Goal: Task Accomplishment & Management: Complete application form

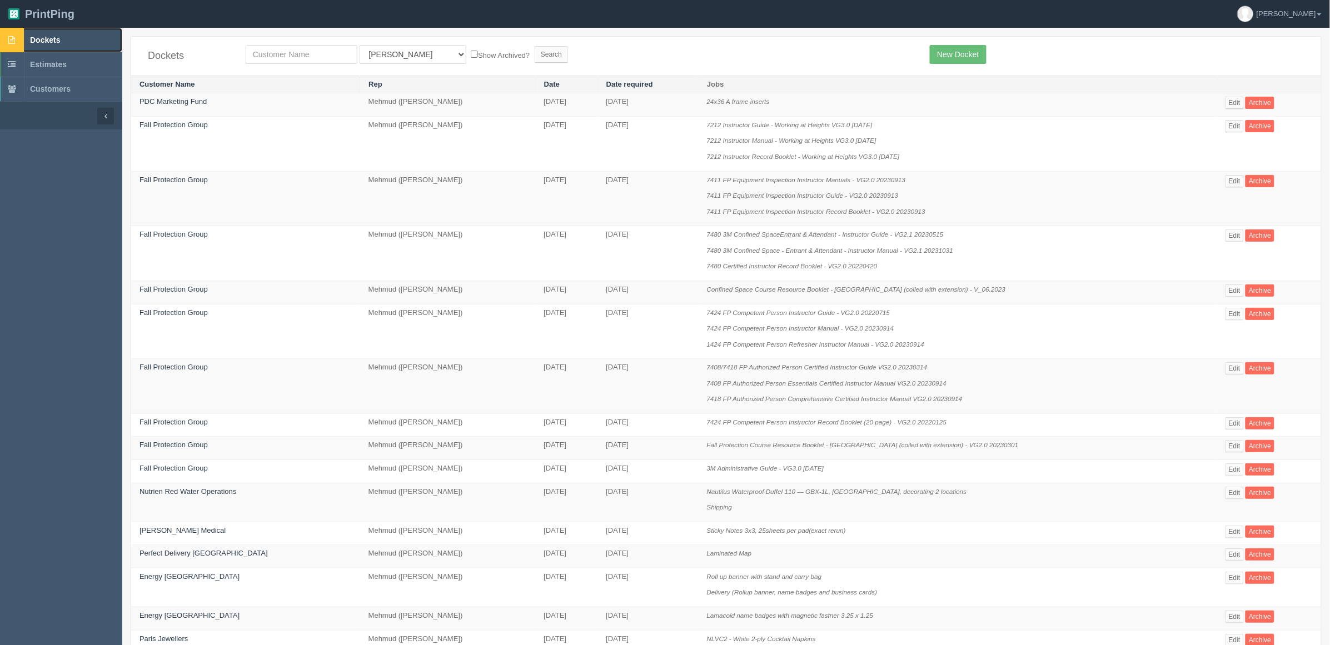
click at [67, 34] on link "Dockets" at bounding box center [61, 40] width 122 height 24
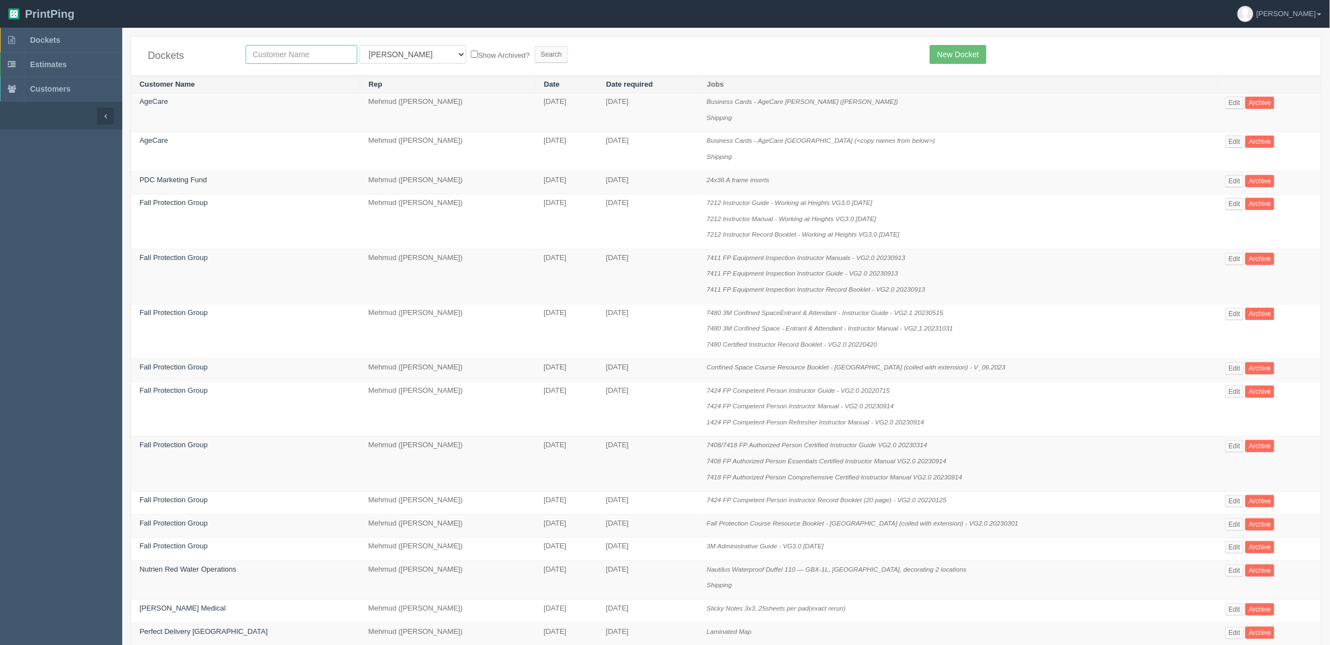
click at [275, 59] on input "text" at bounding box center [302, 54] width 112 height 19
type input "nutri"
click at [535, 46] on input "Search" at bounding box center [551, 54] width 33 height 17
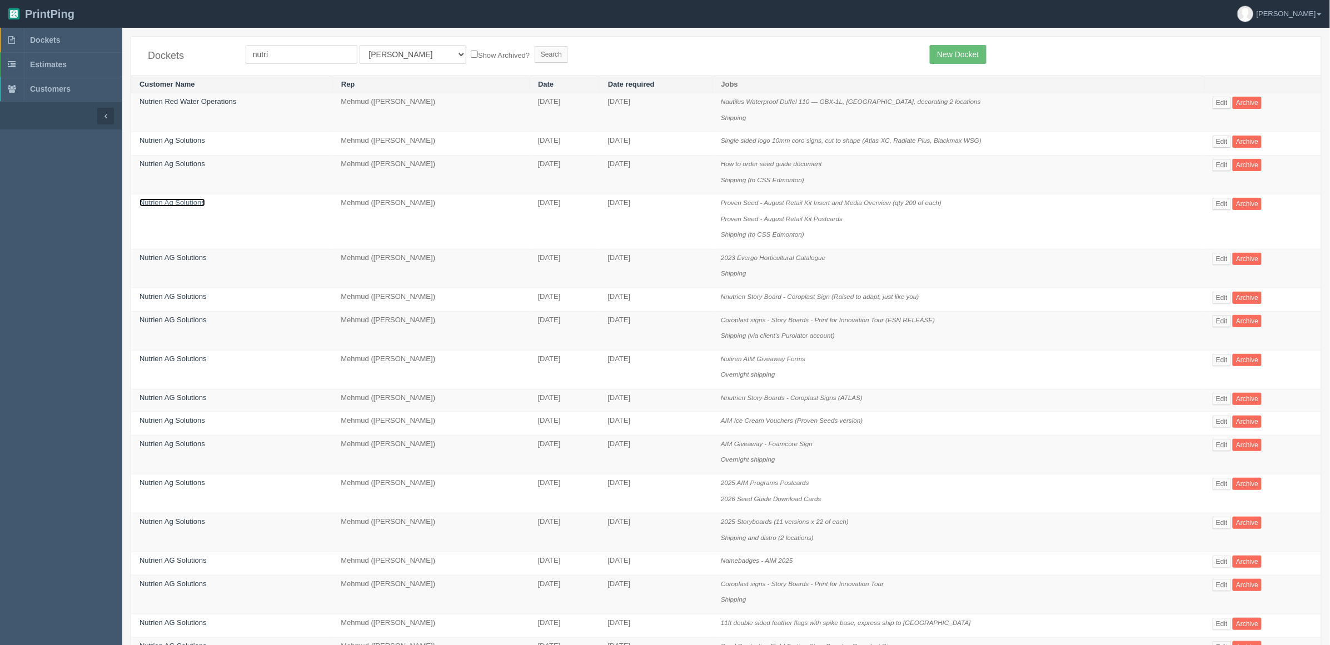
click at [205, 203] on link "Nutrien Ag Solutions" at bounding box center [173, 202] width 66 height 8
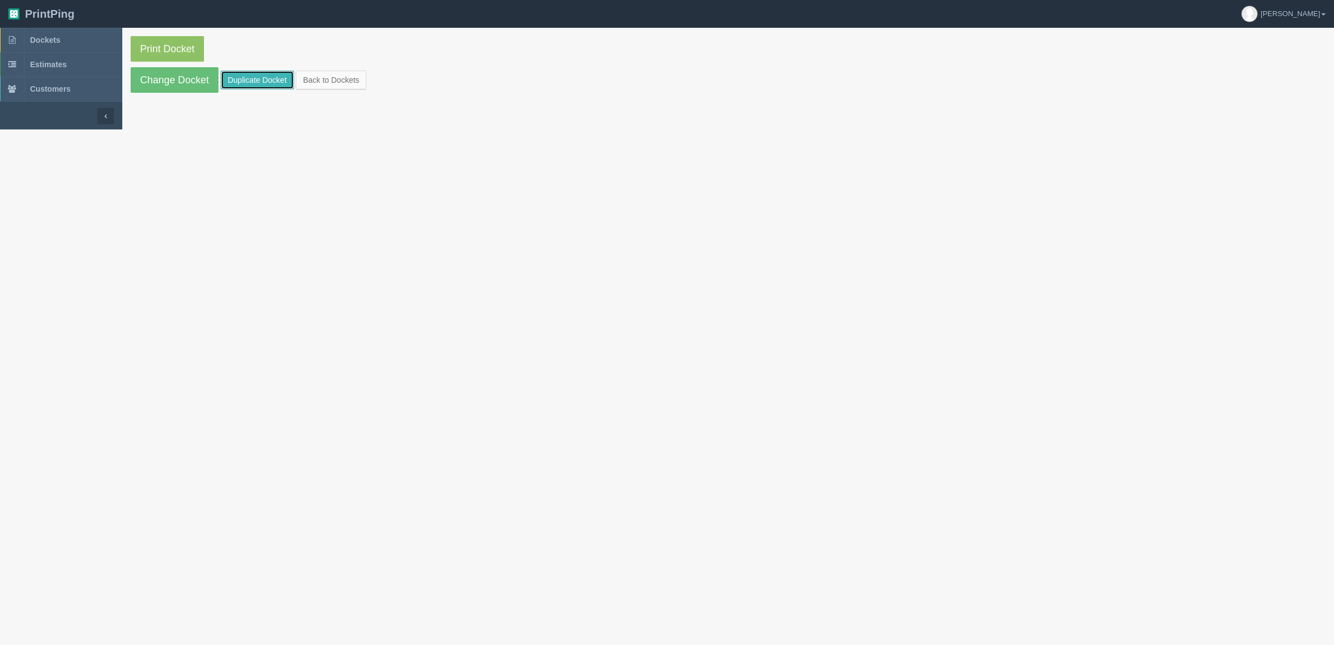
click at [262, 79] on link "Duplicate Docket" at bounding box center [257, 80] width 73 height 19
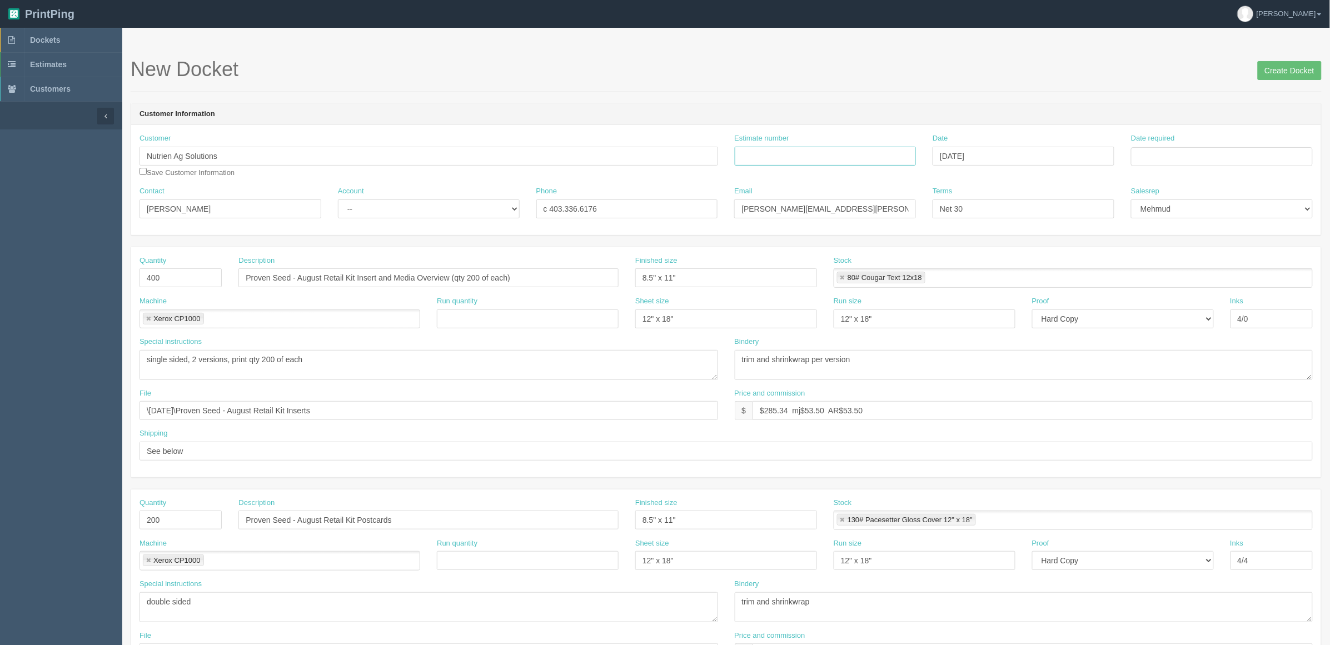
click at [862, 154] on input "Estimate number" at bounding box center [826, 156] width 182 height 19
paste input "092442"
type input "092442"
click at [1227, 151] on input "Date required" at bounding box center [1222, 156] width 182 height 19
click at [1182, 246] on td "17" at bounding box center [1187, 248] width 16 height 16
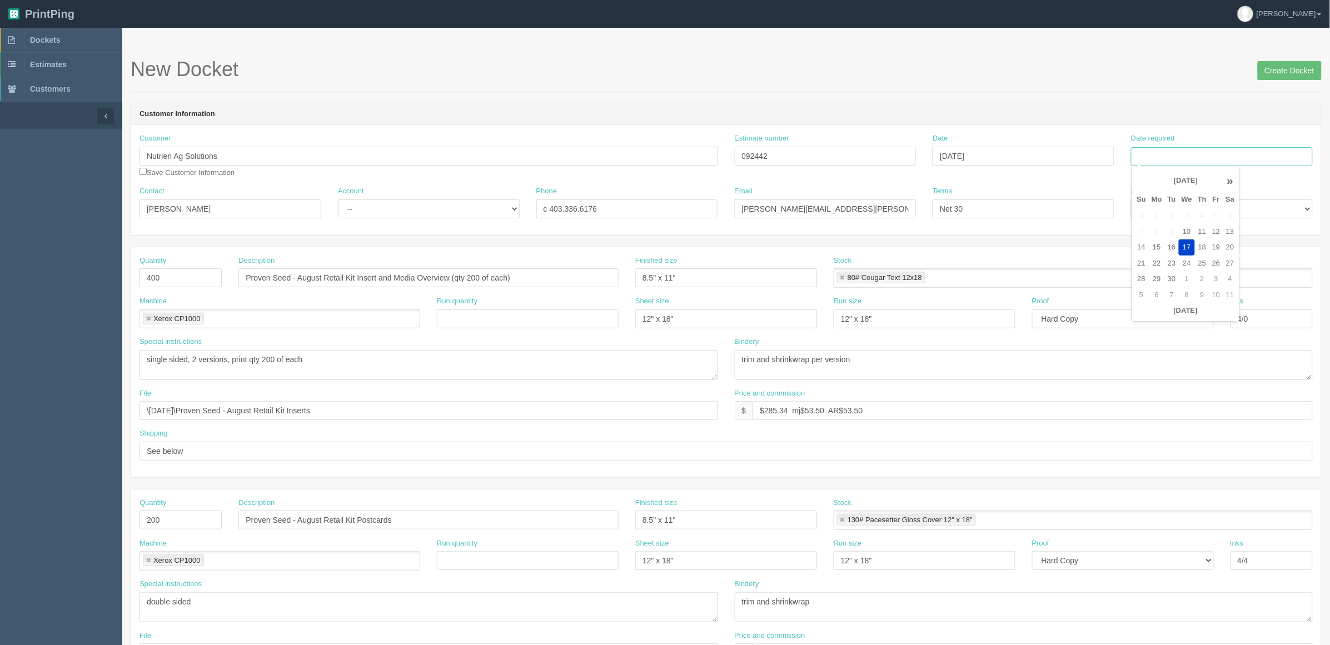
type input "[DATE]"
click at [964, 107] on header "Customer Information" at bounding box center [726, 114] width 1190 height 22
click at [425, 217] on select "-- Existing Client Allrush Client Rep Client" at bounding box center [429, 209] width 182 height 19
select select "Rep Client"
click at [338, 200] on select "-- Existing Client Allrush Client Rep Client" at bounding box center [429, 209] width 182 height 19
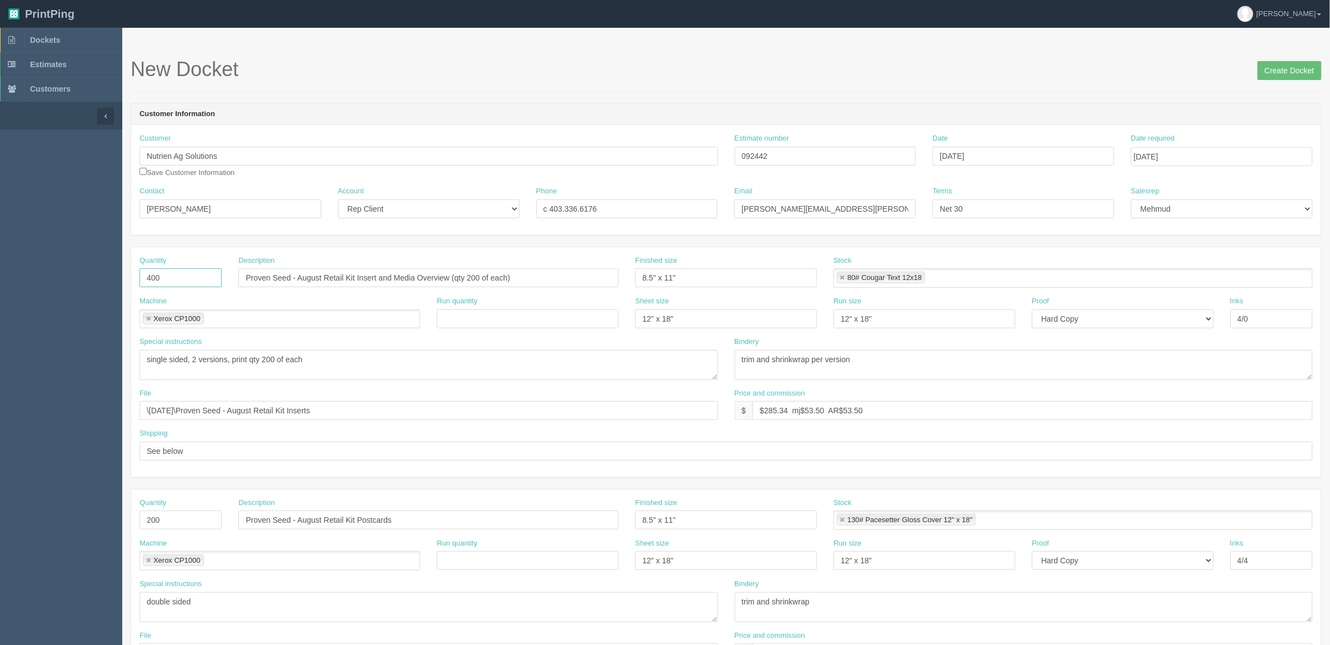
drag, startPoint x: 198, startPoint y: 277, endPoint x: 0, endPoint y: 275, distance: 198.5
click at [0, 275] on section "Dockets Estimates Customers" at bounding box center [665, 519] width 1330 height 982
type input "200"
click at [321, 270] on input "Proven Seed - August Retail Kit Insert and Media Overview (qty 200 of each)" at bounding box center [428, 277] width 380 height 19
click at [401, 274] on input "Proven Seed - August Retail Kit Insert and Media Overview (qty 200 of each)" at bounding box center [428, 277] width 380 height 19
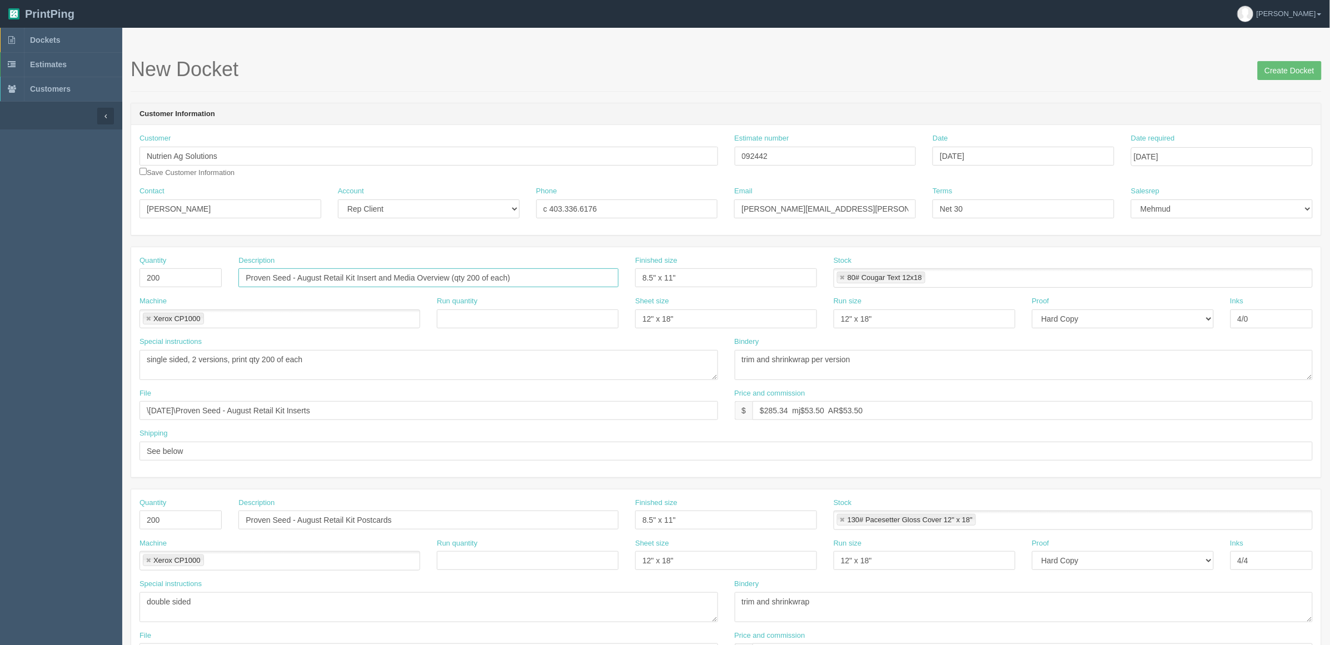
drag, startPoint x: 360, startPoint y: 273, endPoint x: 666, endPoint y: 342, distance: 313.4
click at [363, 273] on input "Proven Seed - August Retail Kit Insert and Media Overview (qty 200 of each)" at bounding box center [428, 277] width 380 height 19
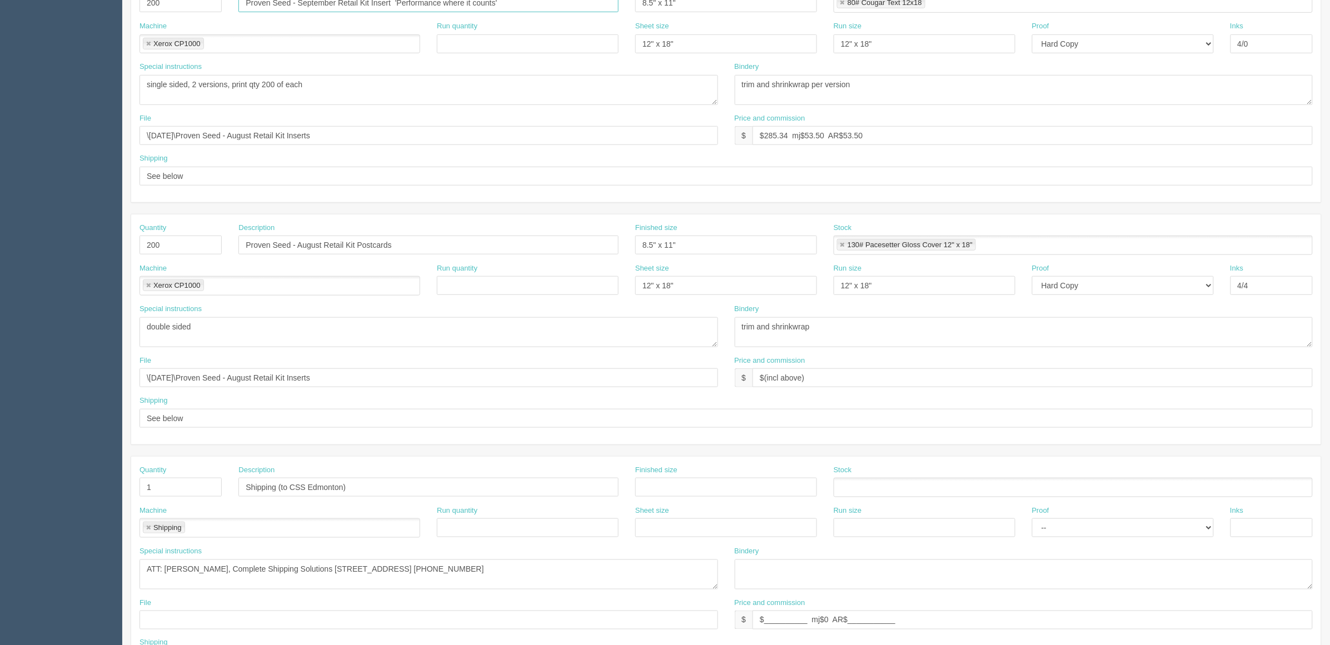
scroll to position [367, 0]
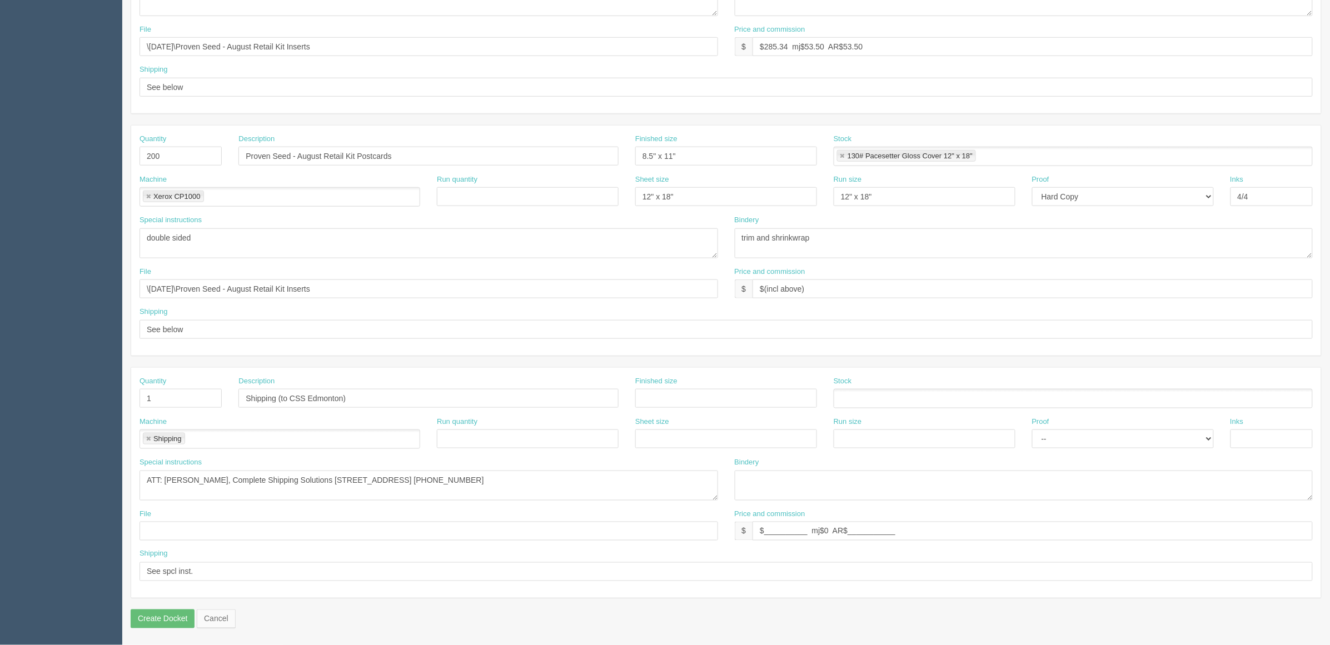
type input "Proven Seed - September Retail Kit Insert 'Performance where it counts'"
drag, startPoint x: 456, startPoint y: 150, endPoint x: 50, endPoint y: 163, distance: 406.5
click at [0, 158] on section "Dockets Estimates Customers" at bounding box center [665, 155] width 1330 height 982
paste input "September Retail Kit Insert 'Performance where it counts'"
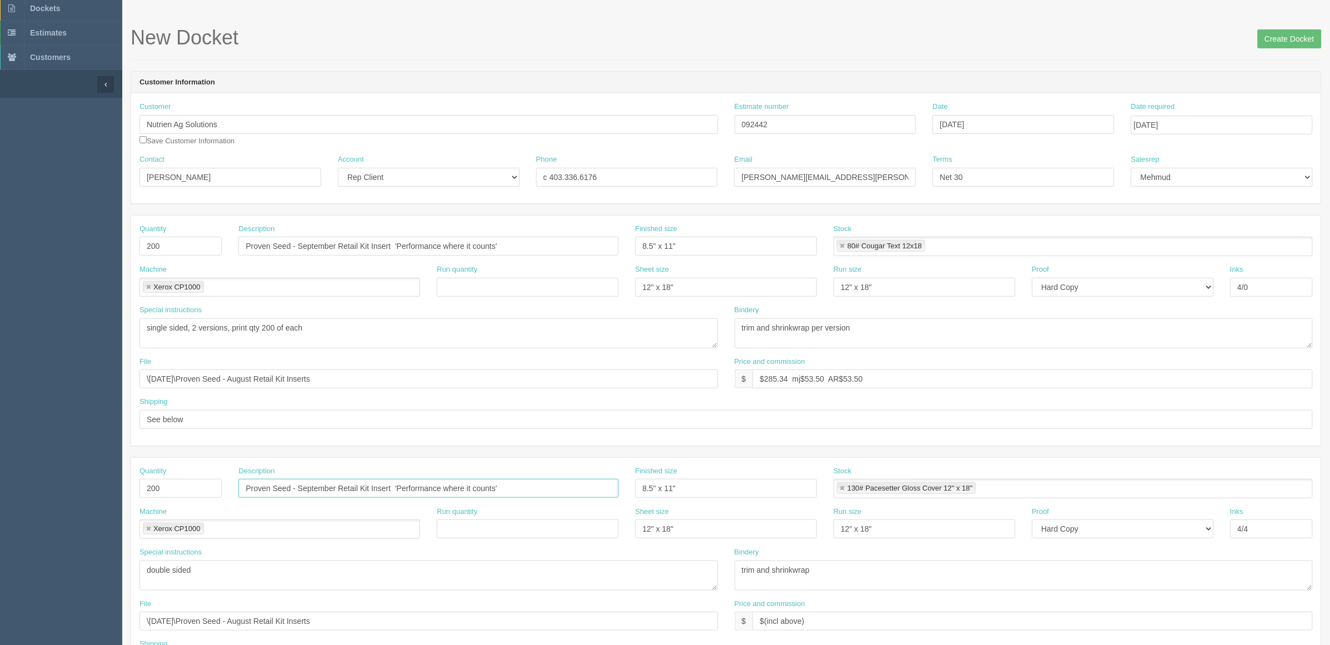
scroll to position [20, 0]
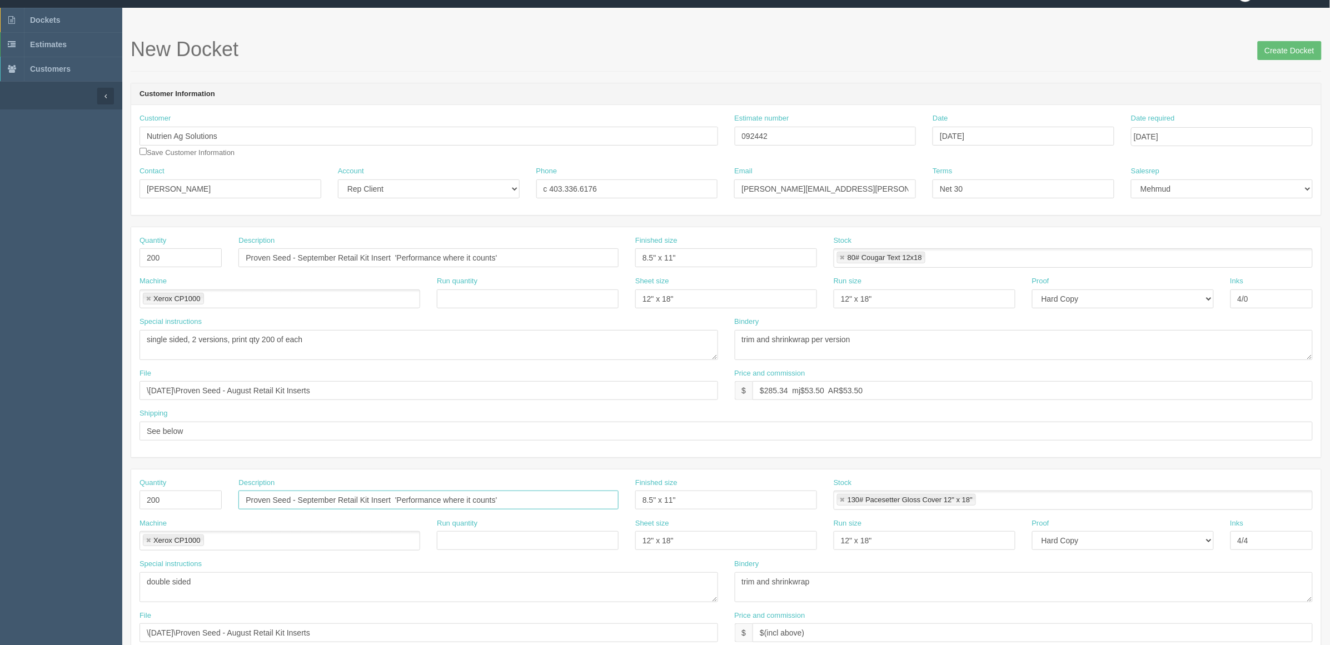
type input "Proven Seed - September Retail Kit Insert 'Performance where it counts'"
click at [429, 258] on input "Proven Seed - September Retail Kit Insert 'Performance where it counts'" at bounding box center [428, 257] width 380 height 19
type input "Proven Seed - September Retail Kit Insert 'Media Update'"
drag, startPoint x: 524, startPoint y: 147, endPoint x: 457, endPoint y: 160, distance: 68.4
click at [457, 160] on div "Customer Nutrien Ag Solutions Save Customer Information Estimate number 092442 …" at bounding box center [726, 139] width 1190 height 53
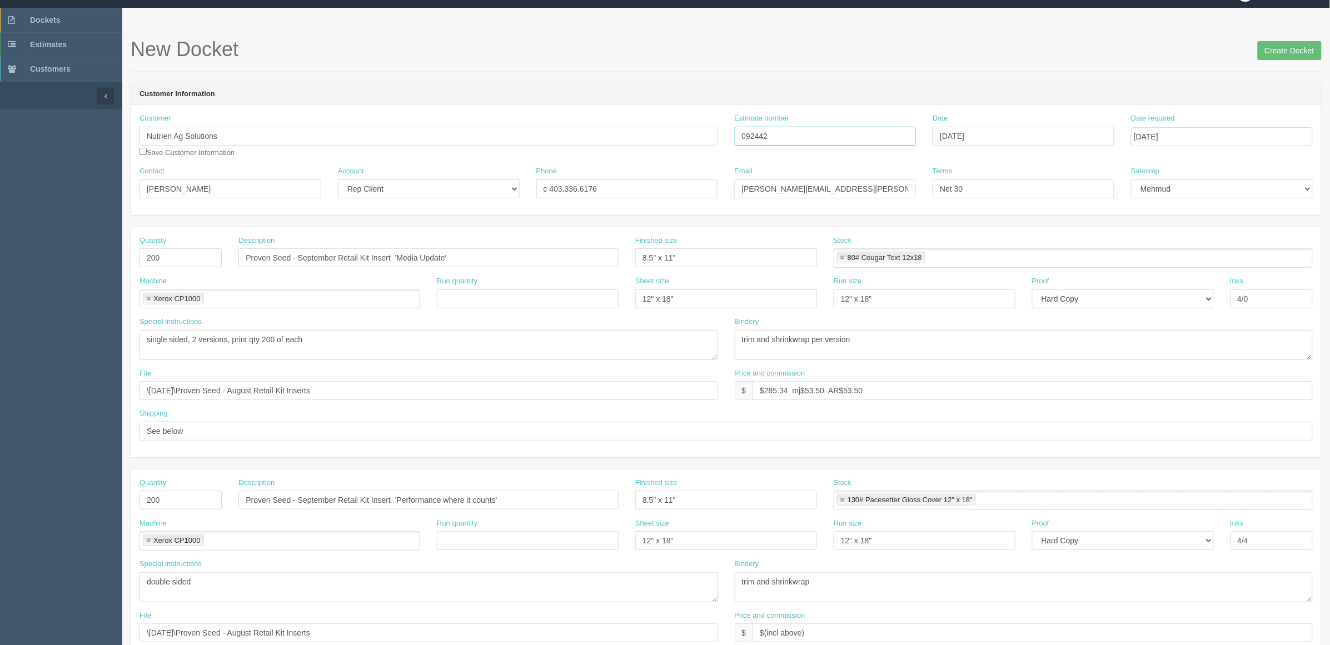
drag, startPoint x: 778, startPoint y: 139, endPoint x: 564, endPoint y: 145, distance: 214.1
click at [564, 145] on div "Customer Nutrien Ag Solutions Save Customer Information Estimate number 092442 …" at bounding box center [726, 139] width 1190 height 53
drag, startPoint x: 768, startPoint y: 392, endPoint x: 1847, endPoint y: 379, distance: 1079.0
click at [1330, 379] on html "PrintPing Zack Edit account ( zack@allrush.ca ) Logout Dockets Estimates" at bounding box center [665, 484] width 1330 height 1009
paste input "46.10"
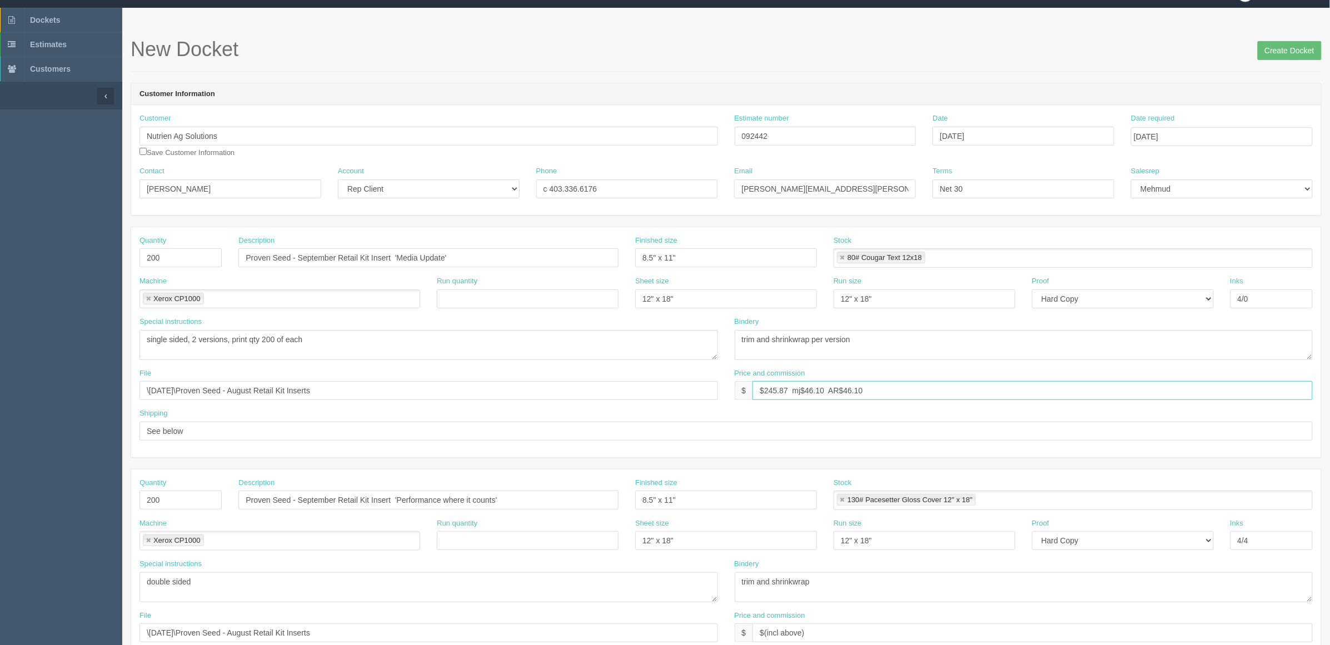
type input "$245.87 mj$46.10 AR$46.10"
drag, startPoint x: 759, startPoint y: 342, endPoint x: 1372, endPoint y: 317, distance: 613.6
click at [1330, 317] on html "PrintPing Zack Edit account ( zack@allrush.ca ) Logout Dockets Estimates" at bounding box center [665, 484] width 1330 height 1009
click at [1062, 340] on textarea "trim and shrinkwrap per version" at bounding box center [1024, 345] width 579 height 30
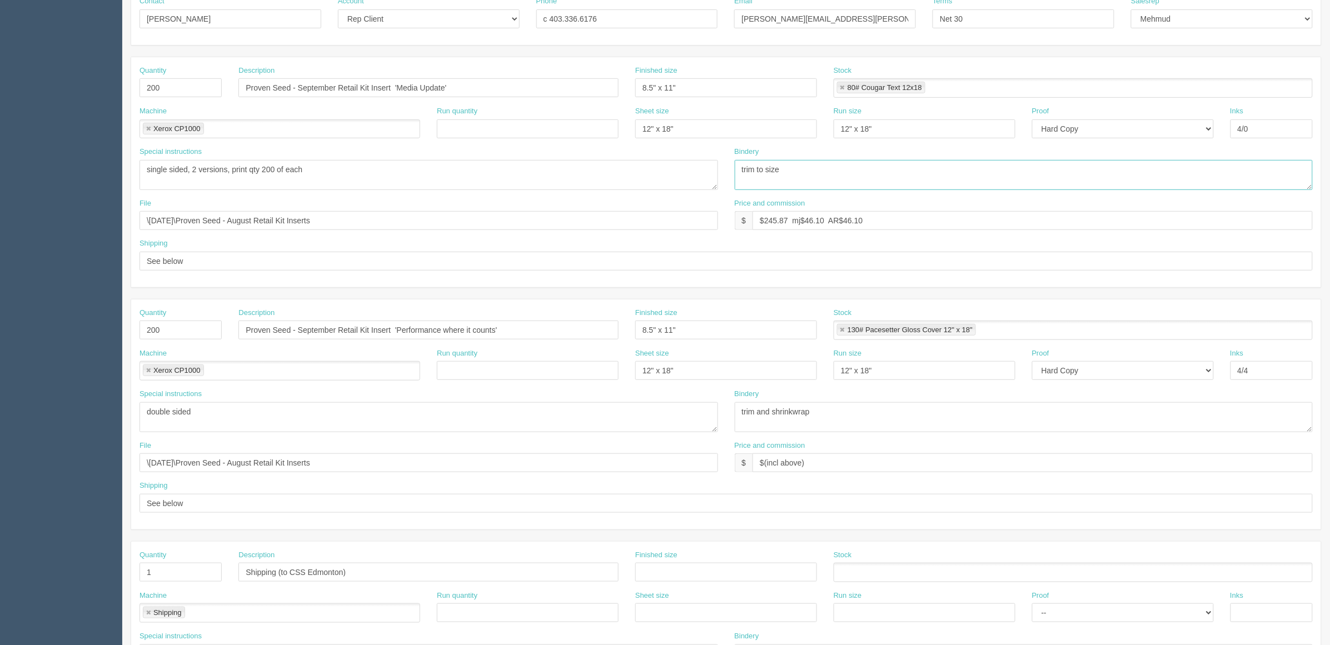
scroll to position [367, 0]
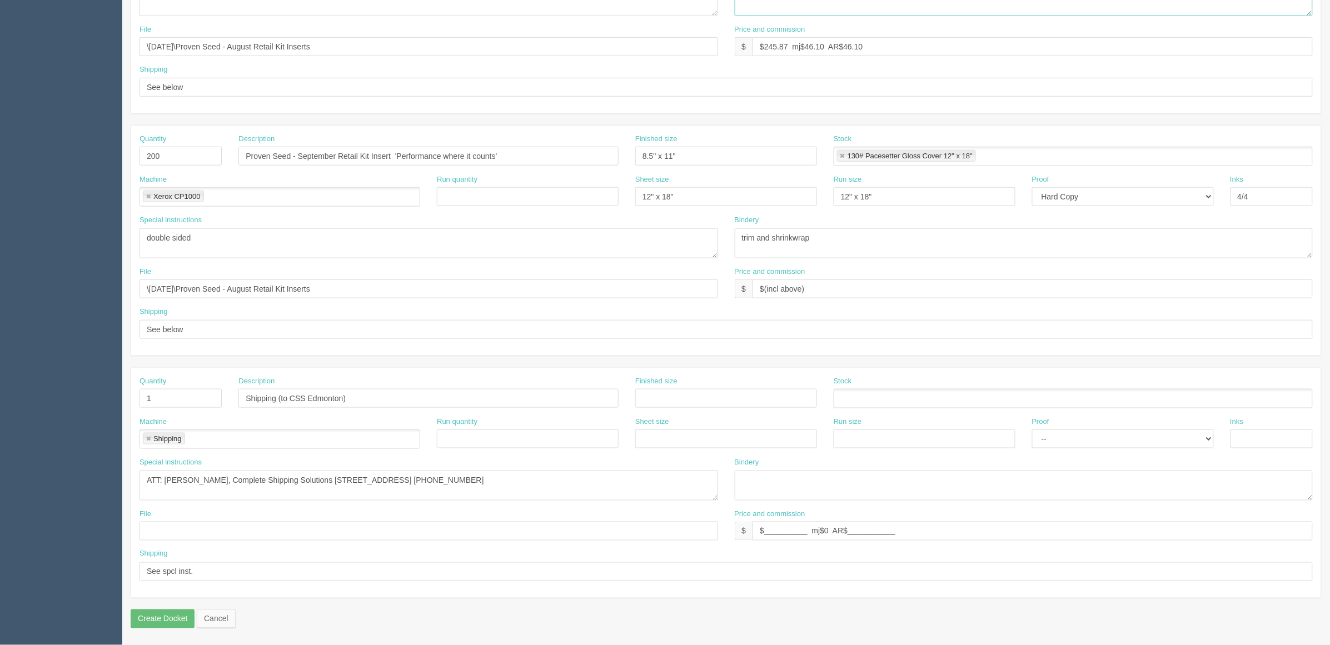
type textarea "trim to size"
drag, startPoint x: 506, startPoint y: 232, endPoint x: 476, endPoint y: 234, distance: 29.5
click at [479, 233] on div "Special instructions double sided Bindery trim and shrinkwrap" at bounding box center [726, 241] width 1190 height 52
paste textarea "to size"
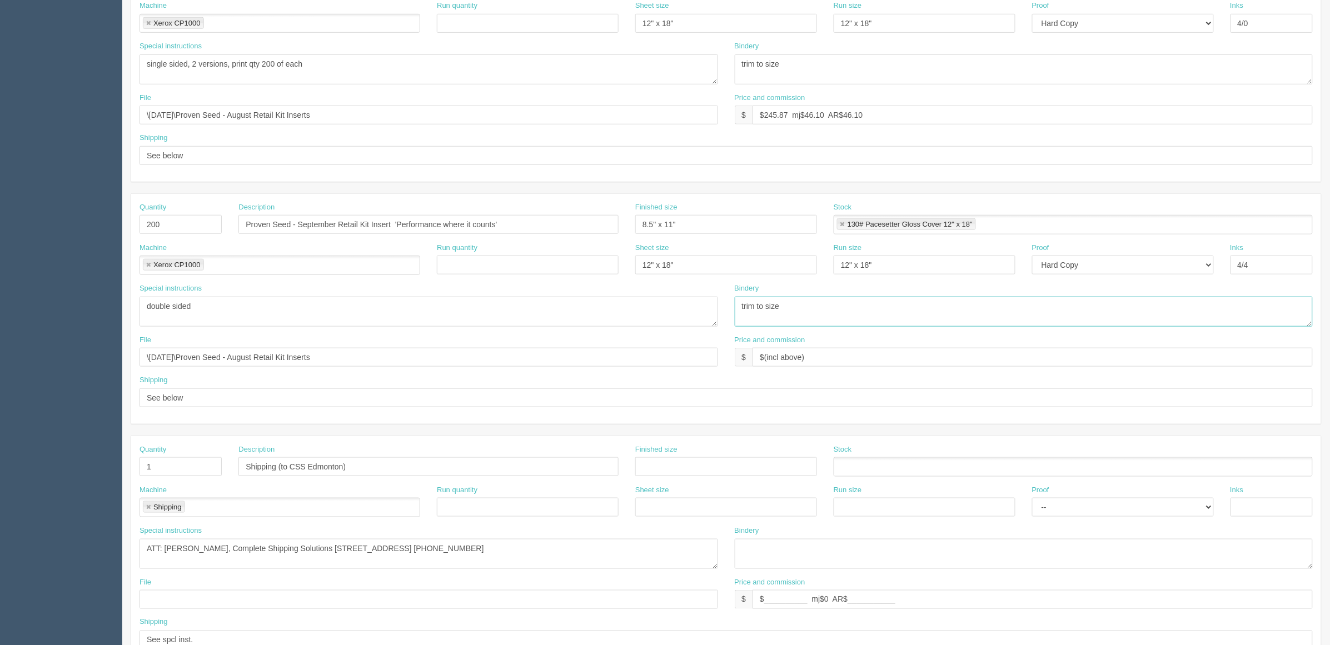
scroll to position [228, 0]
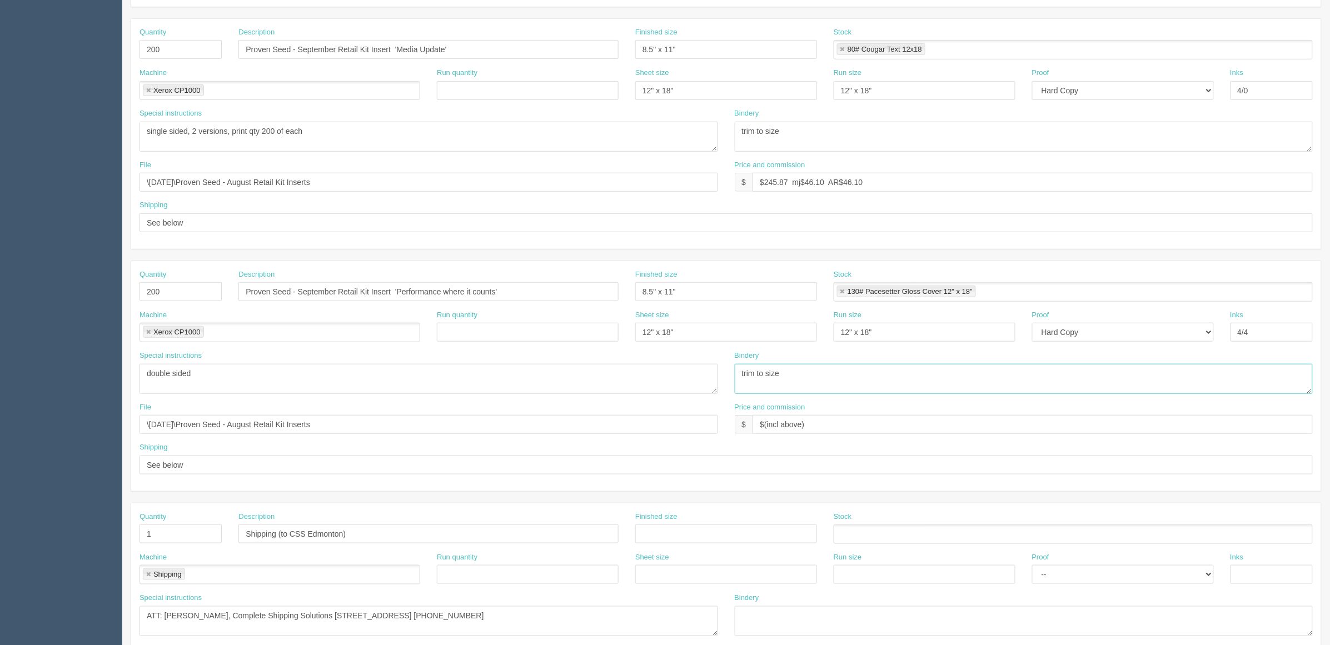
type textarea "trim to size"
drag, startPoint x: 193, startPoint y: 132, endPoint x: 948, endPoint y: 143, distance: 755.0
click at [948, 143] on div "Special instructions single sided, 2 versions, print qty 200 of each Bindery tr…" at bounding box center [726, 134] width 1190 height 52
type textarea "single sided"
click at [267, 376] on textarea "double sided" at bounding box center [429, 379] width 579 height 30
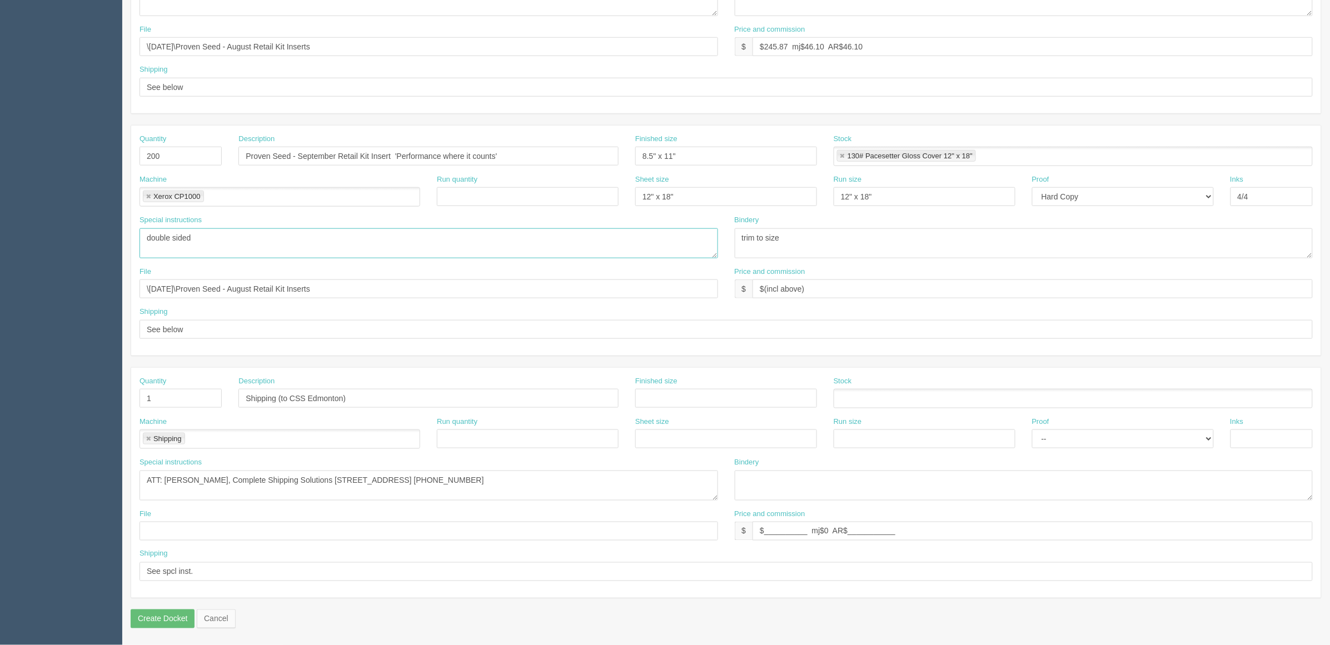
scroll to position [367, 0]
click at [548, 474] on textarea "ATT: Candace Thomson, Complete Shipping Solutions 12759 – 149 Street Edmonton, …" at bounding box center [429, 486] width 579 height 30
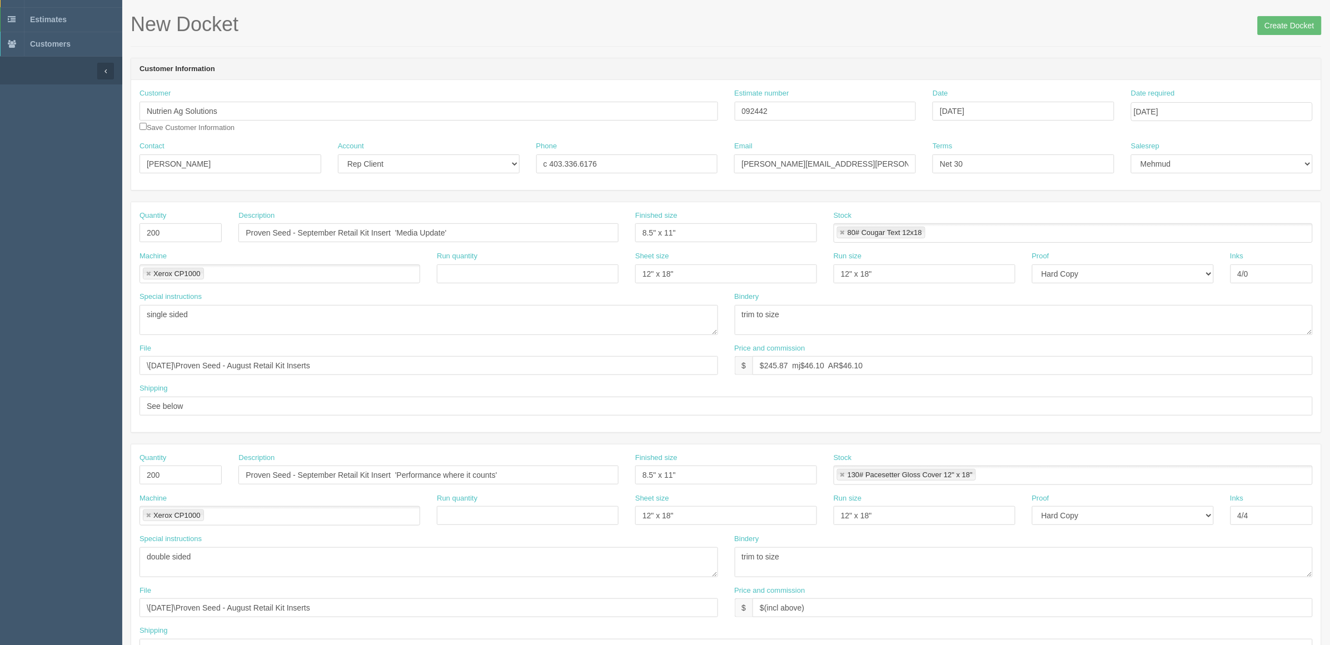
scroll to position [69, 0]
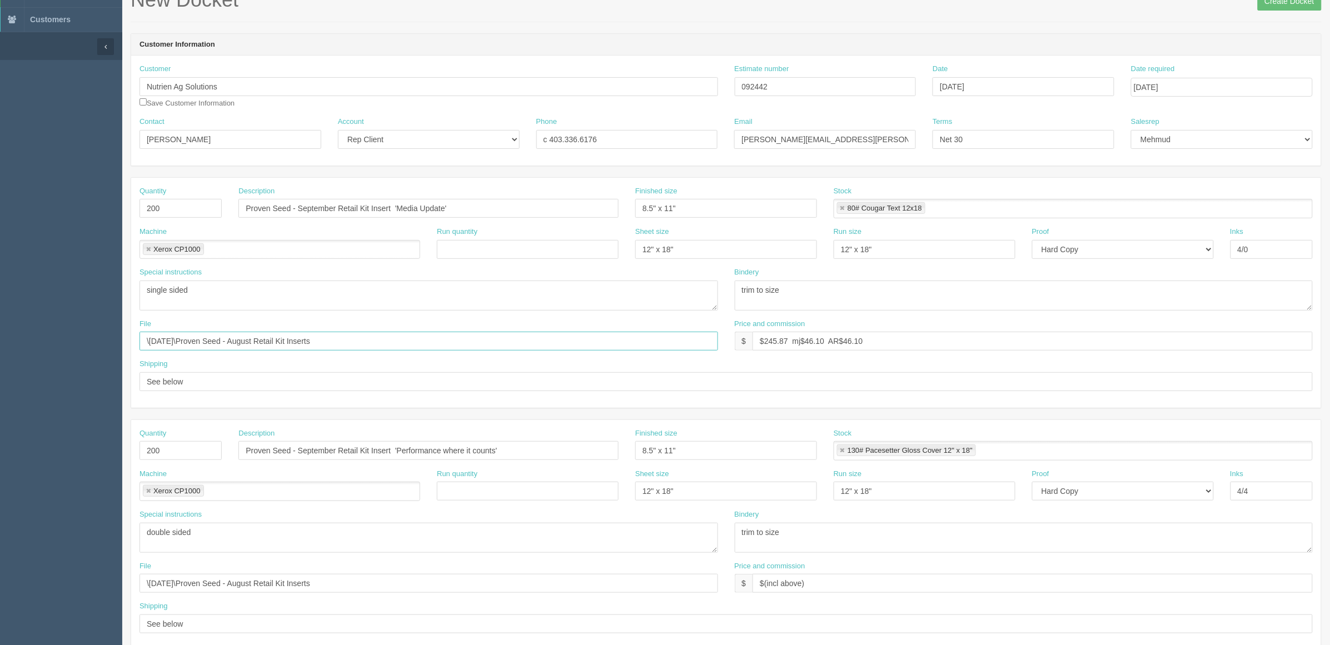
drag, startPoint x: 417, startPoint y: 340, endPoint x: 0, endPoint y: 334, distance: 417.0
click at [0, 337] on section "Dockets Estimates Customers" at bounding box center [665, 449] width 1330 height 982
paste input "Nutrien - September Retail Kit Inserts"
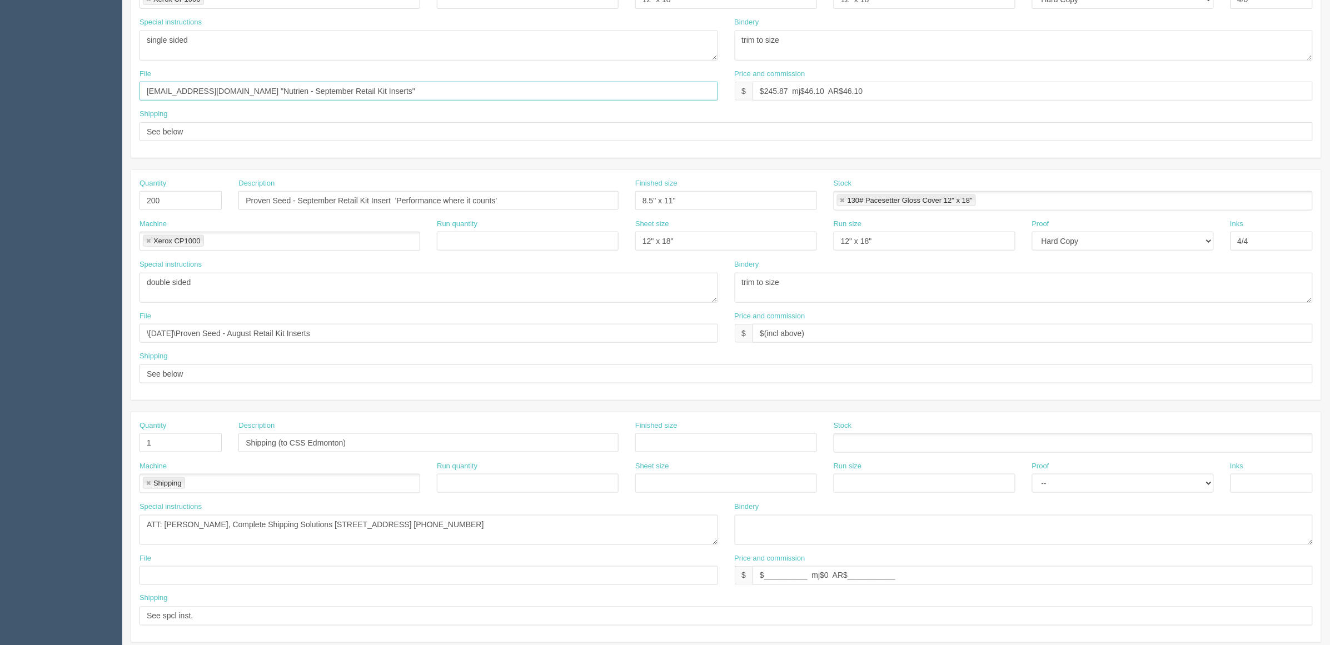
scroll to position [347, 0]
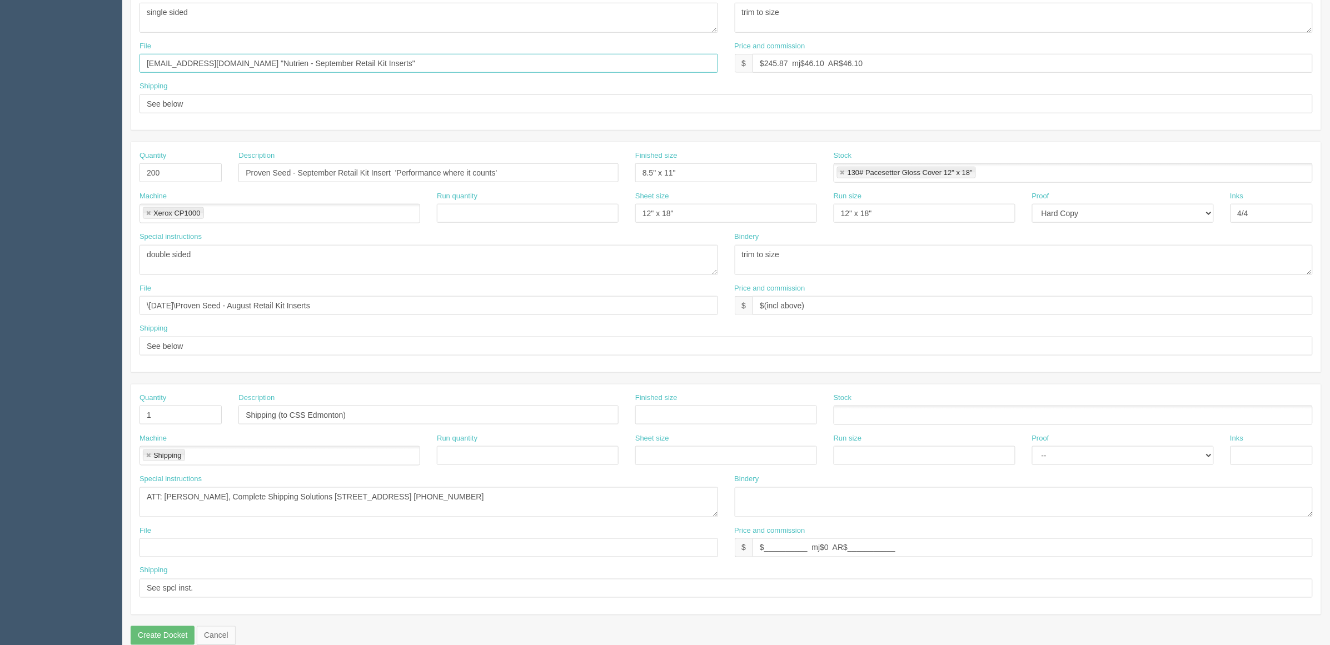
type input "files@allrush.ca "Nutrien - September Retail Kit Inserts""
drag, startPoint x: 351, startPoint y: 309, endPoint x: 9, endPoint y: 317, distance: 342.0
click at [0, 311] on section "Dockets Estimates Customers" at bounding box center [665, 171] width 1330 height 982
paste input "files@allrush.ca "Nutrien - September Retail Kit Inserts""
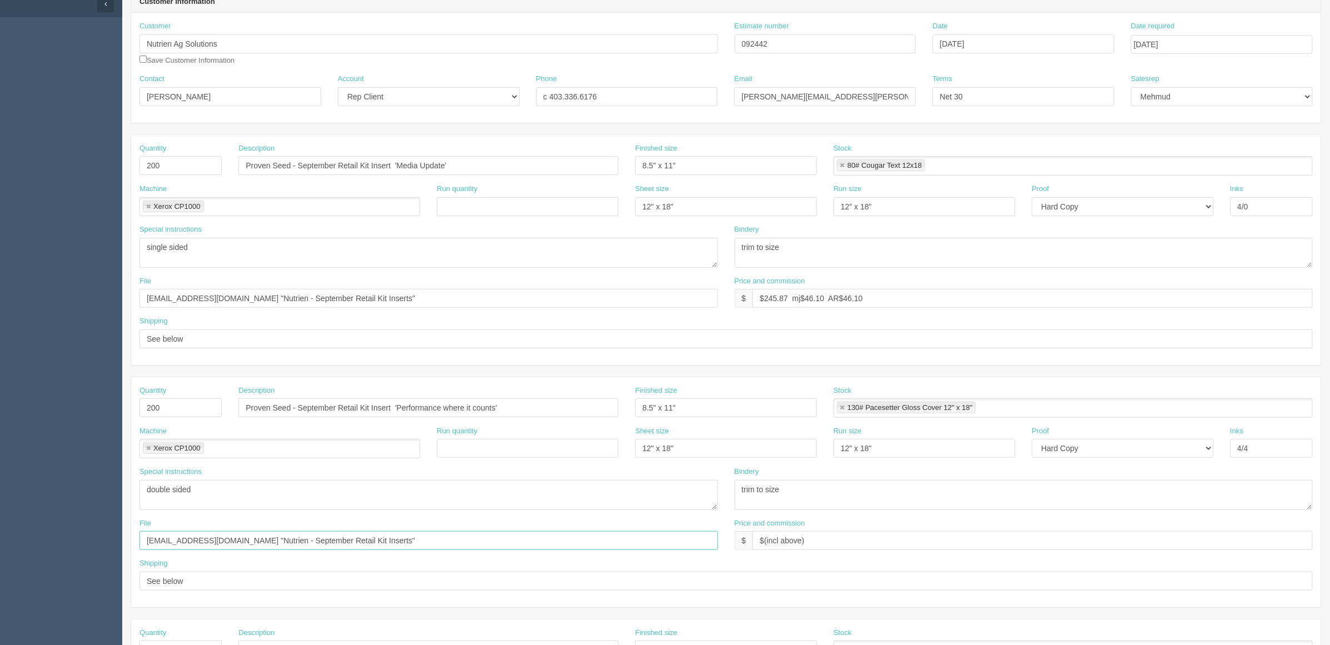
scroll to position [0, 0]
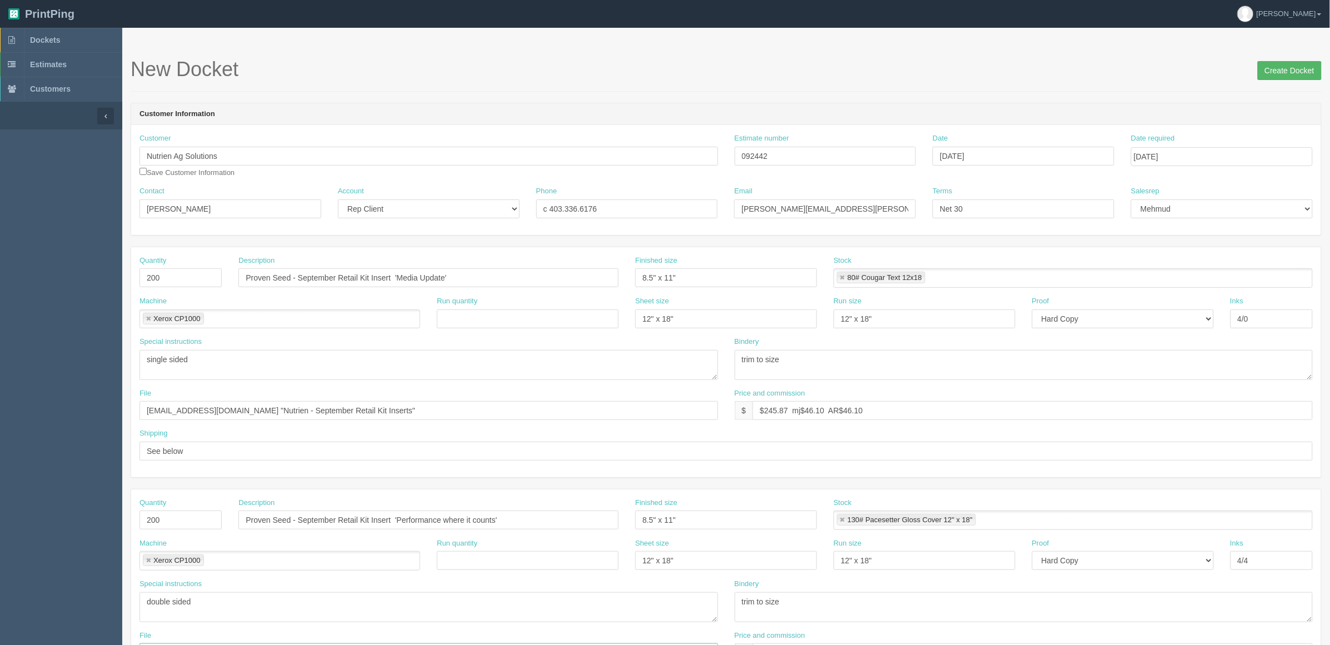
type input "files@allrush.ca "Nutrien - September Retail Kit Inserts""
click at [1298, 73] on input "Create Docket" at bounding box center [1290, 70] width 64 height 19
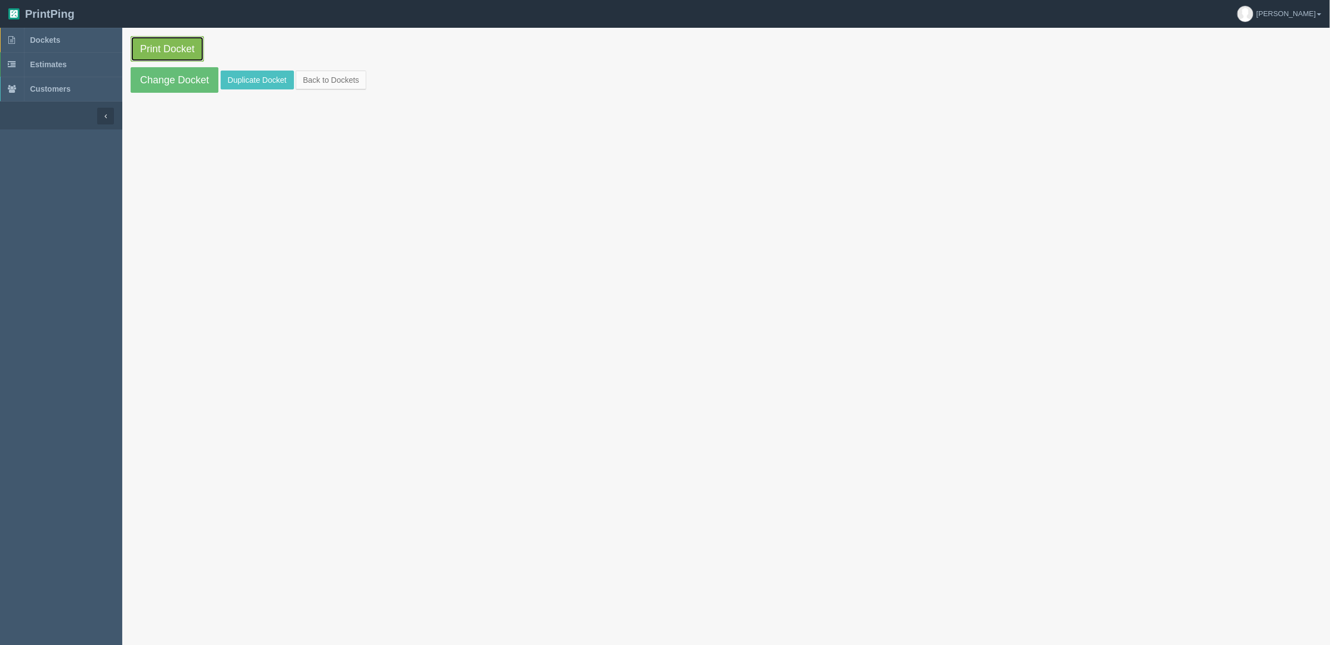
click at [172, 49] on link "Print Docket" at bounding box center [167, 49] width 73 height 26
click at [74, 34] on link "Dockets" at bounding box center [61, 40] width 122 height 24
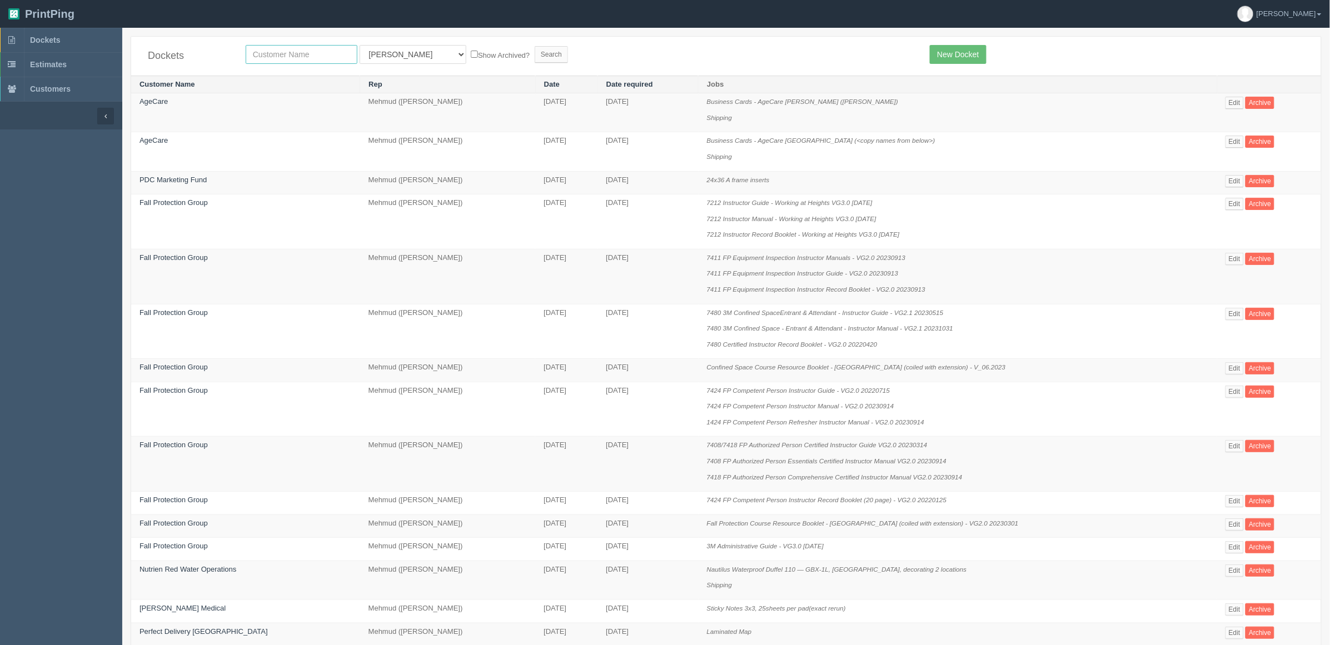
drag, startPoint x: 320, startPoint y: 57, endPoint x: 319, endPoint y: 51, distance: 5.7
click at [320, 57] on input "text" at bounding box center [302, 54] width 112 height 19
drag, startPoint x: 505, startPoint y: 50, endPoint x: 587, endPoint y: 47, distance: 82.3
click at [535, 50] on input "Search" at bounding box center [551, 54] width 33 height 17
click at [670, 43] on div "Dockets All Users Ali Ali Test 1 Aly Amy Ankit Arif Brandon Dan France Greg Jim…" at bounding box center [726, 56] width 1190 height 39
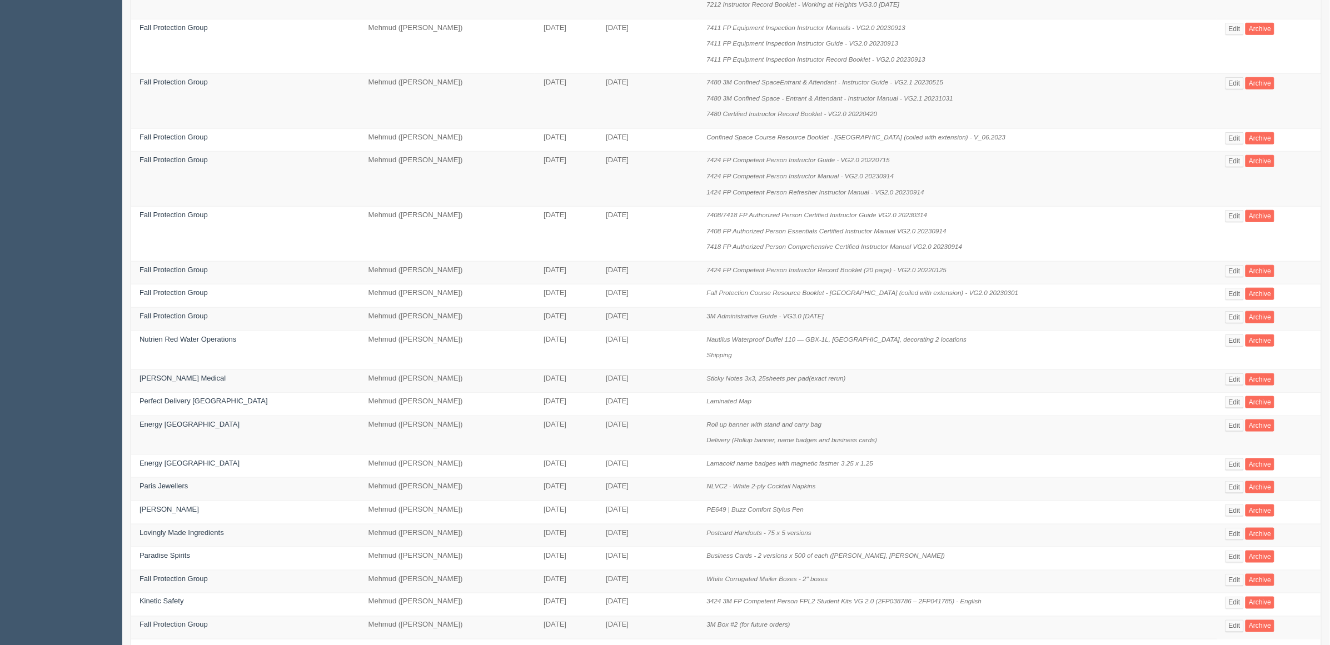
scroll to position [354, 0]
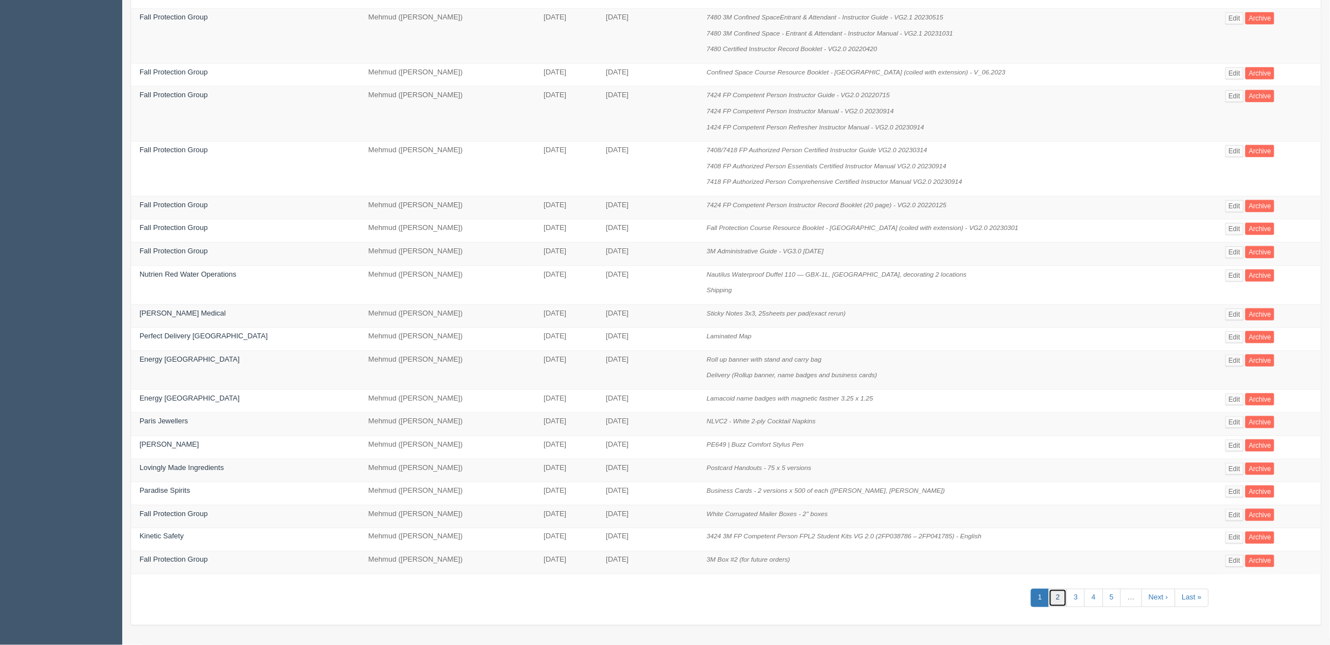
click at [1049, 596] on link "2" at bounding box center [1058, 598] width 18 height 18
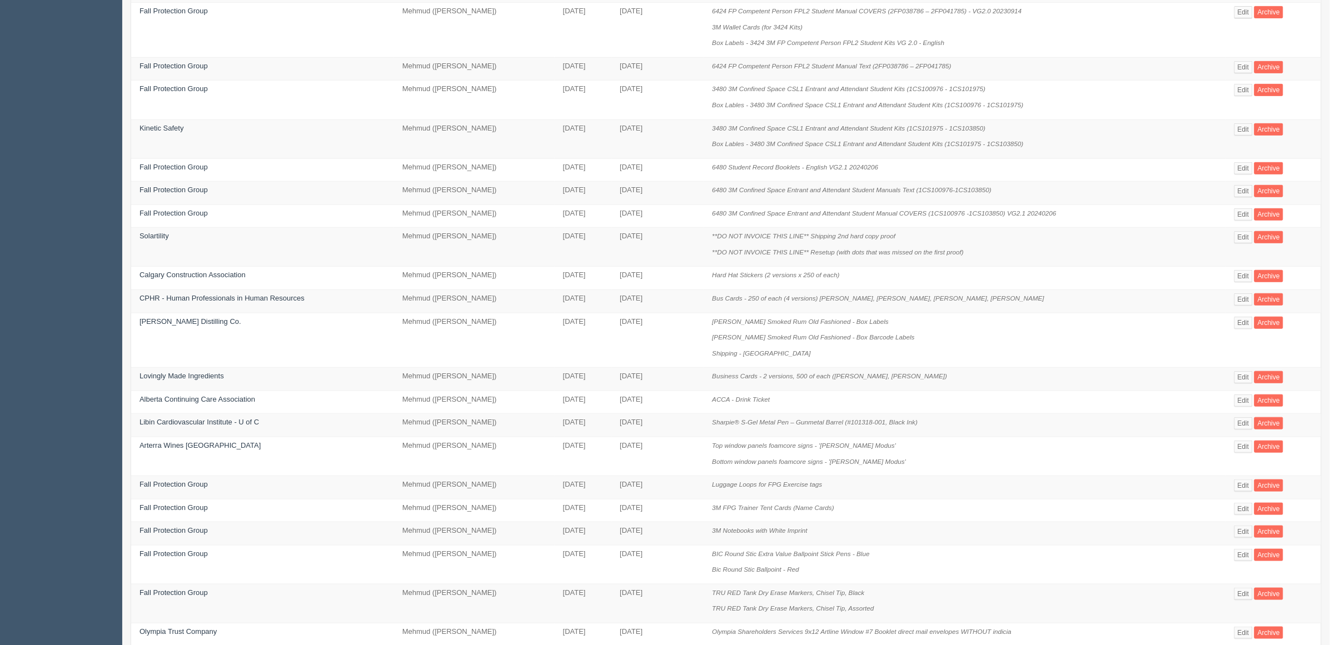
scroll to position [322, 0]
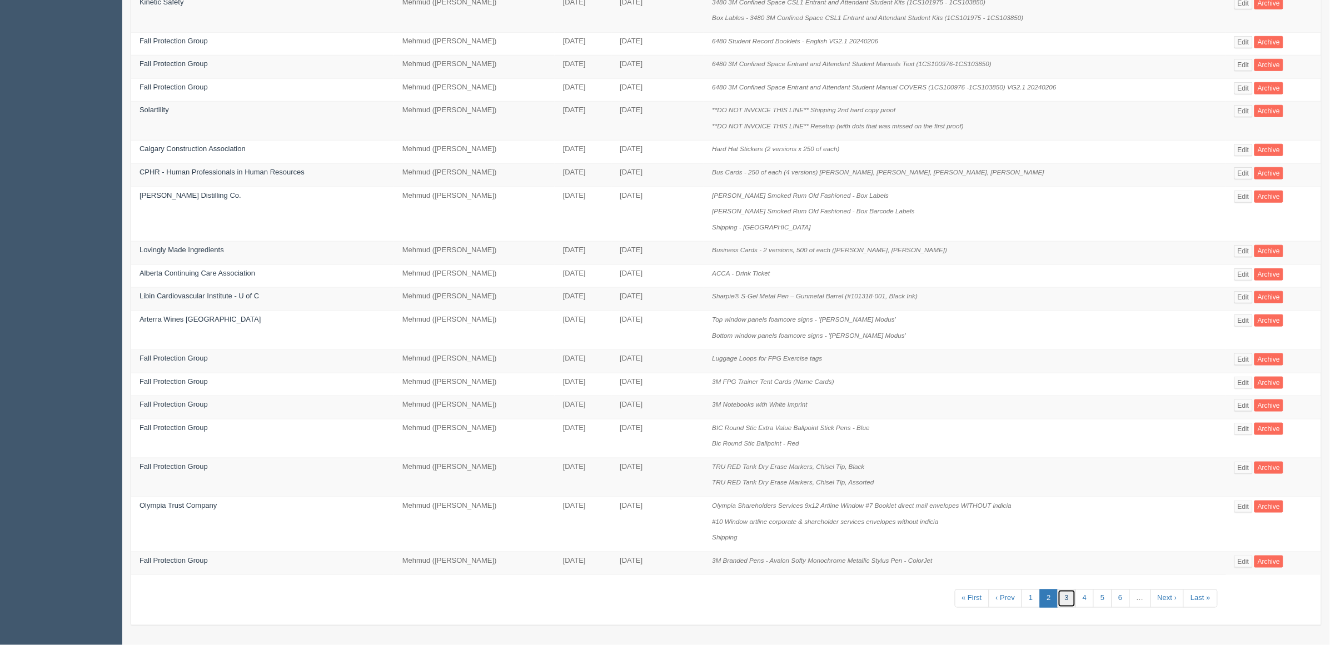
click at [1068, 596] on link "3" at bounding box center [1067, 599] width 18 height 18
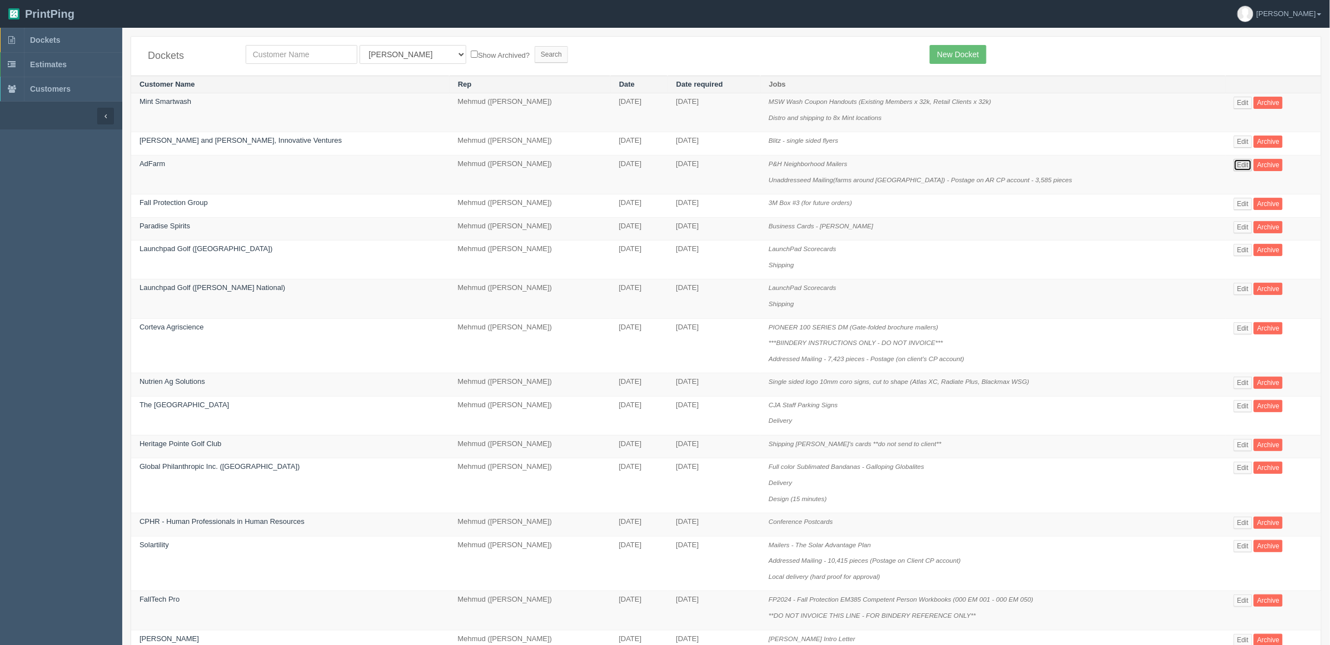
click at [1235, 167] on link "Edit" at bounding box center [1243, 165] width 18 height 12
click at [1236, 326] on link "Edit" at bounding box center [1243, 328] width 18 height 12
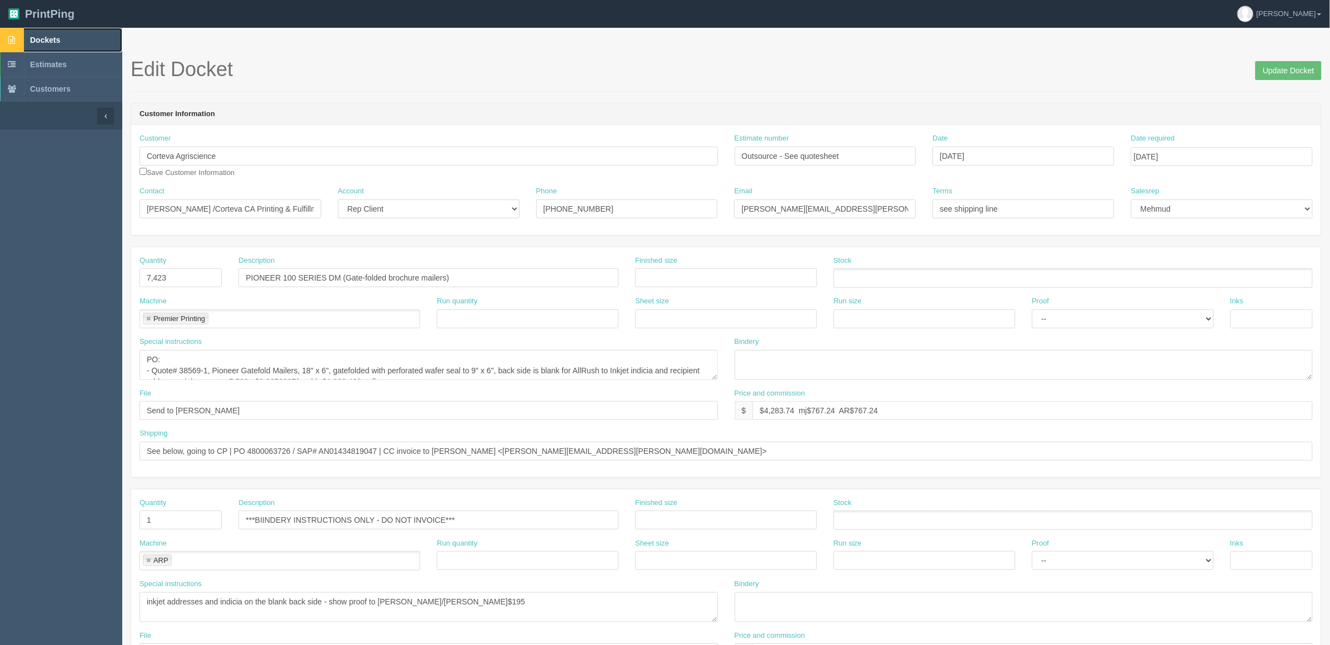
click at [57, 36] on span "Dockets" at bounding box center [45, 40] width 30 height 9
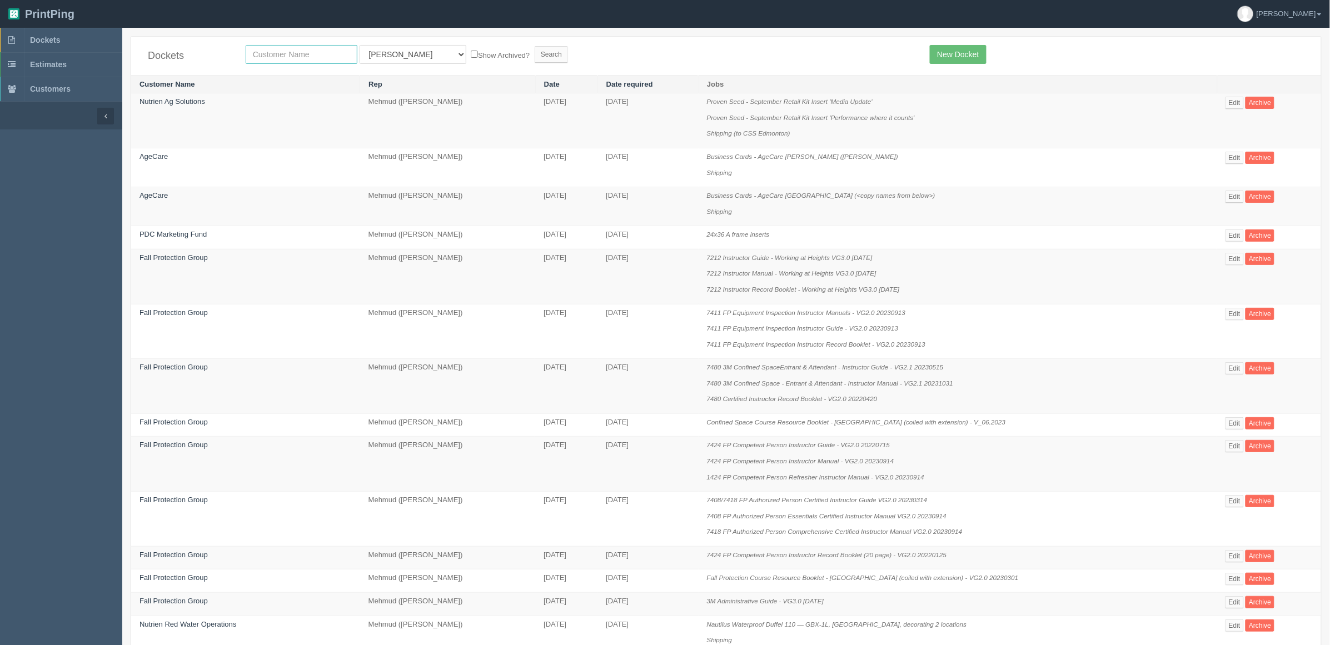
click at [317, 54] on input "text" at bounding box center [302, 54] width 112 height 19
type input "lincoln"
click at [535, 46] on input "Search" at bounding box center [551, 54] width 33 height 17
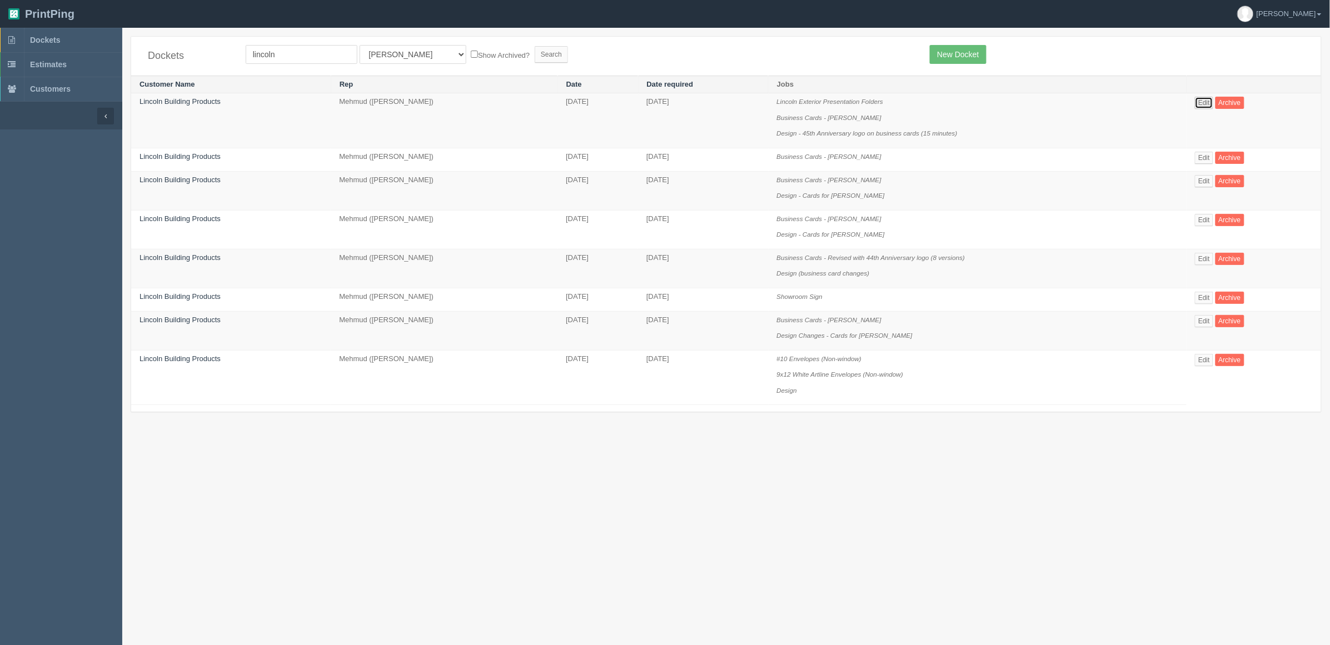
click at [1205, 101] on link "Edit" at bounding box center [1204, 103] width 18 height 12
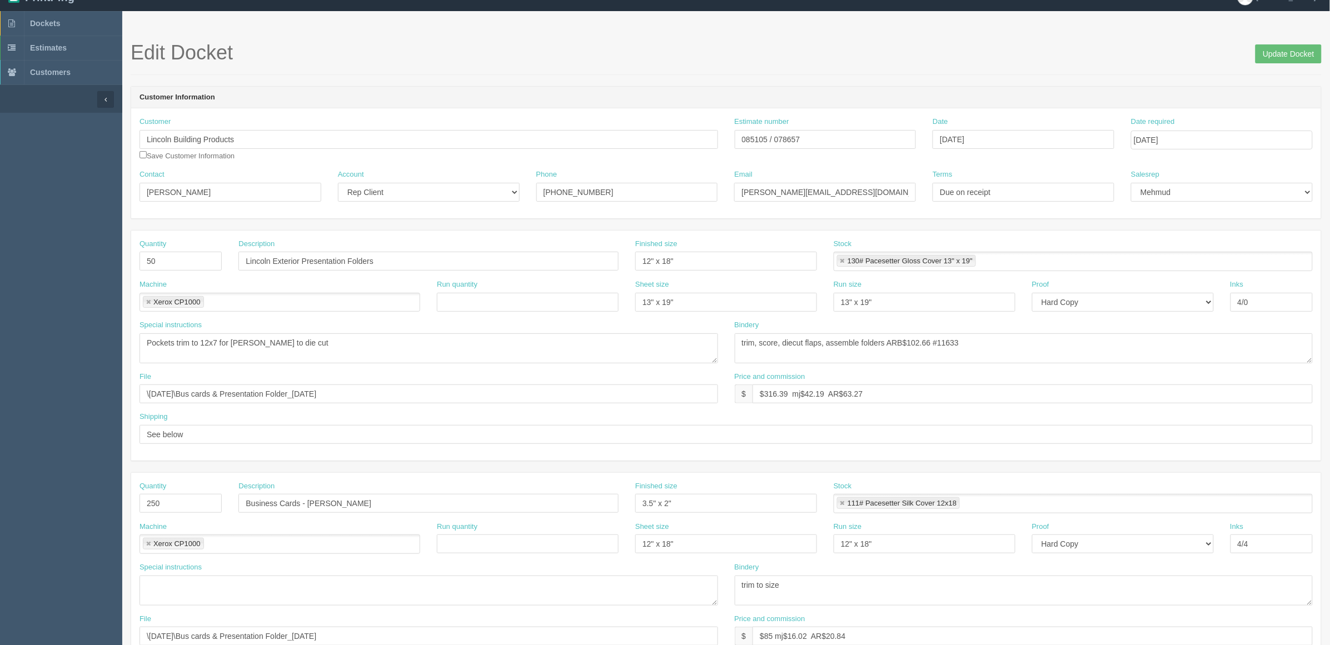
scroll to position [69, 0]
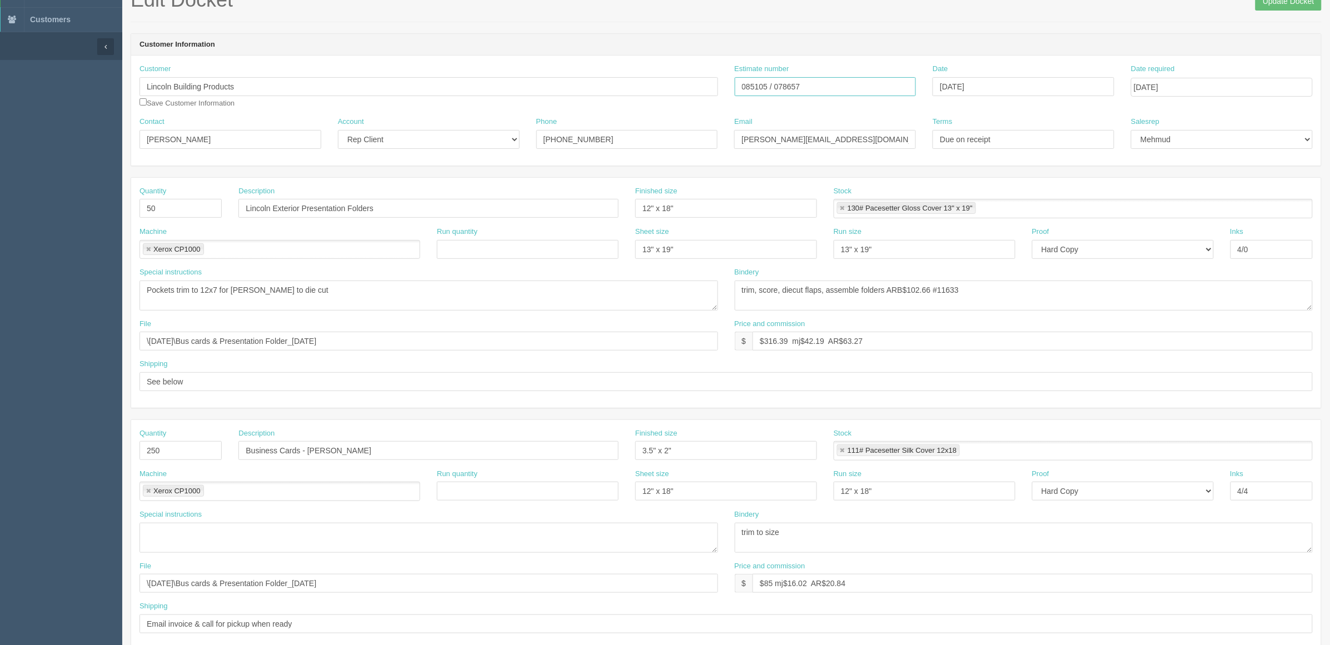
click at [758, 89] on input "085105 / 078657" at bounding box center [826, 86] width 182 height 19
click at [284, 103] on div "Customer Lincoln Building Products Save Customer Information" at bounding box center [429, 86] width 579 height 44
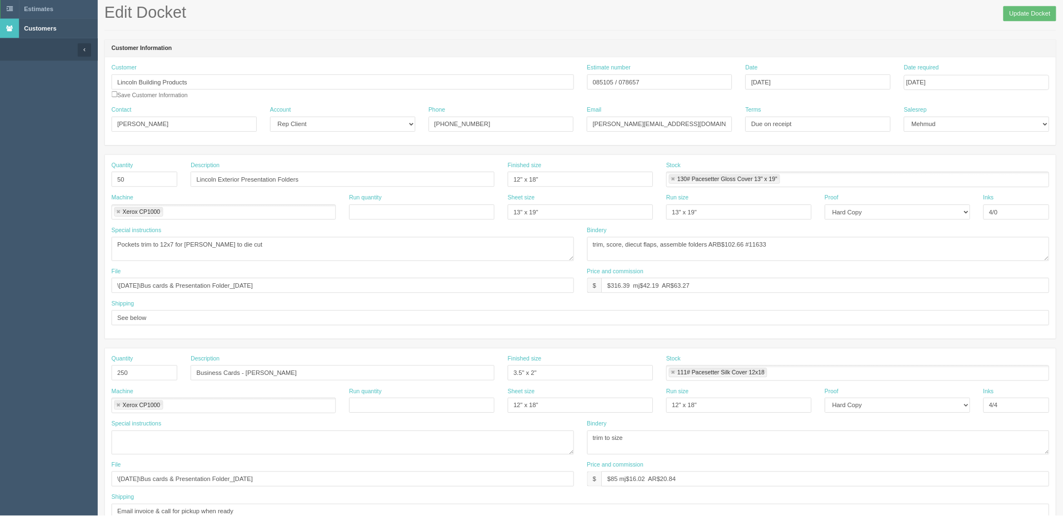
scroll to position [0, 0]
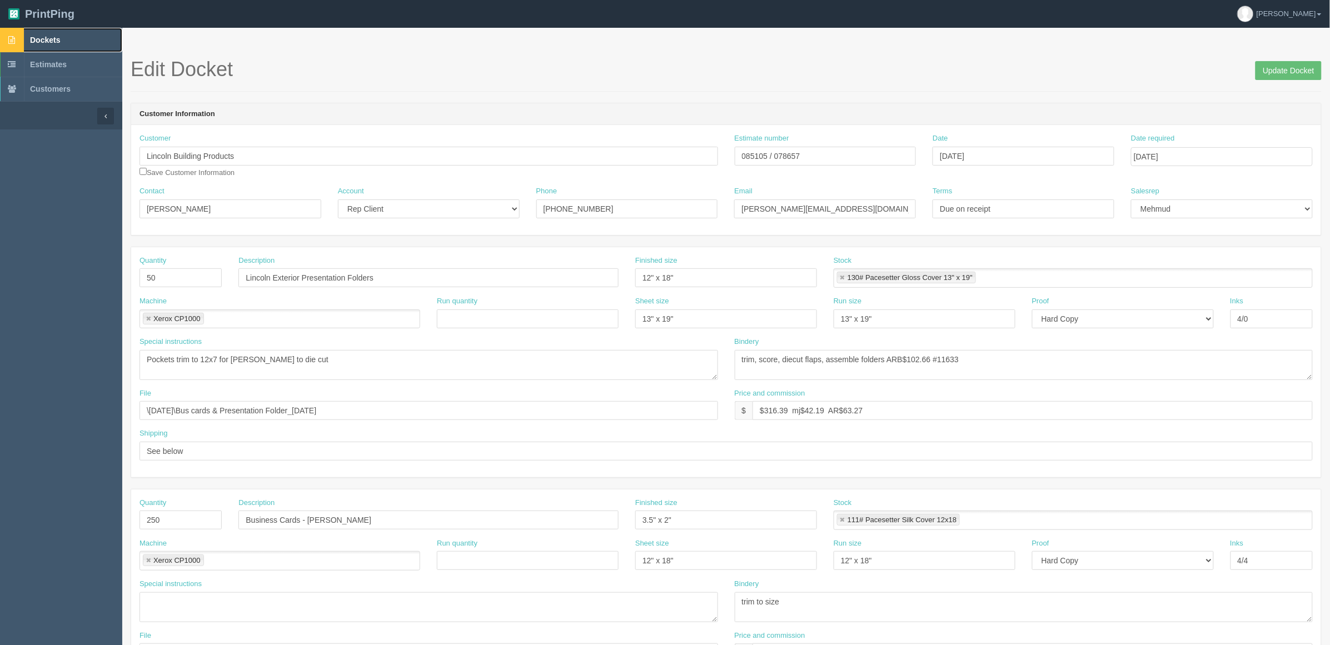
click at [73, 39] on link "Dockets" at bounding box center [61, 40] width 122 height 24
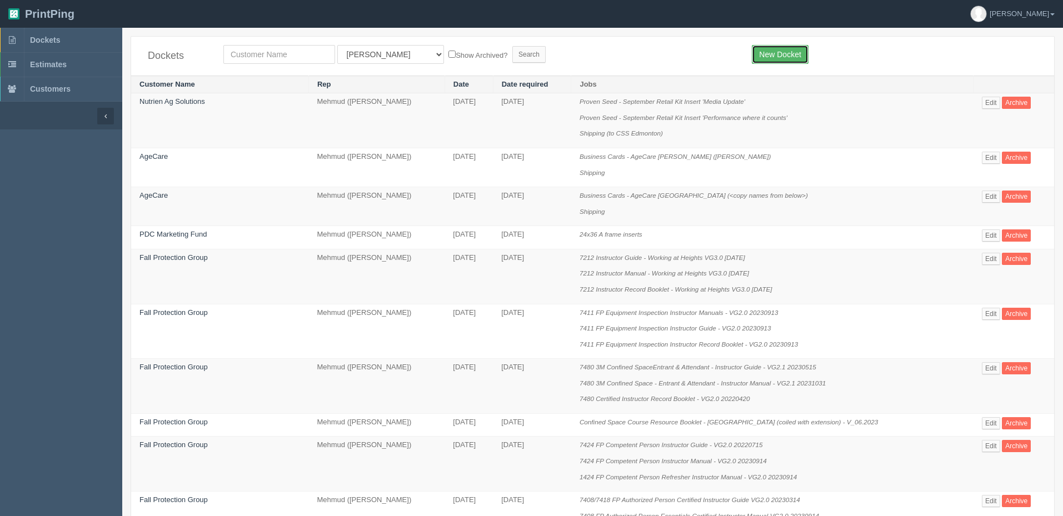
click at [778, 58] on link "New Docket" at bounding box center [780, 54] width 56 height 19
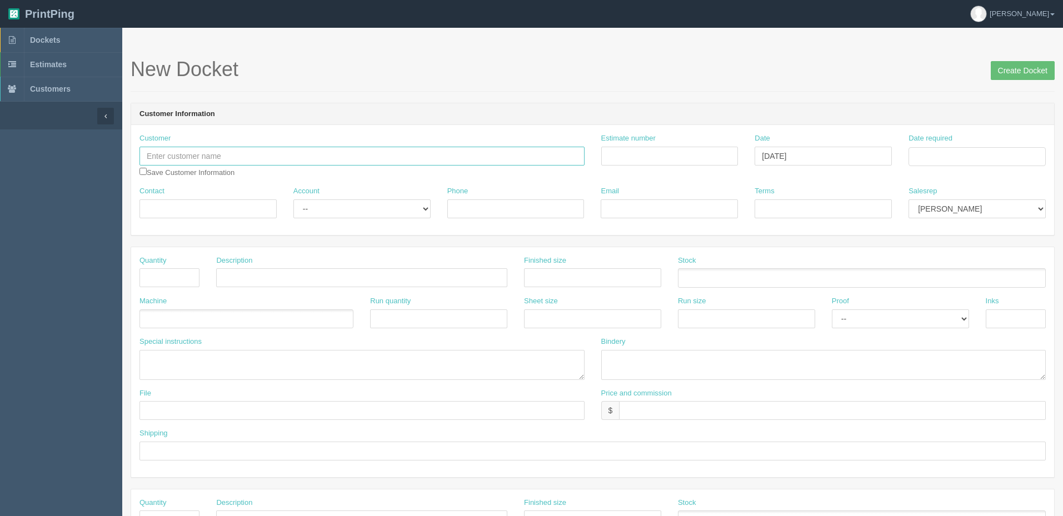
click at [307, 157] on input "text" at bounding box center [362, 156] width 445 height 19
type input "RRD"
type input "Russell Arnott / Robin Girard"
type input "403-538-2492 / 905-362-3052"
type input "russell.arnott@rrd.com / robin.girard@rrd.com"
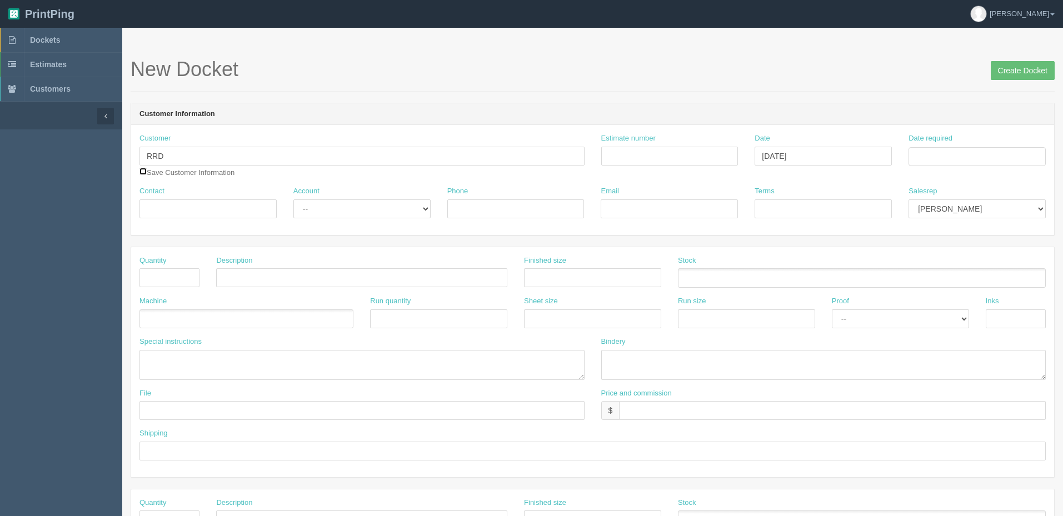
type input "PO and SAP from inside docket"
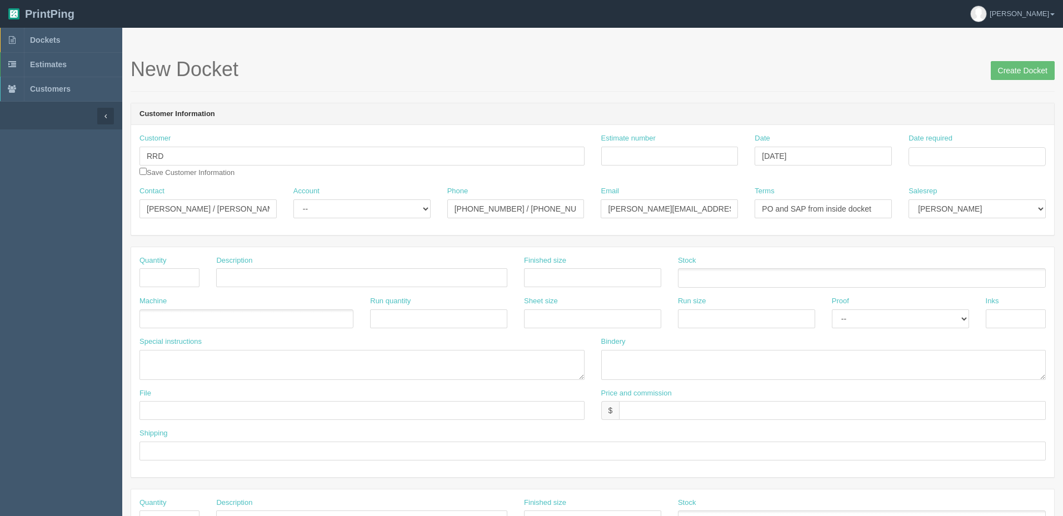
click at [784, 100] on form "New Docket Create Docket Customer Information Customer RRD RRD RRD Edmonton RRD…" at bounding box center [593, 525] width 924 height 934
click at [705, 153] on input "Estimate number" at bounding box center [669, 156] width 137 height 19
type input "092448"
click at [953, 250] on td "16" at bounding box center [950, 247] width 14 height 16
type input "[DATE]"
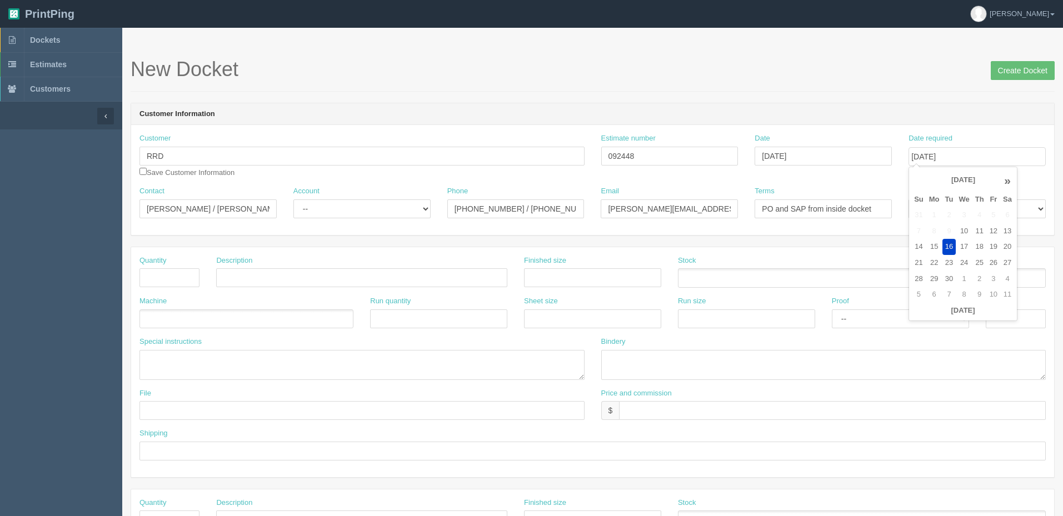
click at [770, 96] on form "New Docket Create Docket Customer Information Customer RRD RRD RRD Edmonton RRD…" at bounding box center [593, 525] width 924 height 934
drag, startPoint x: 893, startPoint y: 205, endPoint x: 1106, endPoint y: 197, distance: 213.0
click at [1063, 197] on html "PrintPing Zack Edit account ( zack@allrush.ca ) Logout Dockets Estimates" at bounding box center [531, 504] width 1063 height 1009
type input "P"
click at [186, 158] on input "RRD" at bounding box center [362, 156] width 445 height 19
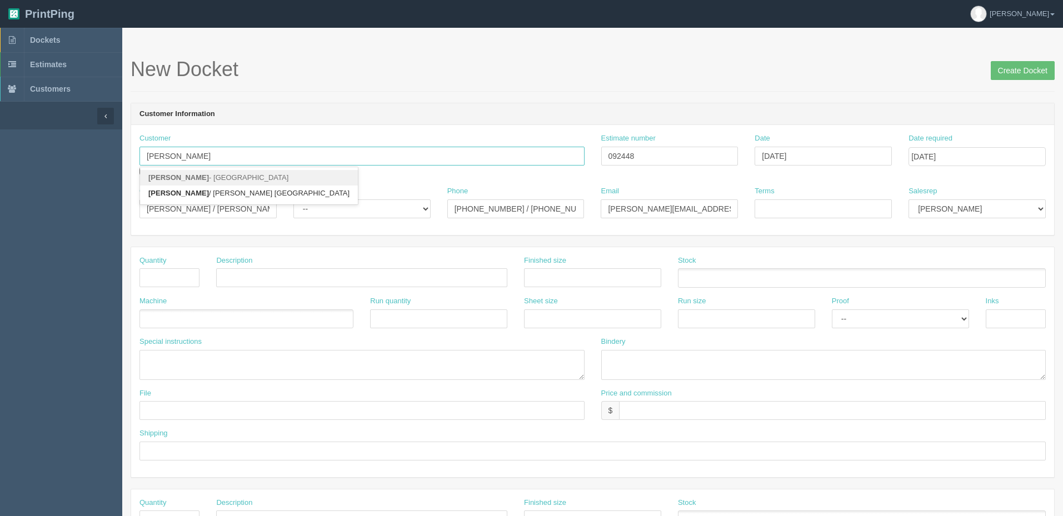
type input "RR Donnelley"
click at [707, 156] on input "092448" at bounding box center [669, 156] width 137 height 19
click at [820, 208] on input "Terms" at bounding box center [823, 209] width 137 height 19
type input "Net 60"
click at [933, 211] on select "Mark Mikayla Aly Mehmud Stacy Rebecca Matthew Viki Phil Greg Jim Sam Brandon Za…" at bounding box center [977, 209] width 137 height 19
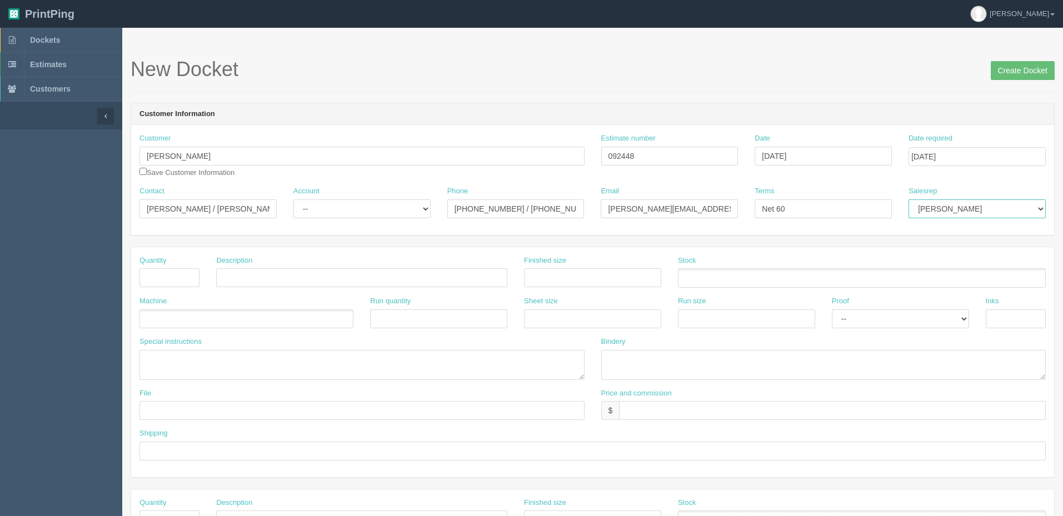
select select "8"
click at [909, 200] on select "Mark Mikayla Aly Mehmud Stacy Rebecca Matthew Viki Phil Greg Jim Sam Brandon Za…" at bounding box center [977, 209] width 137 height 19
click at [161, 277] on input "text" at bounding box center [170, 277] width 60 height 19
type input "60"
click at [372, 277] on input "text" at bounding box center [361, 277] width 291 height 19
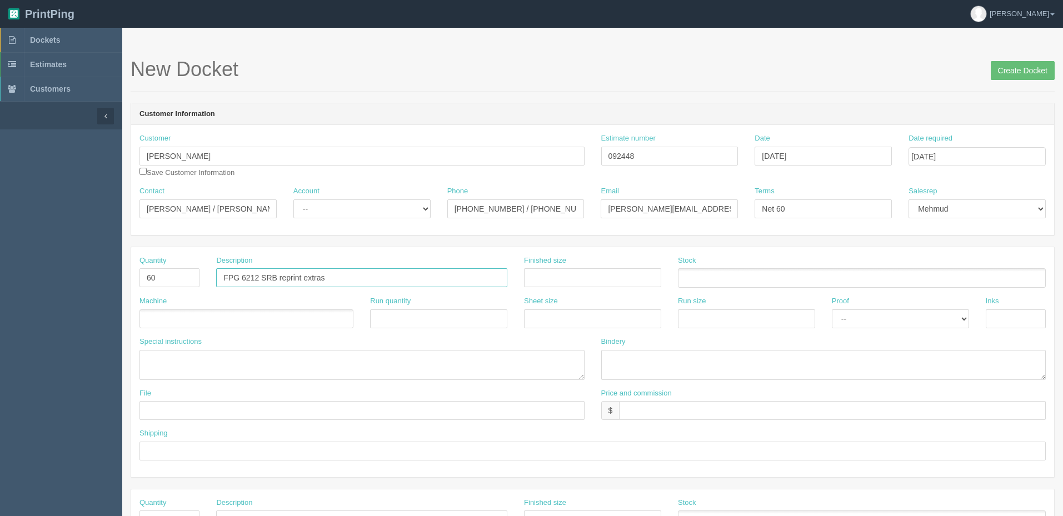
type input "FPG 6212 SRB reprint extras"
type input "8.5" x 11""
click at [774, 72] on h1 "New Docket Create Docket" at bounding box center [593, 69] width 924 height 22
click at [712, 275] on ul at bounding box center [862, 277] width 368 height 19
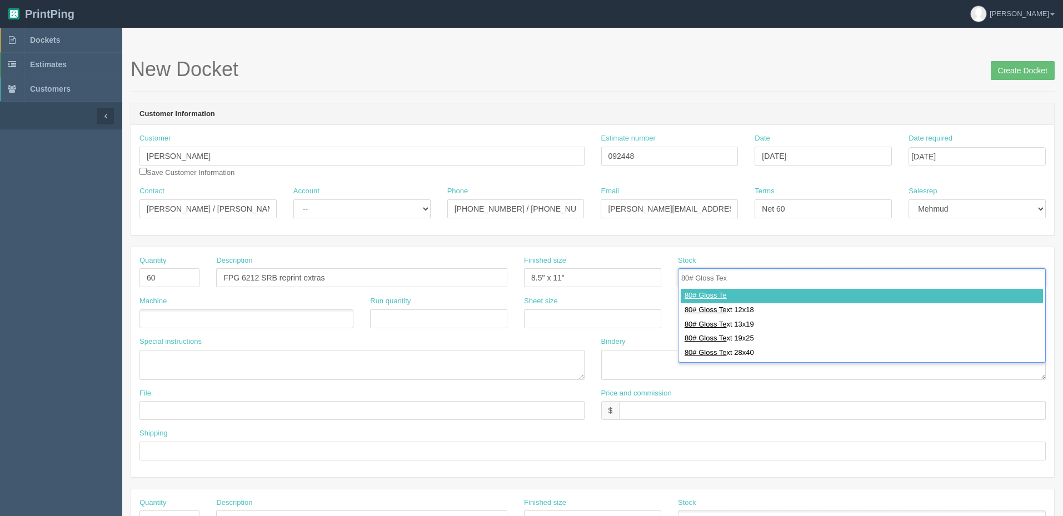
type input "80# Gloss Text"
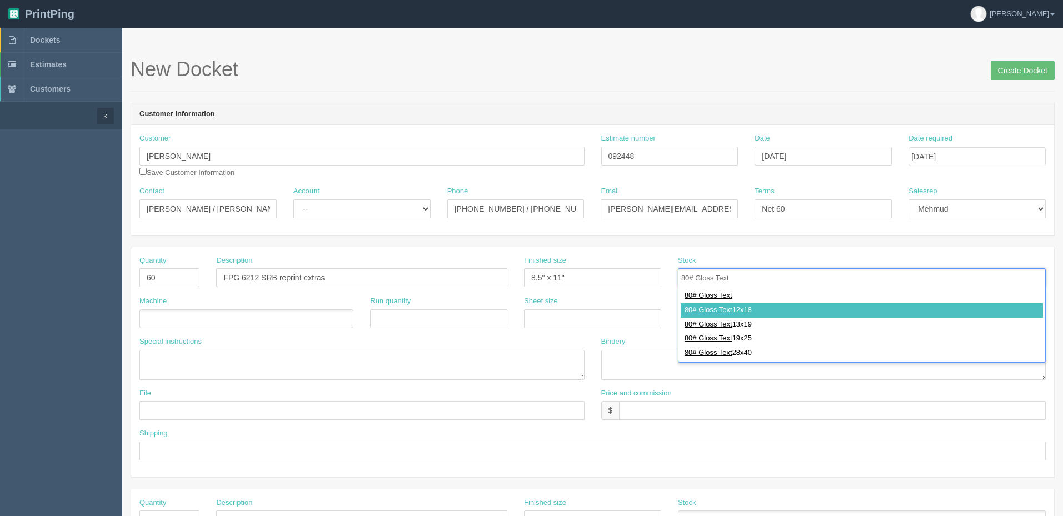
type input "80# Gloss Text 12x18"
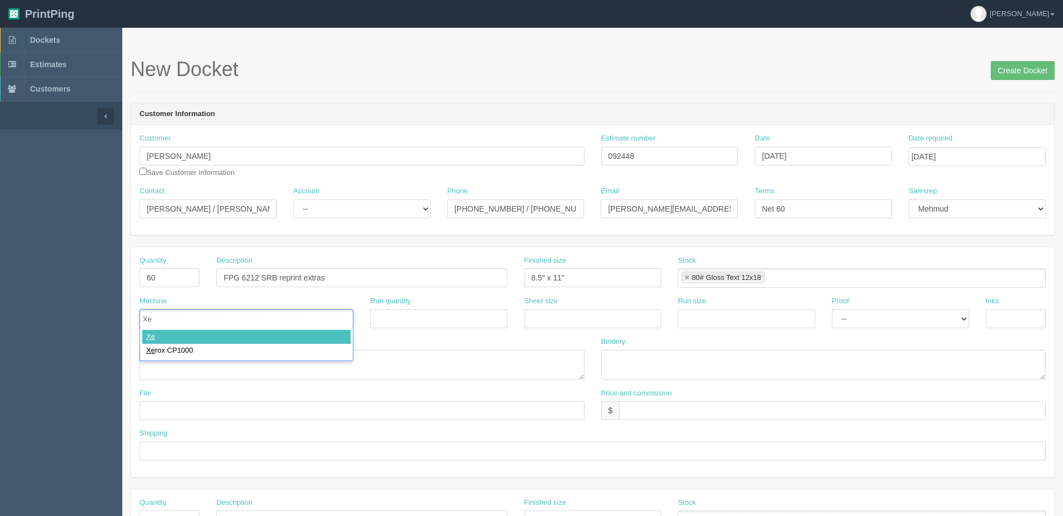
type input "Xer"
type input "Xerox CP1000"
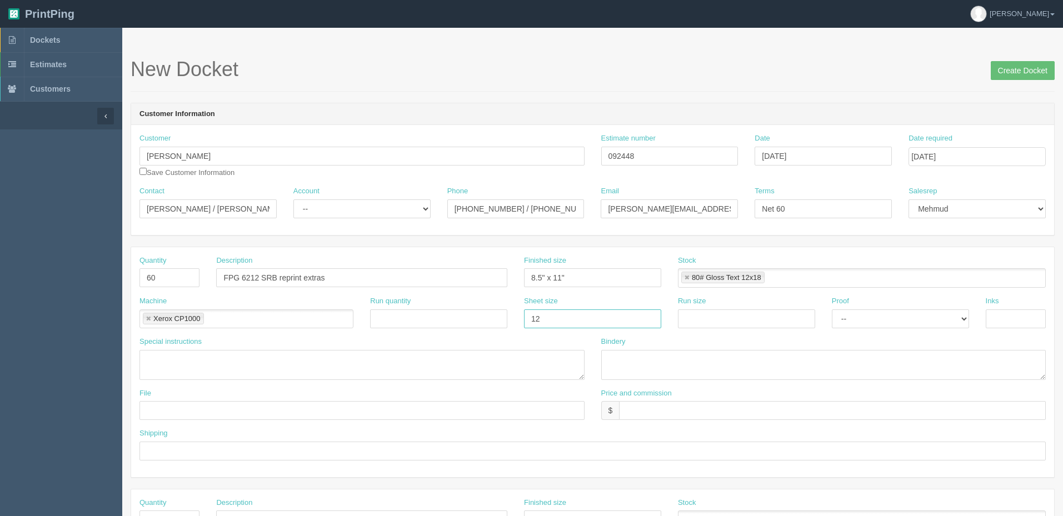
type input "12" x 18""
paste input "12" x 18""
type input "12" x 18""
select select "Hard Copy"
click at [832, 310] on select "-- Email Hard Copy" at bounding box center [900, 319] width 137 height 19
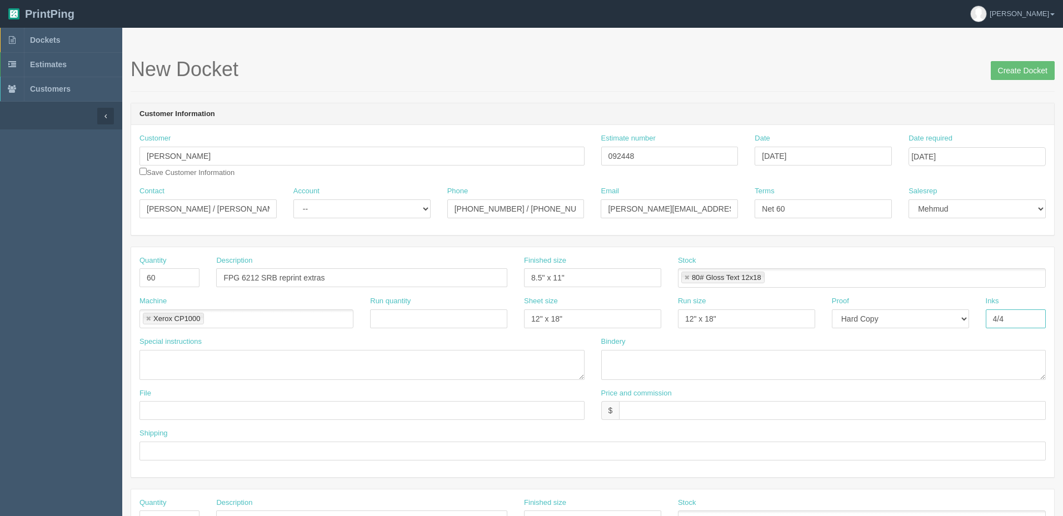
type input "4/4"
click at [197, 363] on textarea at bounding box center [362, 365] width 445 height 30
type textarea "16 pager self cover"
type textarea "trim and saddlestitch"
click at [206, 409] on input "text" at bounding box center [362, 410] width 445 height 19
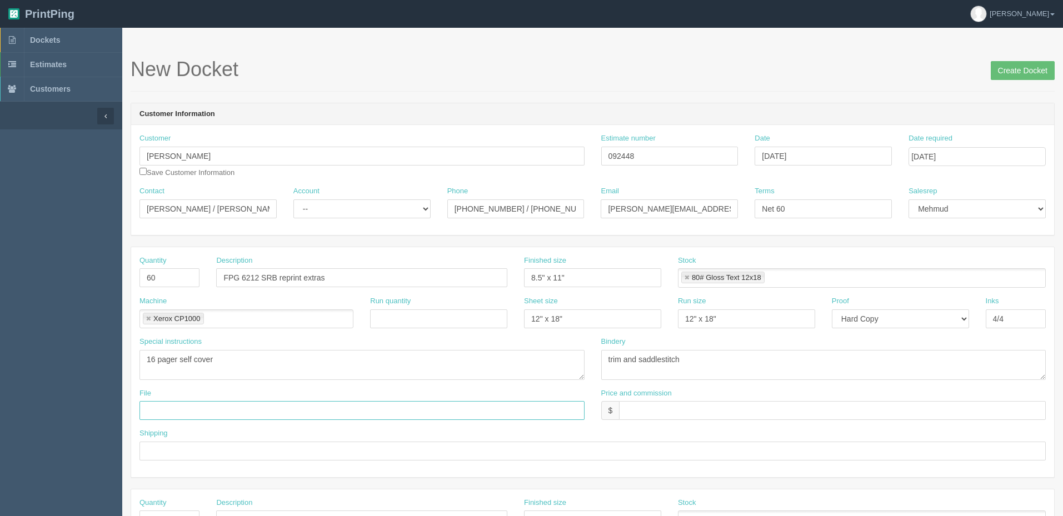
paste input "Z:\F\Fall Protection Group\2025\August 2025\6212 FP Working at Heights - Studen…"
drag, startPoint x: 178, startPoint y: 412, endPoint x: 0, endPoint y: 411, distance: 177.9
click at [0, 411] on section "Dockets Estimates Customers" at bounding box center [531, 519] width 1063 height 982
type input "\August 2025\6212 FP Working at Heights - Students Activation Books new files m…"
click at [351, 278] on input "FPG 6212 SRB reprint extras" at bounding box center [361, 277] width 291 height 19
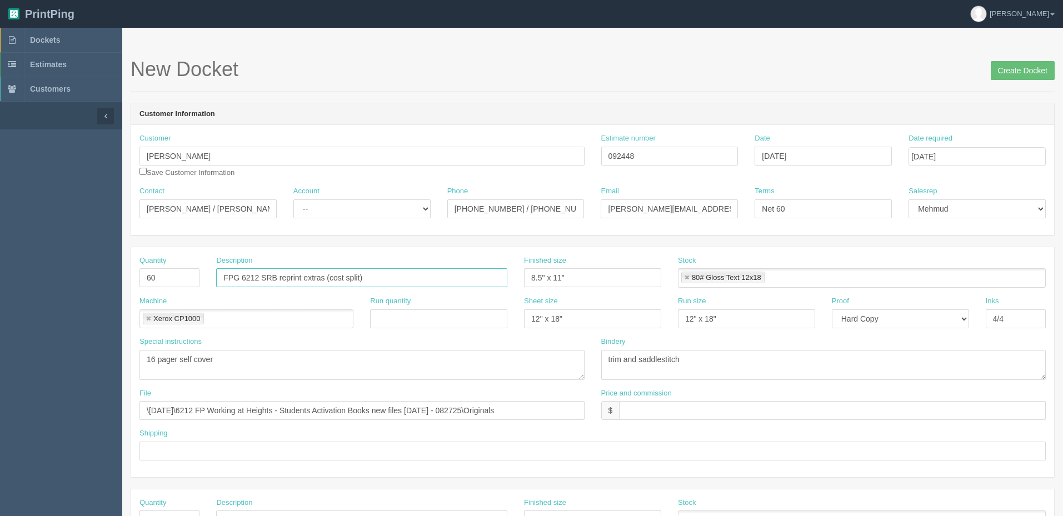
click at [385, 276] on input "FPG 6212 SRB reprint extras (cost split)" at bounding box center [361, 277] width 291 height 19
type input "FPG 6212 SRB reprint extras (cost split requesting waiver)"
drag, startPoint x: 644, startPoint y: 411, endPoint x: 659, endPoint y: 410, distance: 15.1
click at [644, 411] on input "text" at bounding box center [832, 410] width 427 height 19
click at [666, 410] on input "$" at bounding box center [832, 410] width 427 height 19
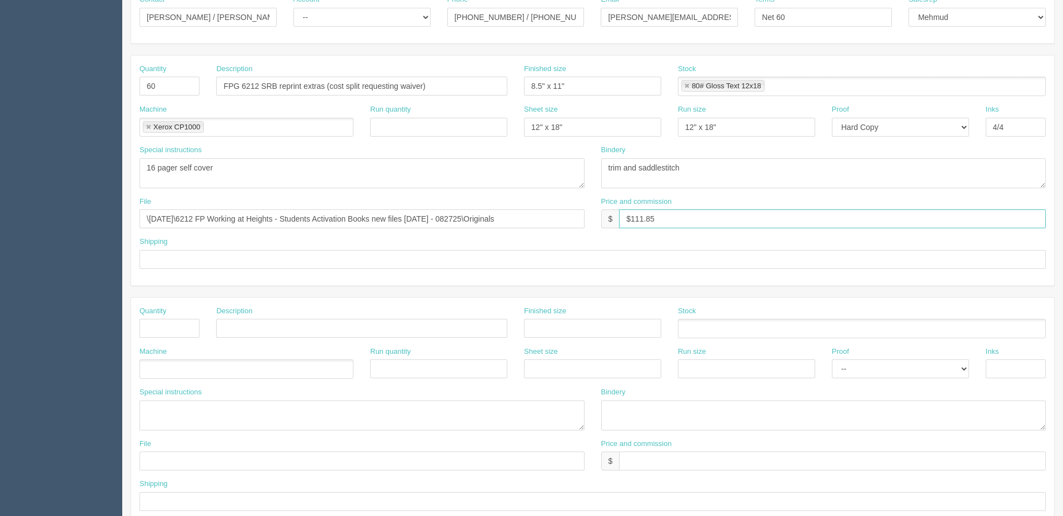
scroll to position [278, 0]
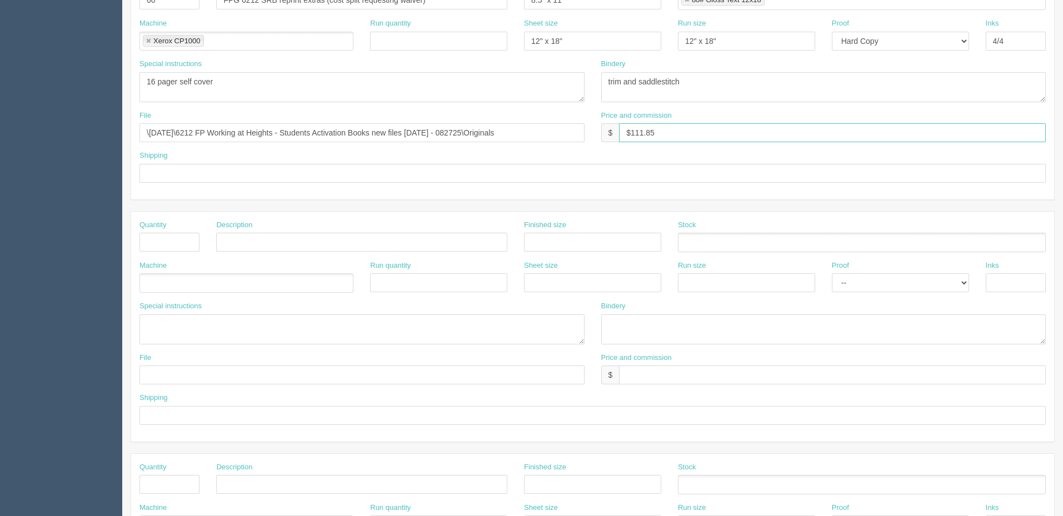
type input "$111.85"
click at [175, 242] on input "text" at bounding box center [170, 242] width 60 height 19
type input "1"
type input "Split $111.85 with AllRush"
click at [236, 283] on ul at bounding box center [247, 282] width 214 height 19
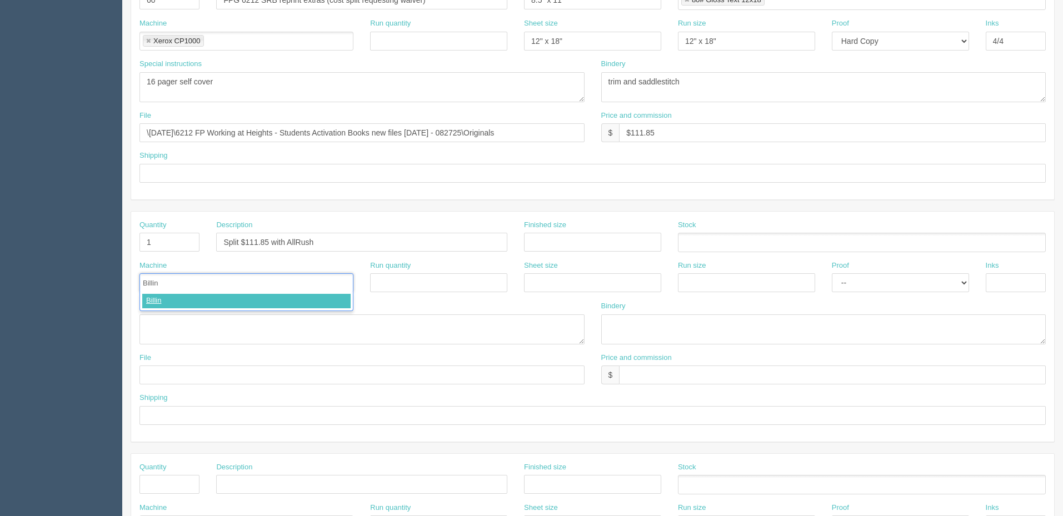
type input "Billing"
click at [650, 379] on input "text" at bounding box center [832, 375] width 427 height 19
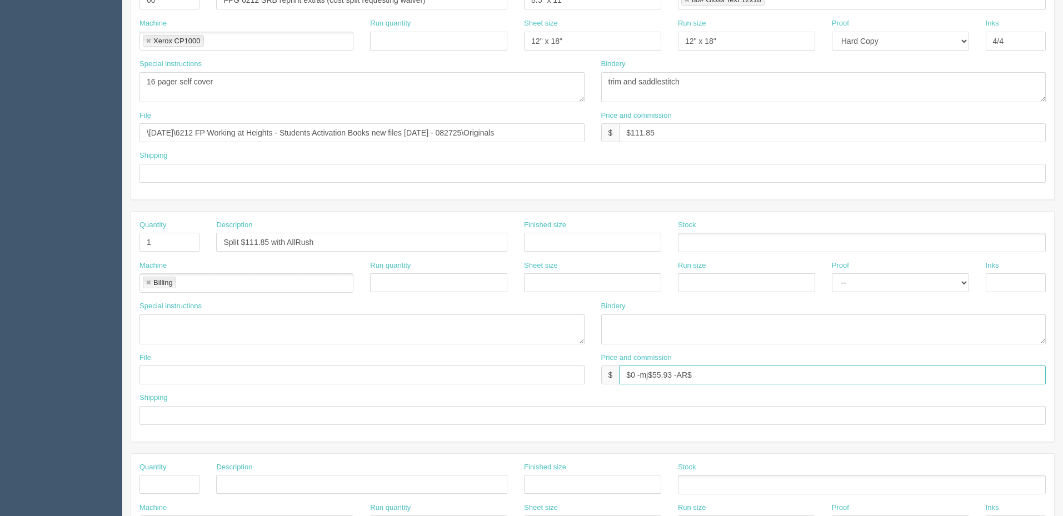
paste input "55.93"
type input "$0 -mj$55.93 -AR$55.93"
type input "na"
click at [415, 171] on input "text" at bounding box center [593, 173] width 907 height 19
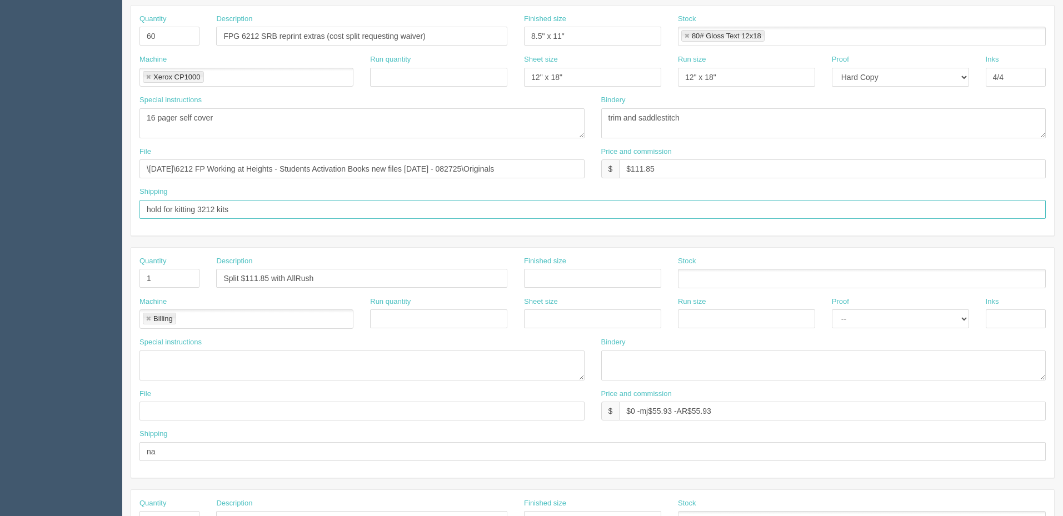
scroll to position [222, 0]
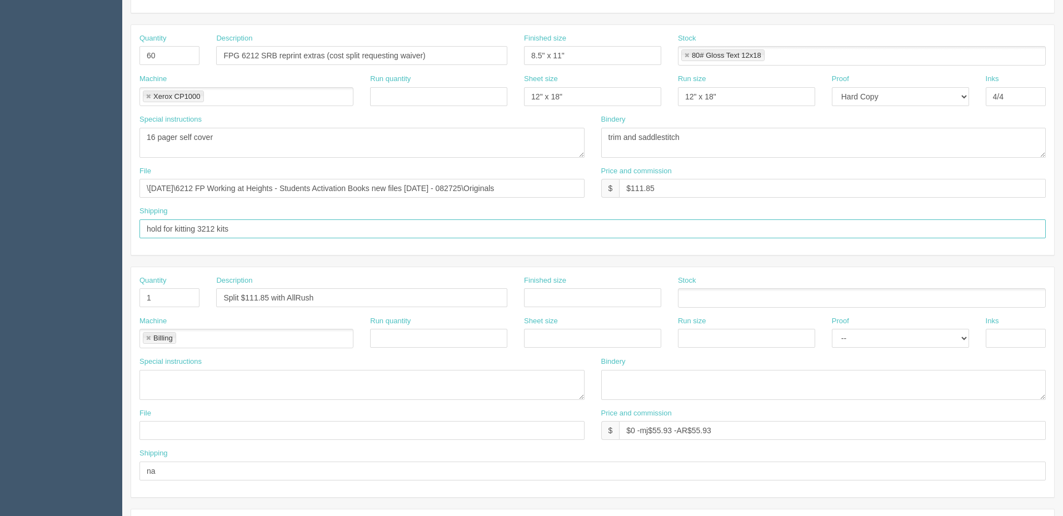
type input "hold for kitting 3212 kits"
drag, startPoint x: 270, startPoint y: 297, endPoint x: 359, endPoint y: 334, distance: 96.9
click at [270, 297] on input "Split $111.85 with AllRush" at bounding box center [361, 297] width 291 height 19
drag, startPoint x: 343, startPoint y: 296, endPoint x: 332, endPoint y: 295, distance: 11.2
click at [342, 296] on input "Split $111.85 with AllRush" at bounding box center [361, 297] width 291 height 19
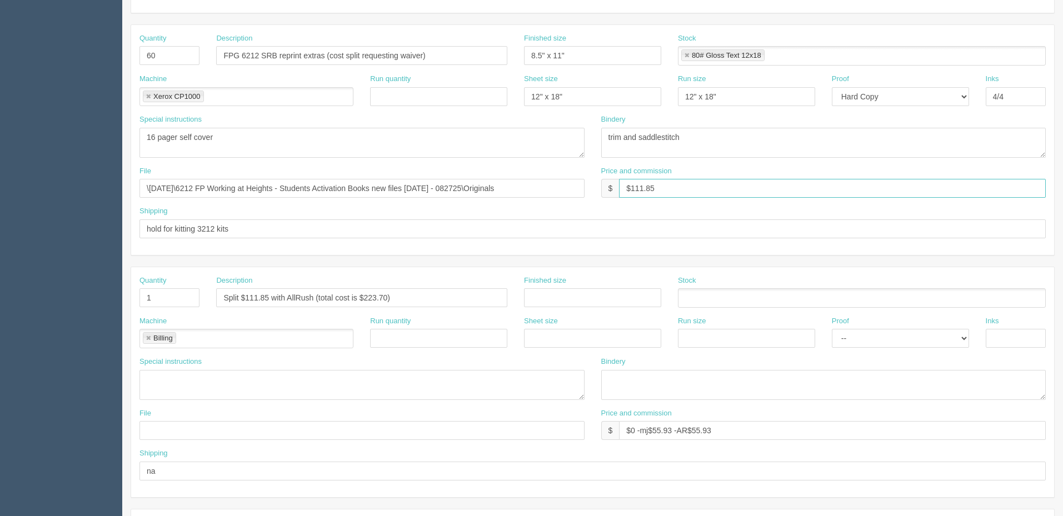
click at [700, 191] on input "$111.85" at bounding box center [832, 188] width 427 height 19
click at [353, 296] on input "Split $111.85 with AllRush (total cost is $223.70)" at bounding box center [361, 297] width 291 height 19
click at [250, 298] on input "Split $111.85 with AllRush (total cost for reprinting digitally $223.70)" at bounding box center [361, 297] width 291 height 19
drag, startPoint x: 470, startPoint y: 294, endPoint x: 481, endPoint y: 320, distance: 28.2
click at [470, 296] on input "Splitting half ($111.85) with AllRush (total cost for reprinting digitally $223…" at bounding box center [361, 297] width 291 height 19
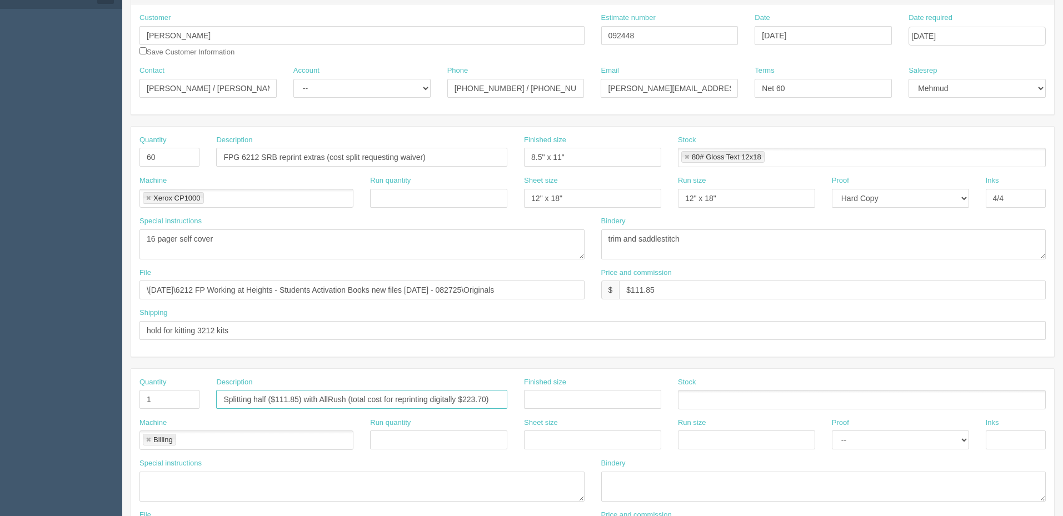
scroll to position [111, 0]
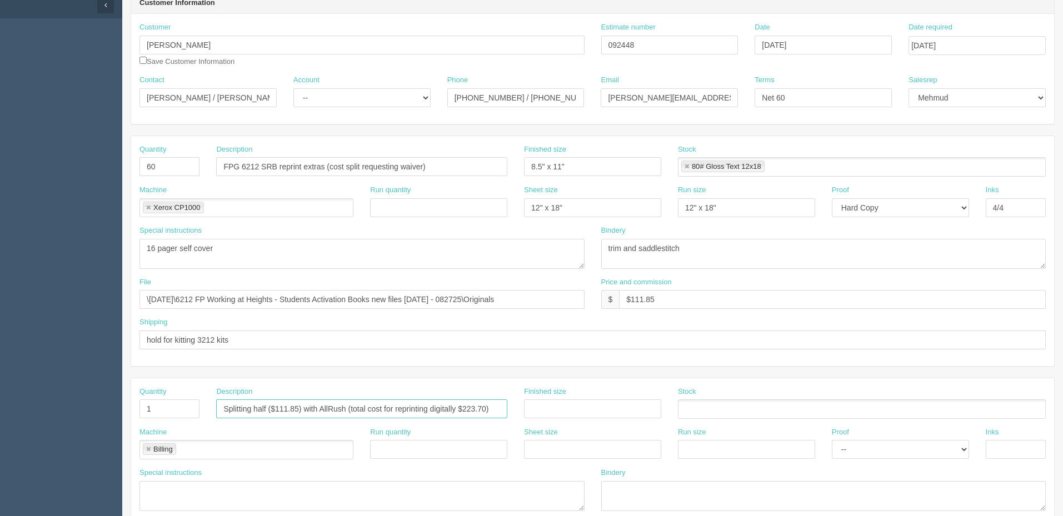
type input "Splitting half ($111.85) with AllRush (total cost for reprinting digitally $223…"
click at [349, 94] on select "-- Existing Client Allrush Client Rep Client" at bounding box center [362, 97] width 137 height 19
select select "Rep Client"
click at [294, 88] on select "-- Existing Client Allrush Client Rep Client" at bounding box center [362, 97] width 137 height 19
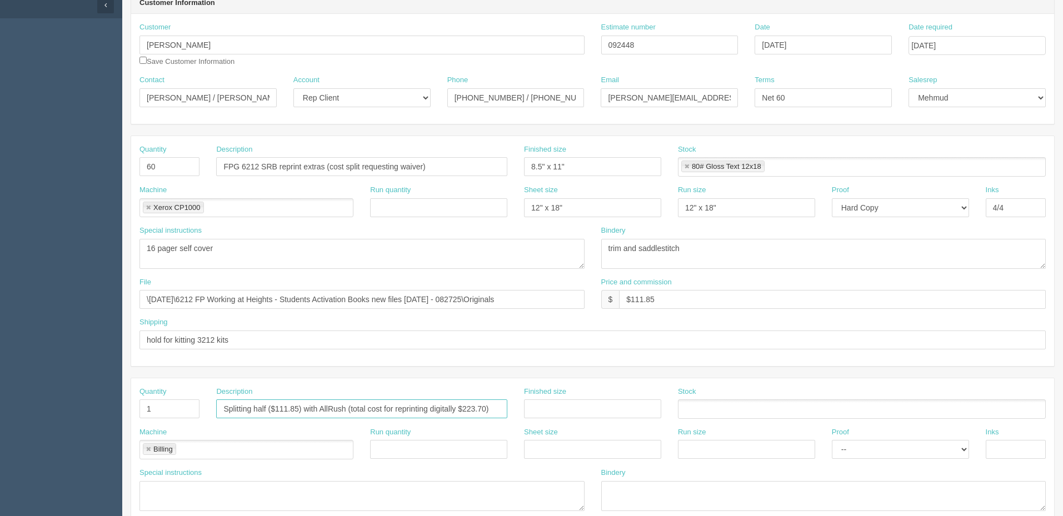
click at [270, 412] on input "Splitting half ($111.85) with AllRush (total cost for reprinting digitally $223…" at bounding box center [361, 409] width 291 height 19
drag, startPoint x: 146, startPoint y: 296, endPoint x: 277, endPoint y: 326, distance: 134.7
click at [147, 296] on input "\August 2025\6212 FP Working at Heights - Students Activation Books new files m…" at bounding box center [362, 299] width 445 height 19
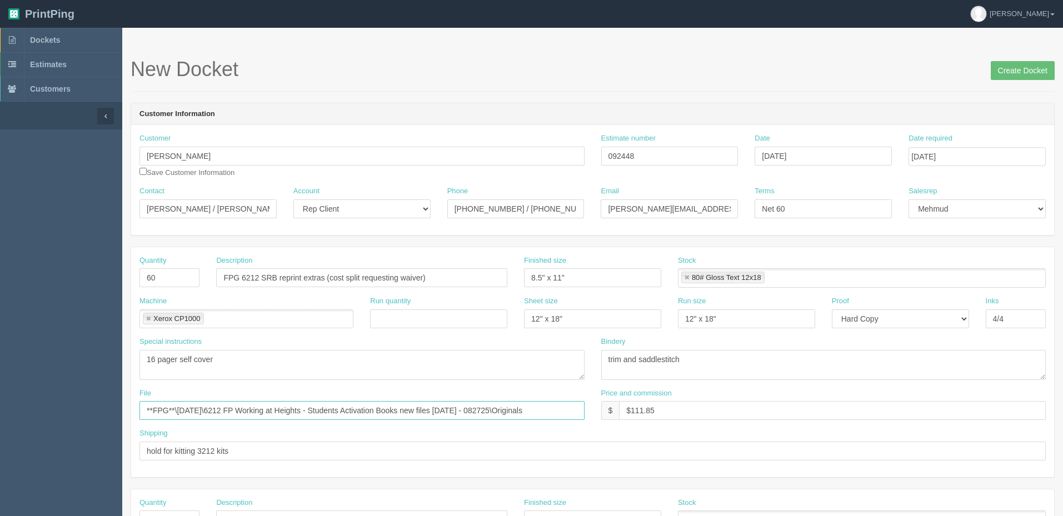
type input "**FPG**\August 2025\6212 FP Working at Heights - Students Activation Books new …"
click at [300, 277] on input "FPG 6212 SRB reprint extras (cost split requesting waiver)" at bounding box center [361, 277] width 291 height 19
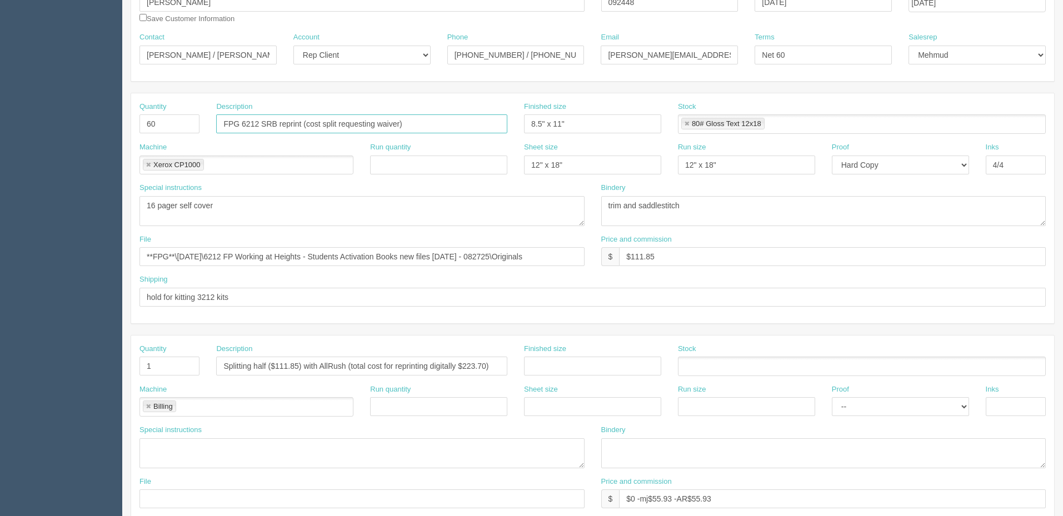
scroll to position [111, 0]
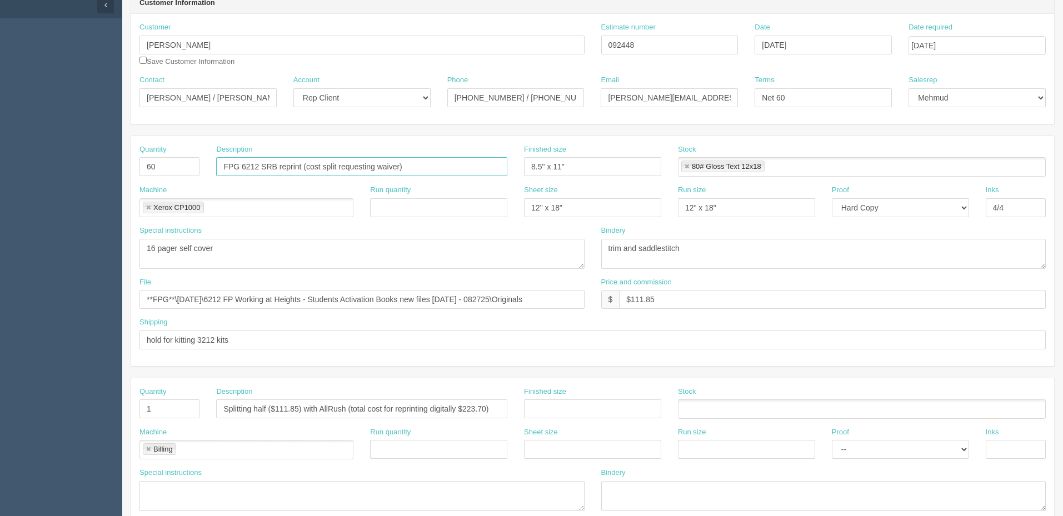
type input "FPG 6212 SRB reprint (cost split requesting waiver)"
click at [270, 408] on input "Splitting half ($111.85) with AllRush (total cost for reprinting digitally $223…" at bounding box center [361, 409] width 291 height 19
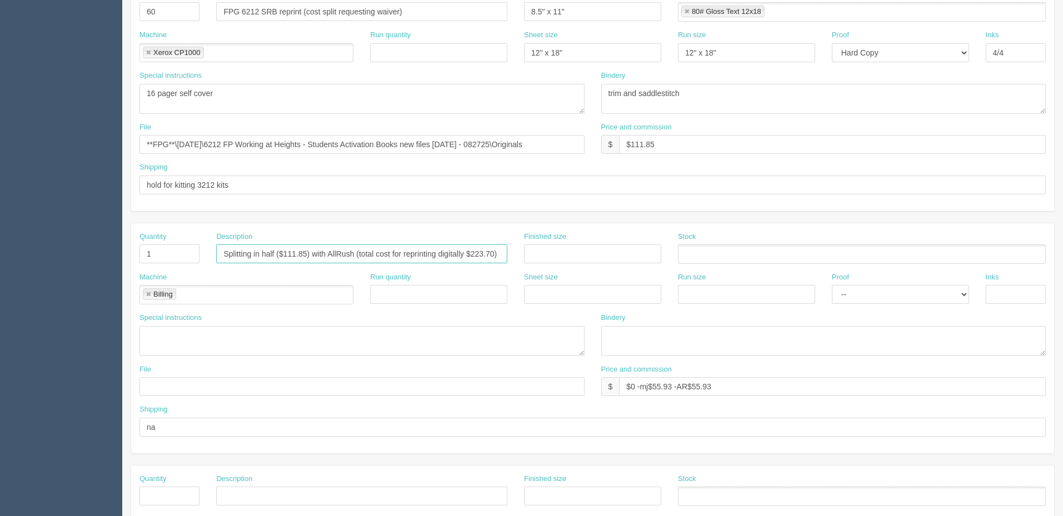
scroll to position [278, 0]
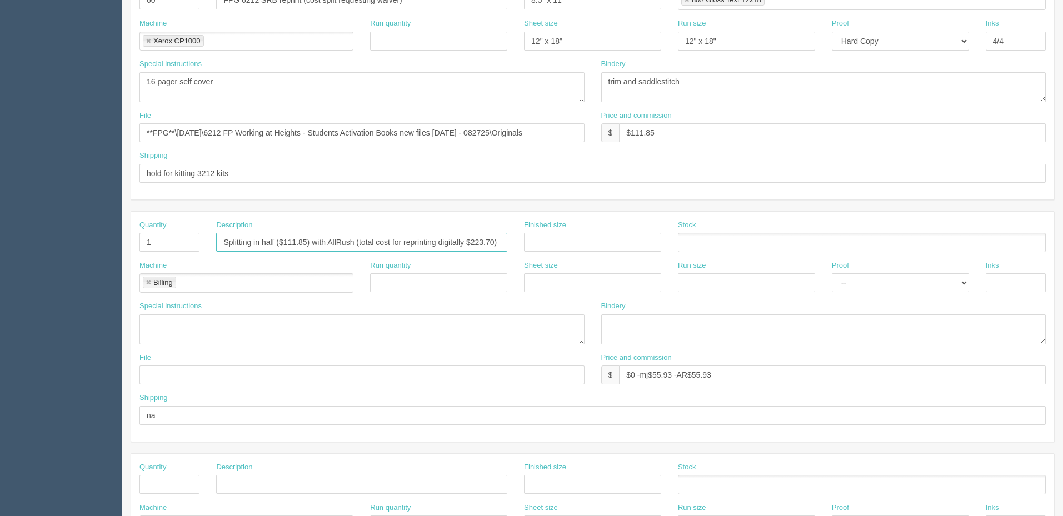
type input "Splitting in half ($111.85) with AllRush (total cost for reprinting digitally $…"
click at [227, 336] on textarea at bounding box center [362, 330] width 445 height 30
drag, startPoint x: 212, startPoint y: 417, endPoint x: 220, endPoint y: 412, distance: 9.4
click at [213, 417] on input "na" at bounding box center [593, 415] width 907 height 19
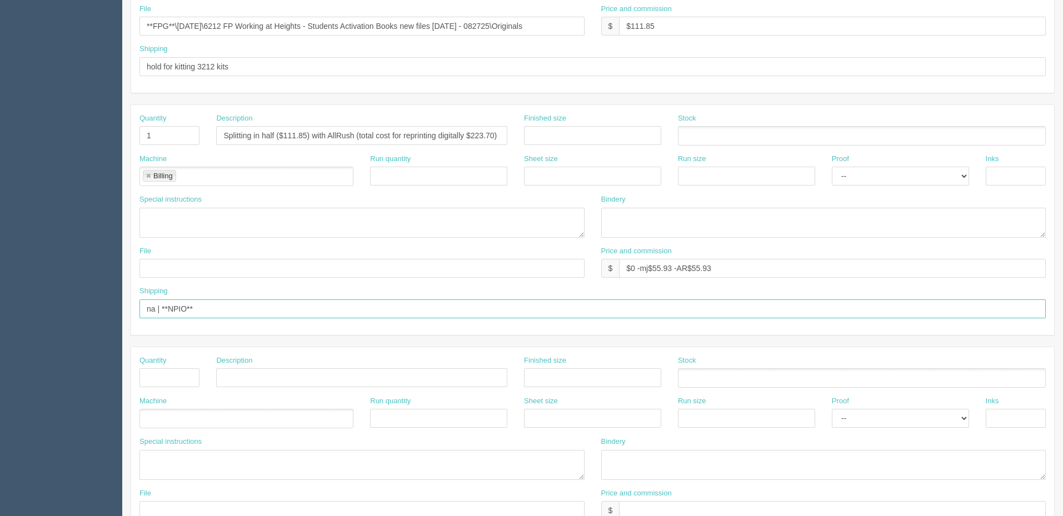
scroll to position [389, 0]
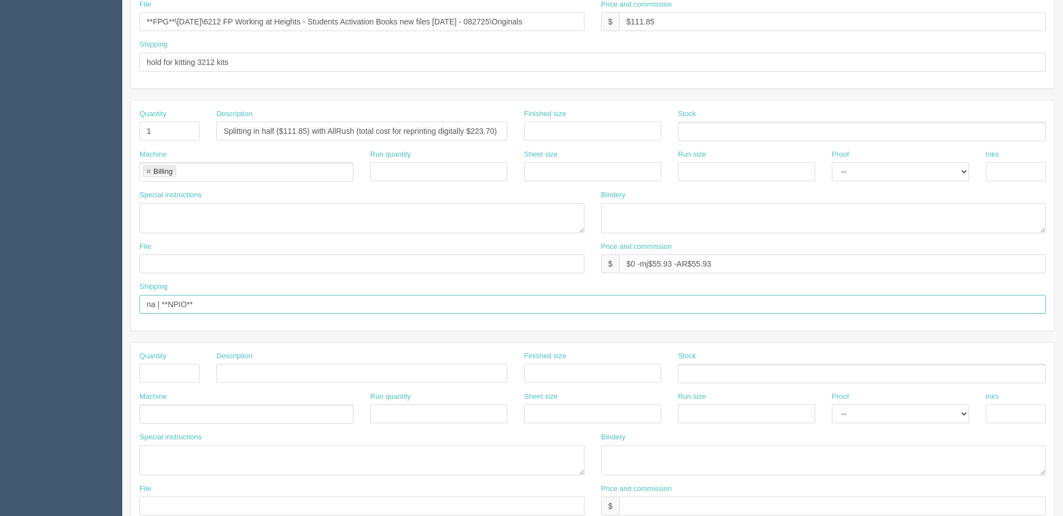
drag, startPoint x: 158, startPoint y: 303, endPoint x: 496, endPoint y: 277, distance: 339.0
click at [496, 275] on div "Quantity 1 Description Splitting in half ($111.85) with AllRush (total cost for…" at bounding box center [592, 216] width 923 height 230
type input "na"
click at [198, 259] on input "text" at bounding box center [362, 264] width 445 height 19
type input "na"
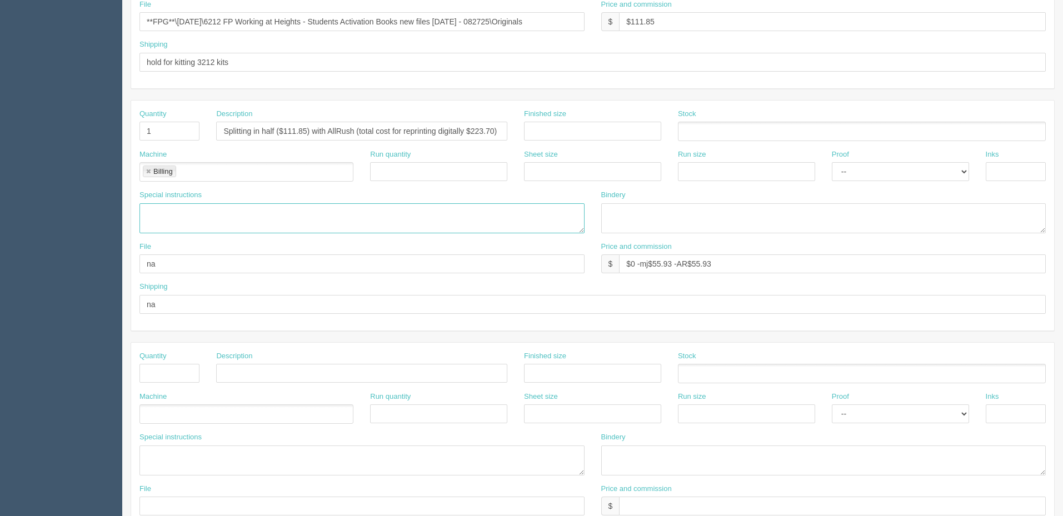
click at [269, 205] on textarea at bounding box center [362, 218] width 445 height 30
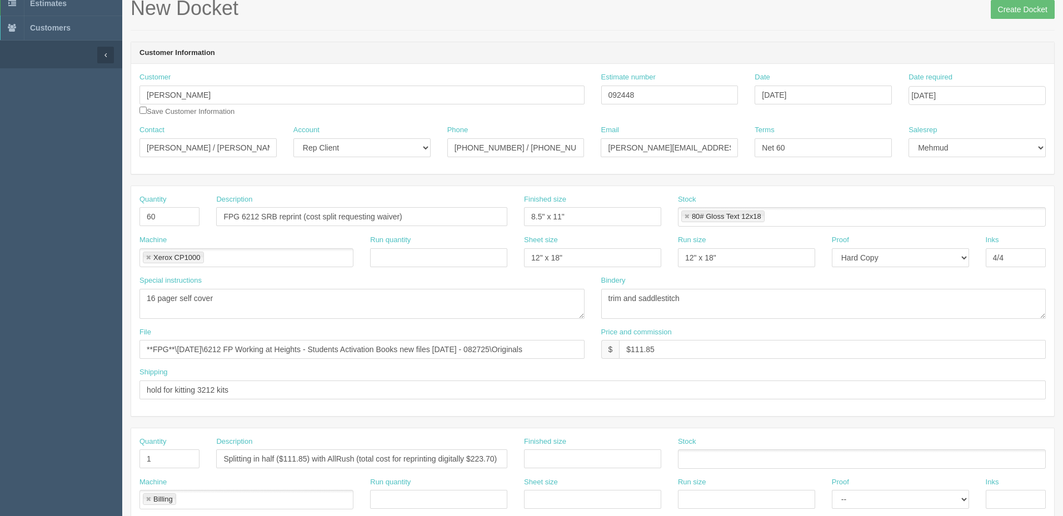
scroll to position [56, 0]
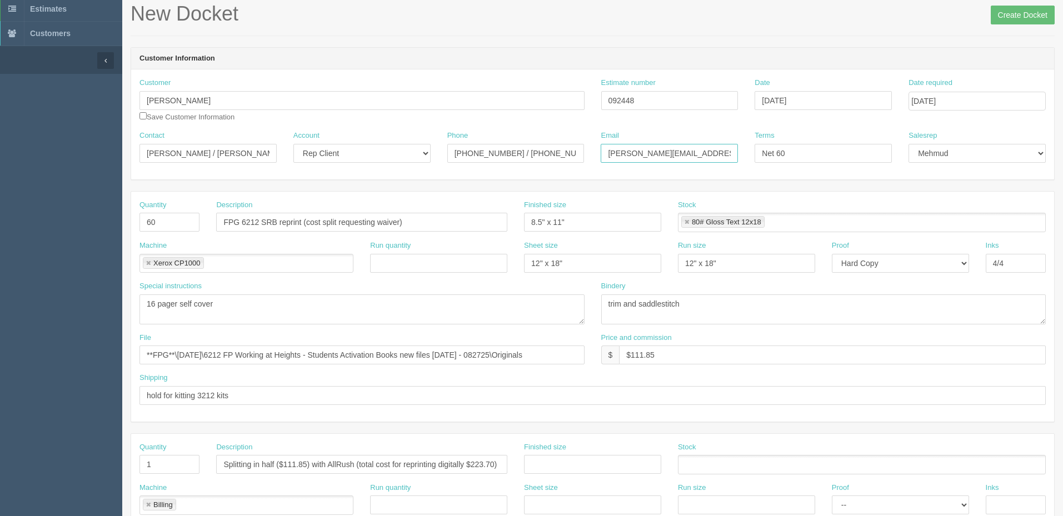
click at [700, 150] on input "russell.arnott@rrd.com / robin.girard@rrd.com" at bounding box center [669, 153] width 137 height 19
paste input "SMalhotra@datacm.com>"
click at [713, 148] on input "SMalhotra@datacm.com>" at bounding box center [669, 153] width 137 height 19
paste input "SHope@datacm.com"
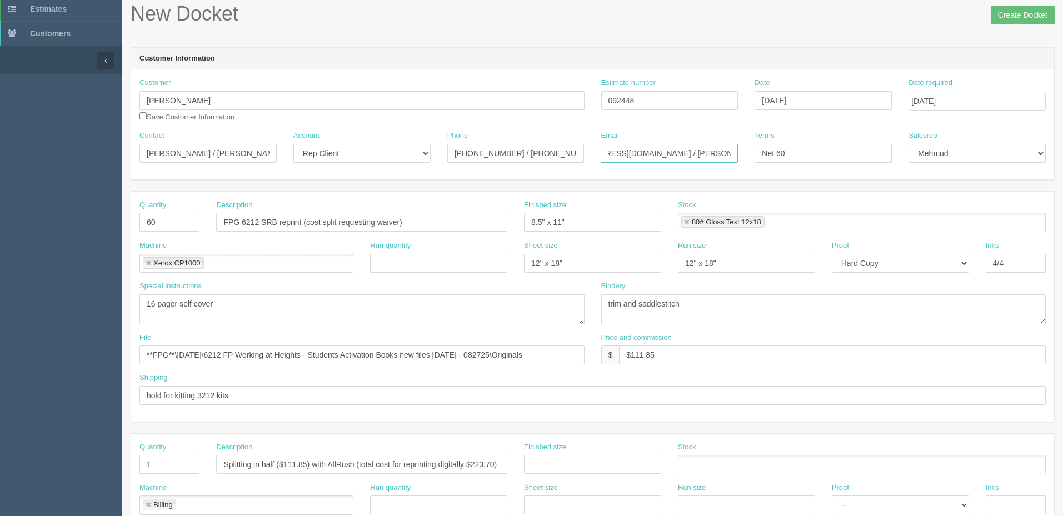
type input "SMalhotra@datacm.com / SHope@datacm.com"
drag, startPoint x: 209, startPoint y: 95, endPoint x: 178, endPoint y: 99, distance: 31.4
click at [207, 95] on input "RR Donnelley" at bounding box center [362, 100] width 445 height 19
drag, startPoint x: 157, startPoint y: 102, endPoint x: 241, endPoint y: 110, distance: 83.7
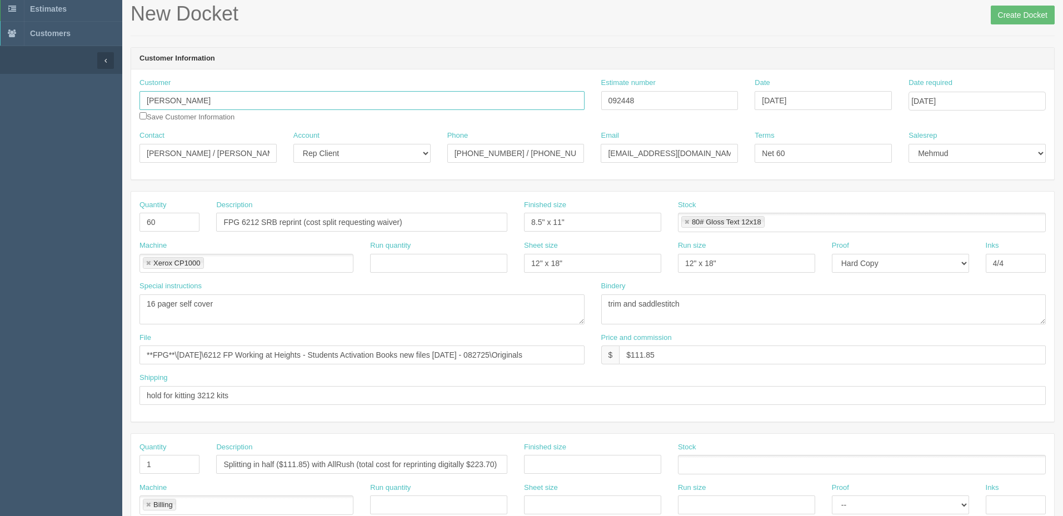
click at [162, 102] on input "RR Donnelley" at bounding box center [362, 100] width 445 height 19
type input "RRD (DATA Communications)"
drag, startPoint x: 66, startPoint y: 149, endPoint x: 1, endPoint y: 147, distance: 65.1
click at [0, 148] on section "Dockets Estimates Customers" at bounding box center [531, 463] width 1063 height 982
paste input "Sheena Hope"
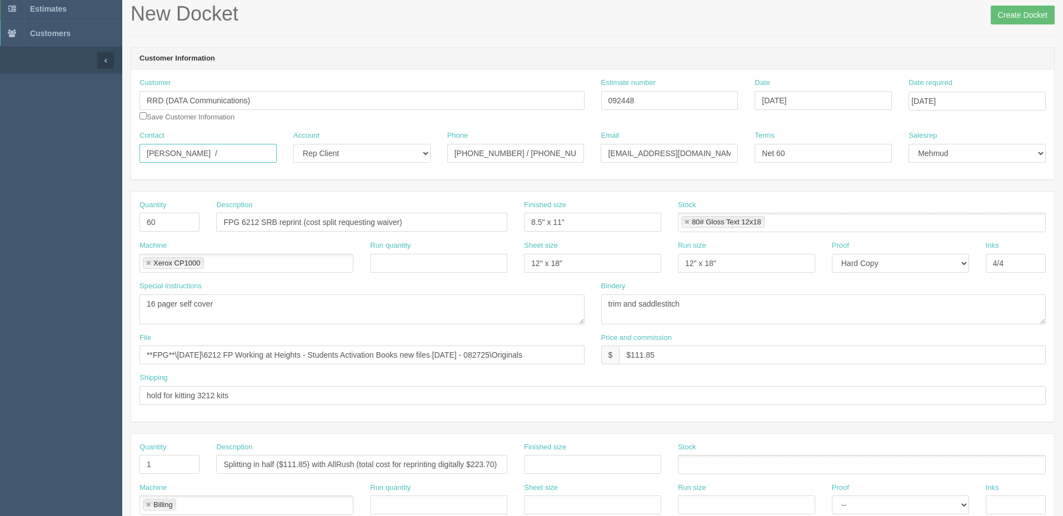
click at [240, 152] on input "Sheena Hope /" at bounding box center [208, 153] width 137 height 19
paste input "Siddharth Raj Malhotra"
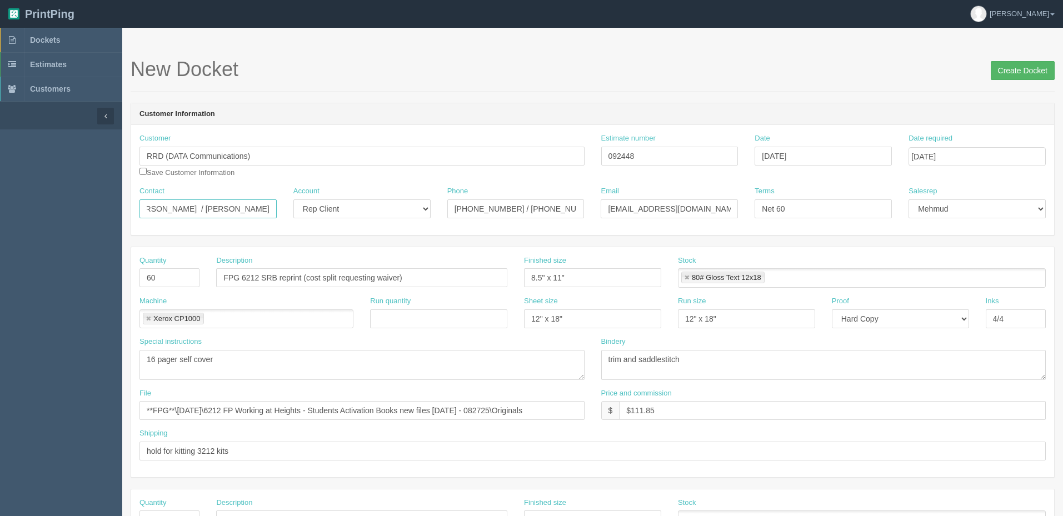
type input "[PERSON_NAME] / [PERSON_NAME]"
click at [1018, 73] on input "Create Docket" at bounding box center [1023, 70] width 64 height 19
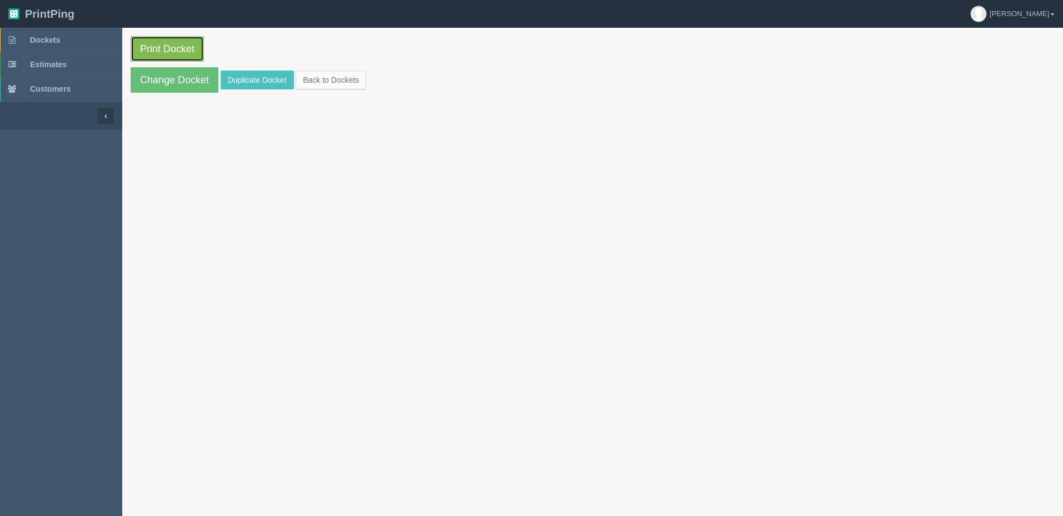
click at [176, 44] on link "Print Docket" at bounding box center [167, 49] width 73 height 26
click at [74, 46] on link "Dockets" at bounding box center [61, 40] width 122 height 24
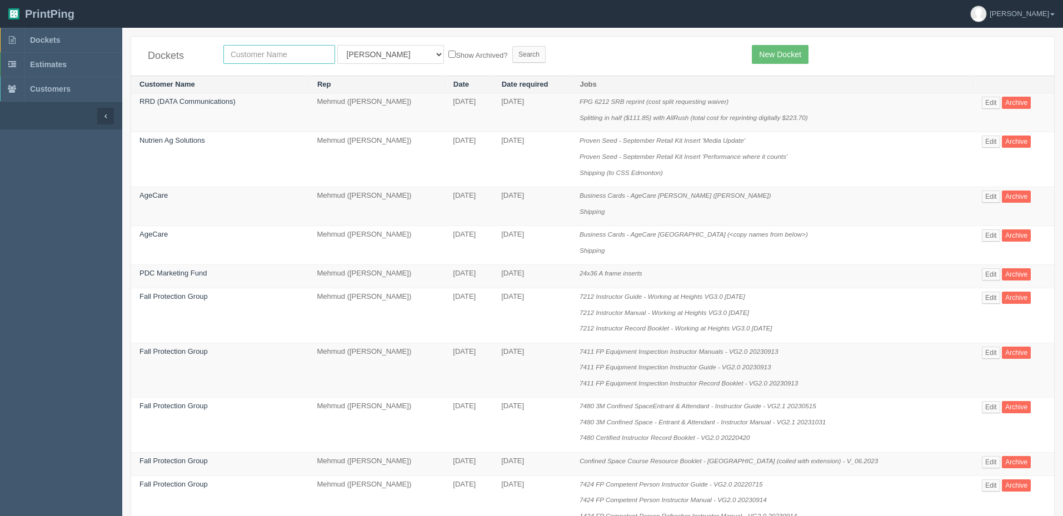
click at [302, 53] on input "text" at bounding box center [279, 54] width 112 height 19
type input "hendri"
click at [513, 46] on input "Search" at bounding box center [529, 54] width 33 height 17
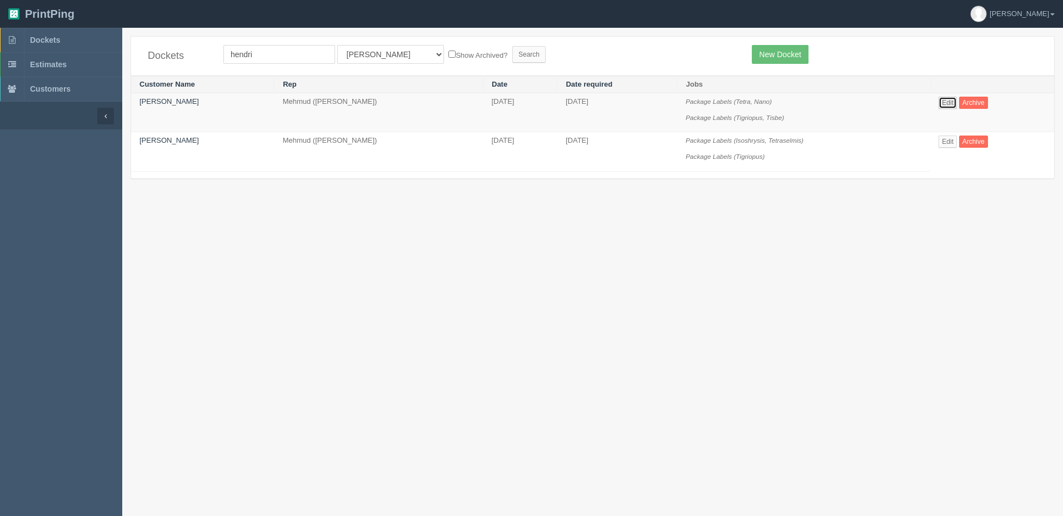
click at [953, 101] on link "Edit" at bounding box center [948, 103] width 18 height 12
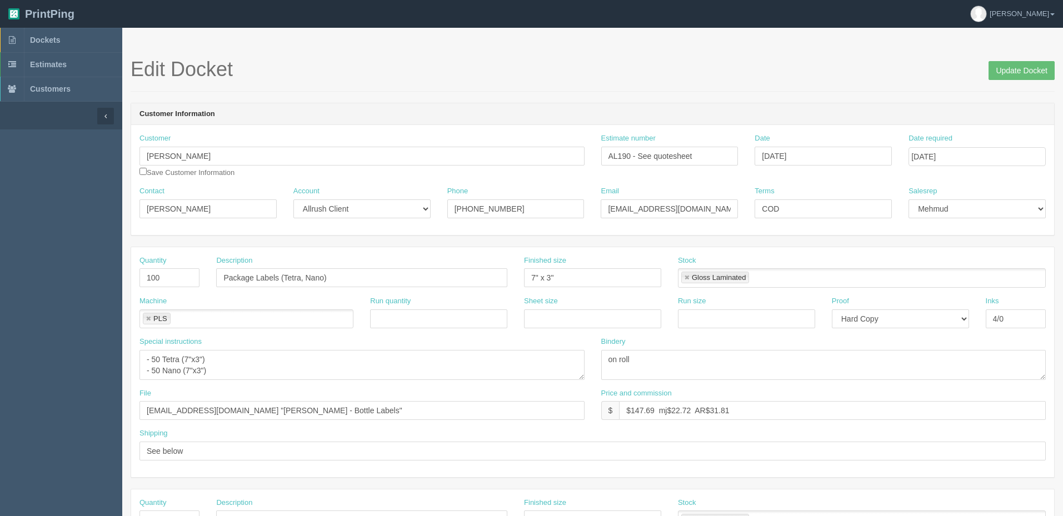
click at [584, 68] on h1 "Edit Docket Update Docket" at bounding box center [593, 69] width 924 height 22
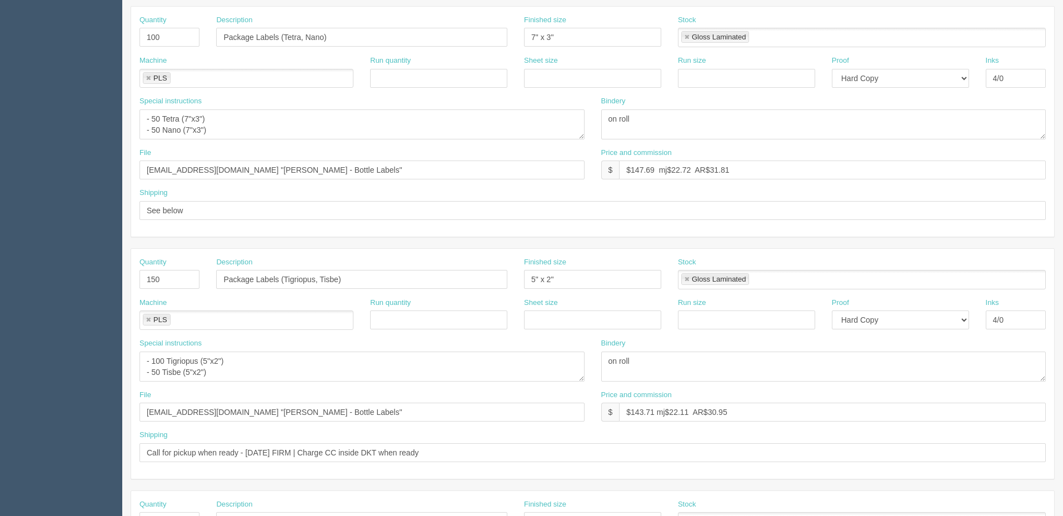
scroll to position [222, 0]
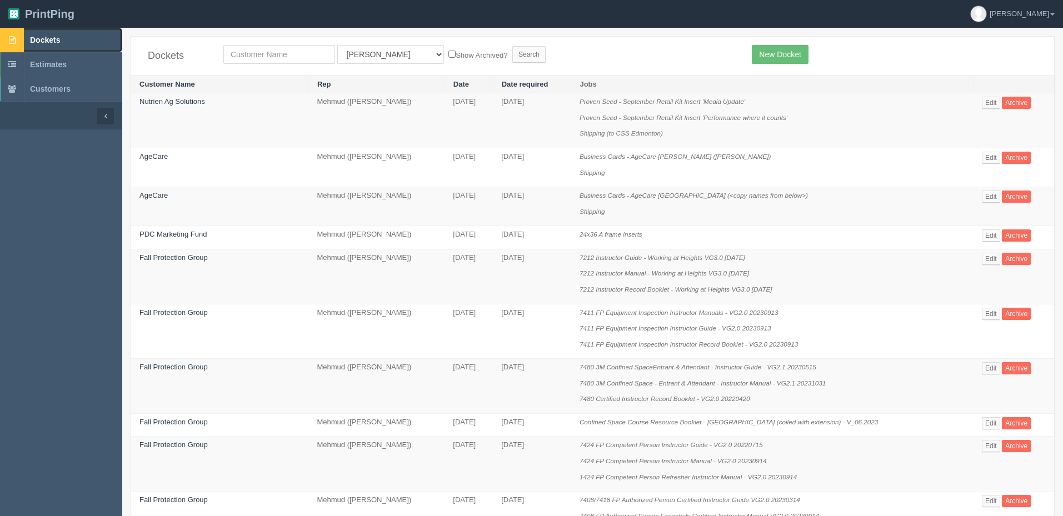
click at [71, 31] on link "Dockets" at bounding box center [61, 40] width 122 height 24
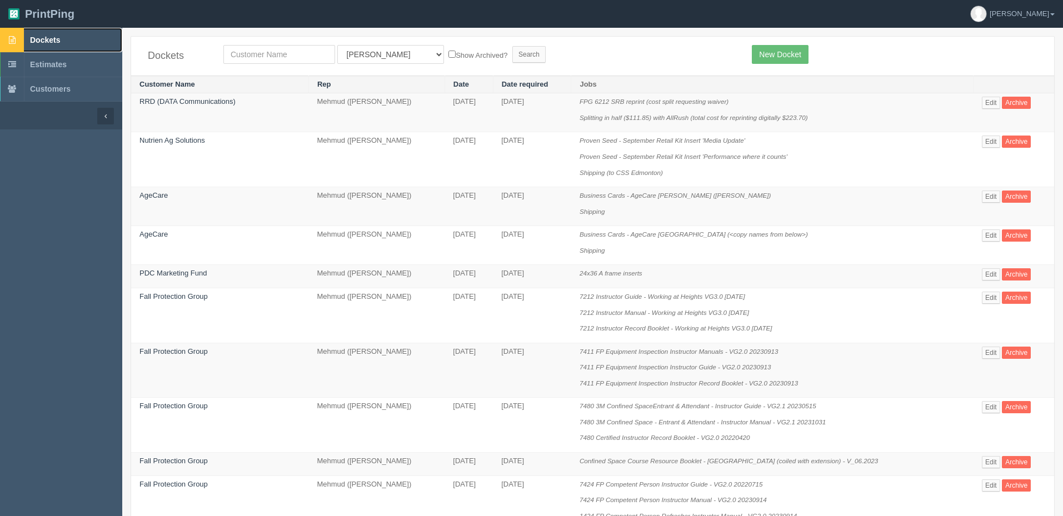
click at [59, 40] on span "Dockets" at bounding box center [45, 40] width 30 height 9
click at [260, 55] on input "text" at bounding box center [279, 54] width 112 height 19
type input "energy"
click at [513, 46] on input "Search" at bounding box center [529, 54] width 33 height 17
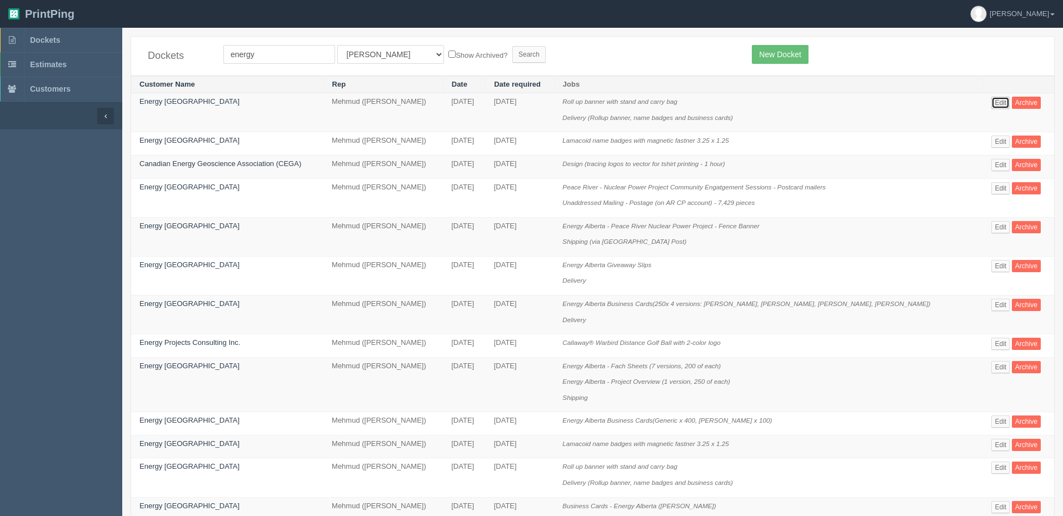
click at [1003, 103] on link "Edit" at bounding box center [1001, 103] width 18 height 12
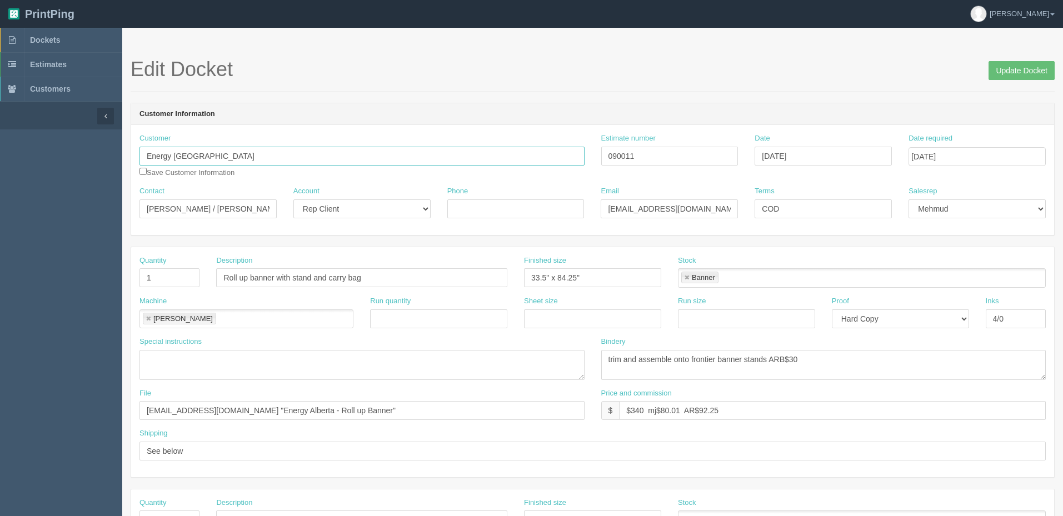
drag, startPoint x: 289, startPoint y: 152, endPoint x: -131, endPoint y: 157, distance: 420.3
click at [0, 157] on html "PrintPing Zack Edit account ( [PERSON_NAME][EMAIL_ADDRESS][DOMAIN_NAME] ) Logou…" at bounding box center [531, 504] width 1063 height 1009
paste input "1080062 B.C. Ltd.([PERSON_NAME] Communications)"
type input "1080062 B.C. Ltd.([PERSON_NAME] Communications)"
click at [851, 153] on input "[DATE]" at bounding box center [823, 156] width 137 height 19
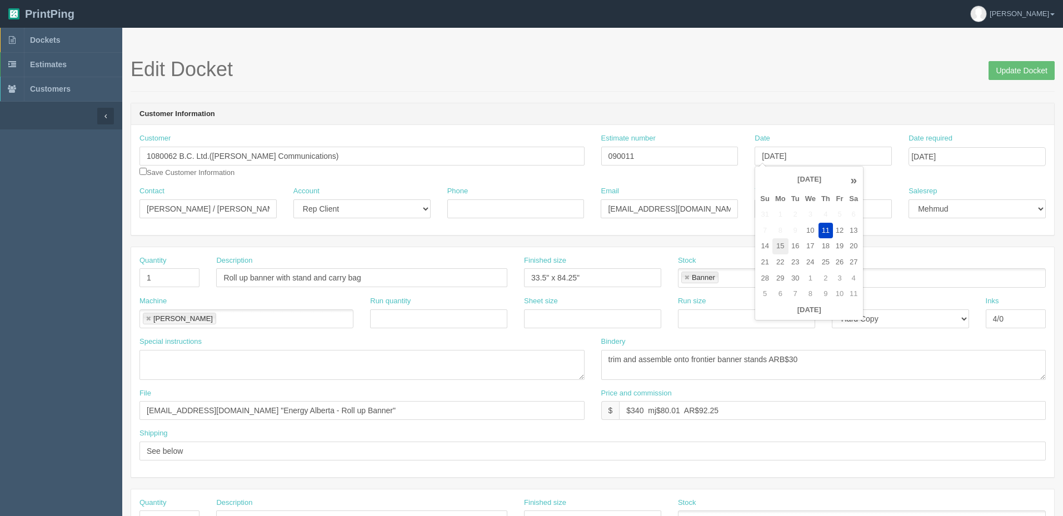
click at [783, 245] on td "15" at bounding box center [781, 246] width 16 height 16
type input "[DATE]"
click at [992, 157] on input "[DATE]" at bounding box center [977, 156] width 137 height 19
click at [825, 117] on header "Customer Information" at bounding box center [592, 114] width 923 height 22
click at [715, 211] on input "[EMAIL_ADDRESS][DOMAIN_NAME] / [PERSON_NAME][DOMAIN_NAME][EMAIL_ADDRESS][PERSON…" at bounding box center [669, 209] width 137 height 19
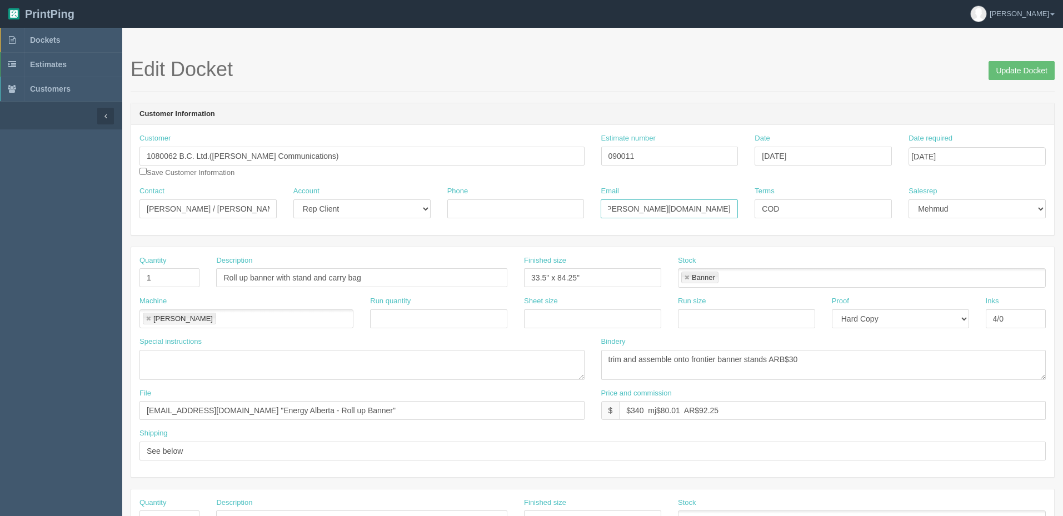
scroll to position [0, 138]
type input "[EMAIL_ADDRESS][DOMAIN_NAME] / [PERSON_NAME][DOMAIN_NAME][EMAIL_ADDRESS][PERSON…"
click at [302, 451] on input "See below" at bounding box center [593, 451] width 907 height 19
paste input "[EMAIL_ADDRESS][DOMAIN_NAME]"
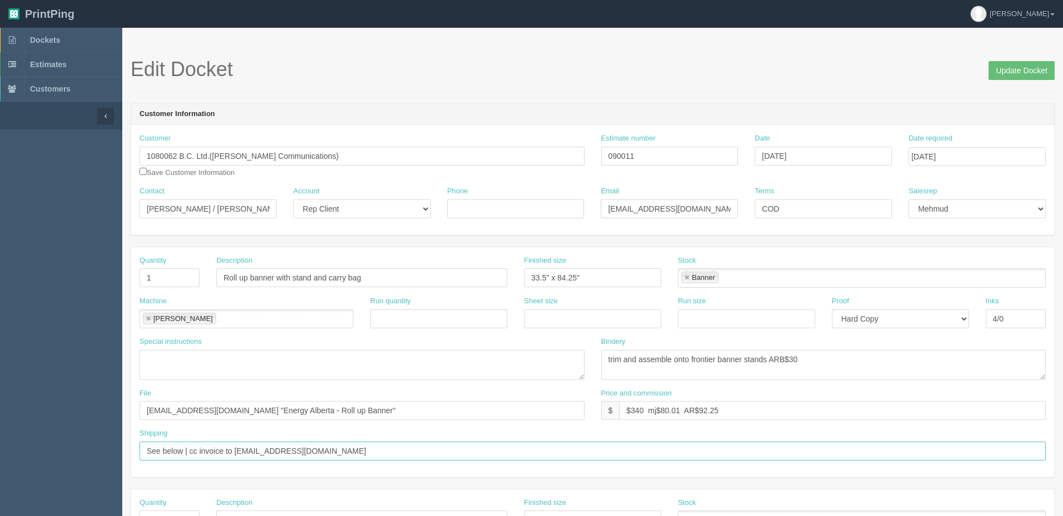
type input "See below | cc invoice to [EMAIL_ADDRESS][DOMAIN_NAME]"
click at [403, 285] on input "Roll up banner with stand and carry bag" at bounding box center [361, 277] width 291 height 19
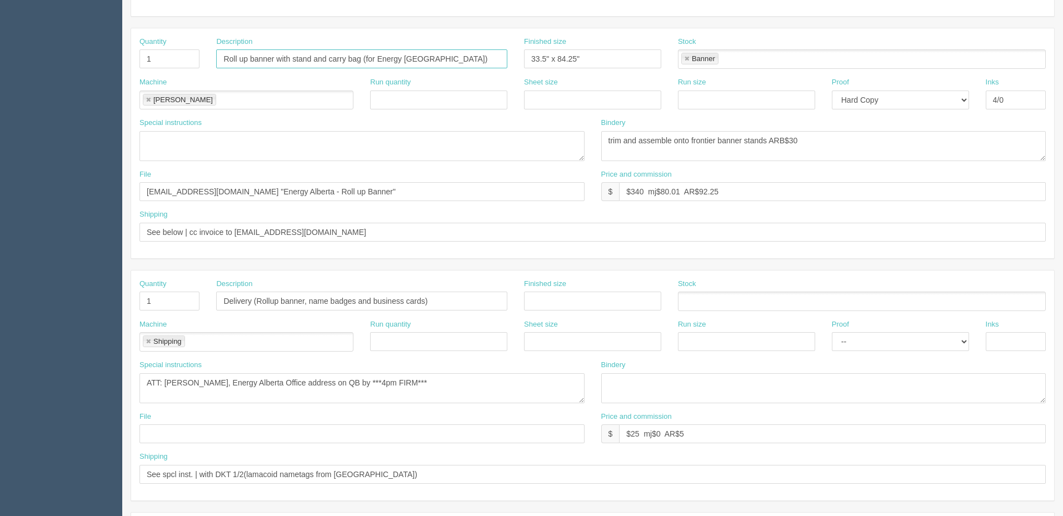
scroll to position [222, 0]
type input "Roll up banner with stand and carry bag (for Energy [GEOGRAPHIC_DATA])"
click at [462, 389] on textarea "ATT: Sohila Shahin, Energy Alberta Office address on QB by ***4pm FIRM***" at bounding box center [362, 385] width 445 height 30
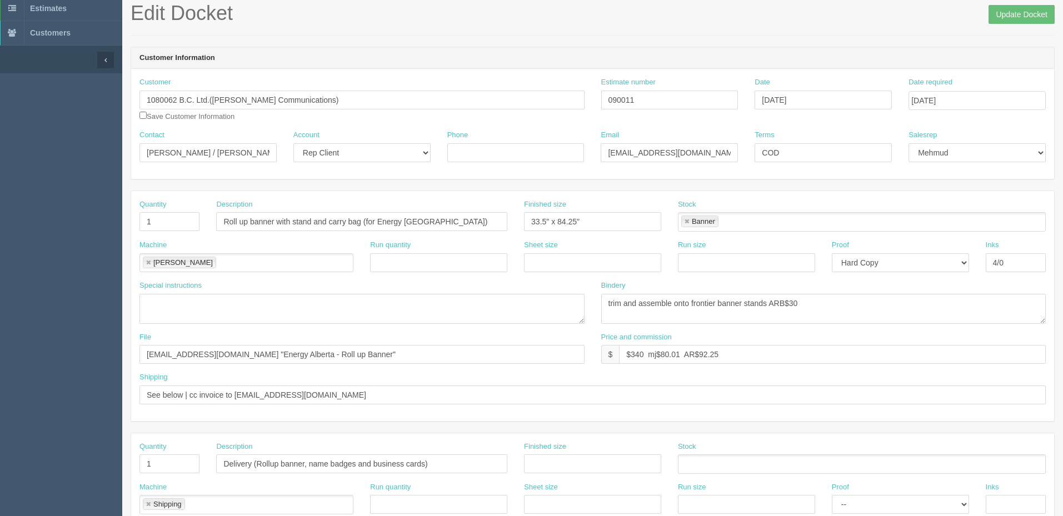
scroll to position [56, 0]
drag, startPoint x: 196, startPoint y: 155, endPoint x: 39, endPoint y: 157, distance: 156.8
click at [41, 155] on section "Dockets Estimates Customers" at bounding box center [531, 463] width 1063 height 982
type input "Amanda Martin"
drag, startPoint x: 414, startPoint y: 402, endPoint x: 290, endPoint y: 405, distance: 124.0
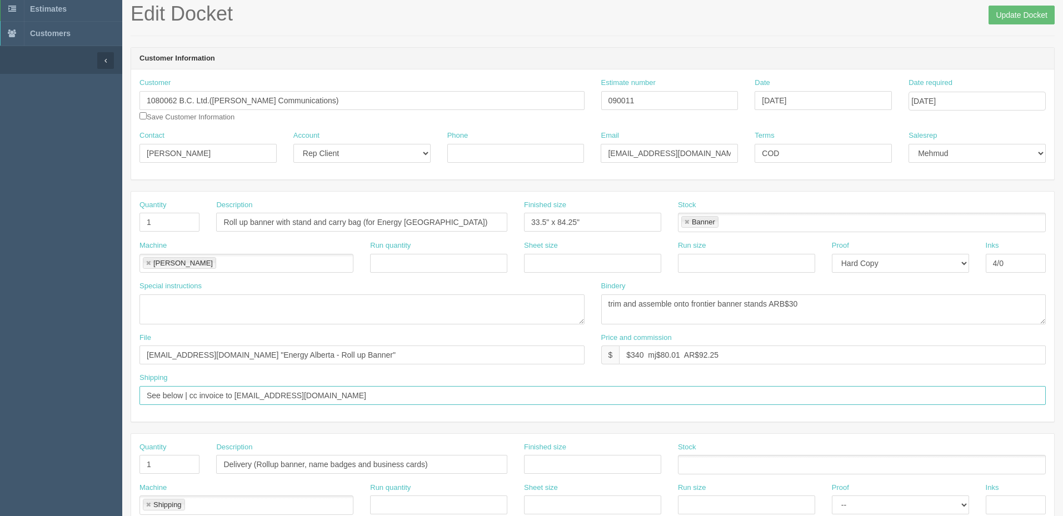
click at [413, 405] on div "Shipping See below | cc invoice to aemartincommunications@gmail.com" at bounding box center [592, 393] width 923 height 41
click at [238, 394] on input "See below | cc invoice to aemartincommunications@gmail.com" at bounding box center [593, 395] width 907 height 19
paste input "Sohila Shahin"
type input "See below | cc invoice to Amanda @ aemartincommunications@gmail.com and Sohila …"
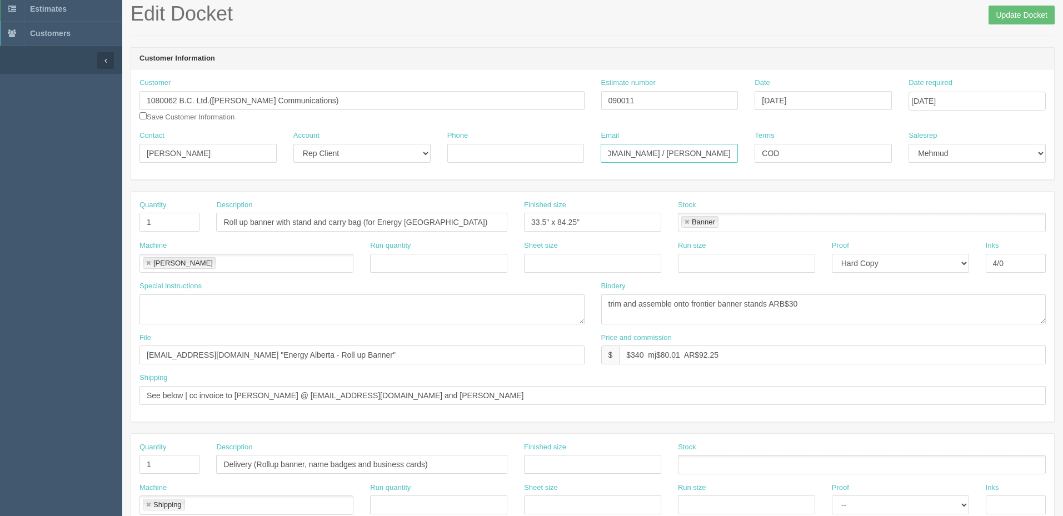
drag, startPoint x: 608, startPoint y: 154, endPoint x: 652, endPoint y: 153, distance: 43.9
click at [652, 153] on input "sohila.shahin@energyalberta.com / amanda.martin@energyalberta.com" at bounding box center [669, 153] width 137 height 19
type input "amanda.martin@energyalberta.com"
click at [551, 395] on input "See below | cc invoice to Amanda @ aemartincommunications@gmail.com and Sohila …" at bounding box center [593, 395] width 907 height 19
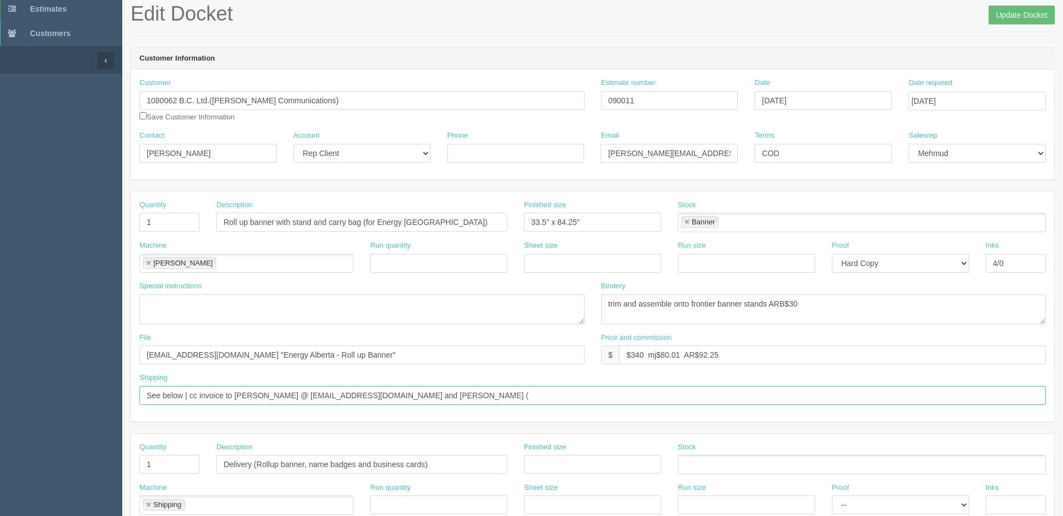
paste input "sohila.shahin@energyalberta.com"
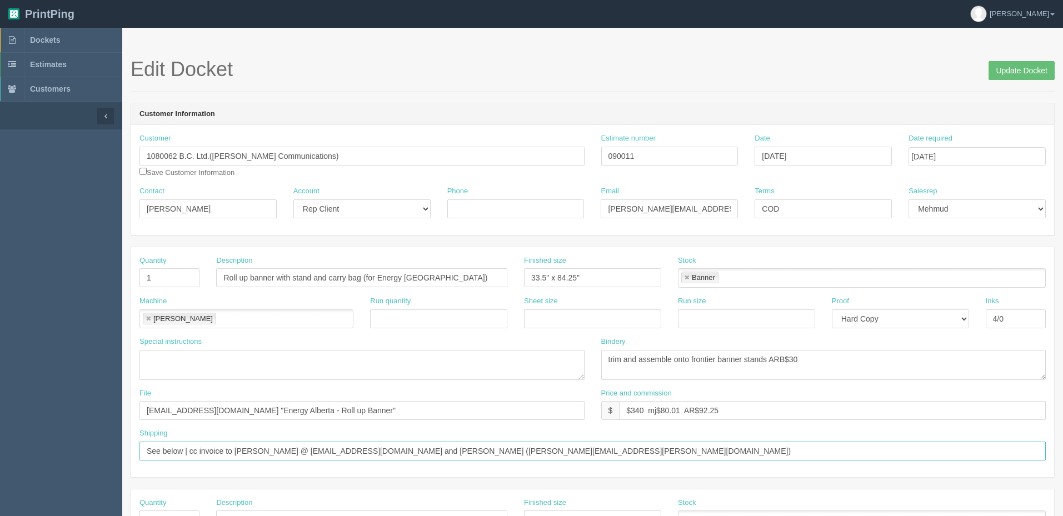
type input "See below | cc invoice to Amanda @ aemartincommunications@gmail.com and Sohila …"
click at [1010, 64] on input "Update Docket" at bounding box center [1022, 70] width 66 height 19
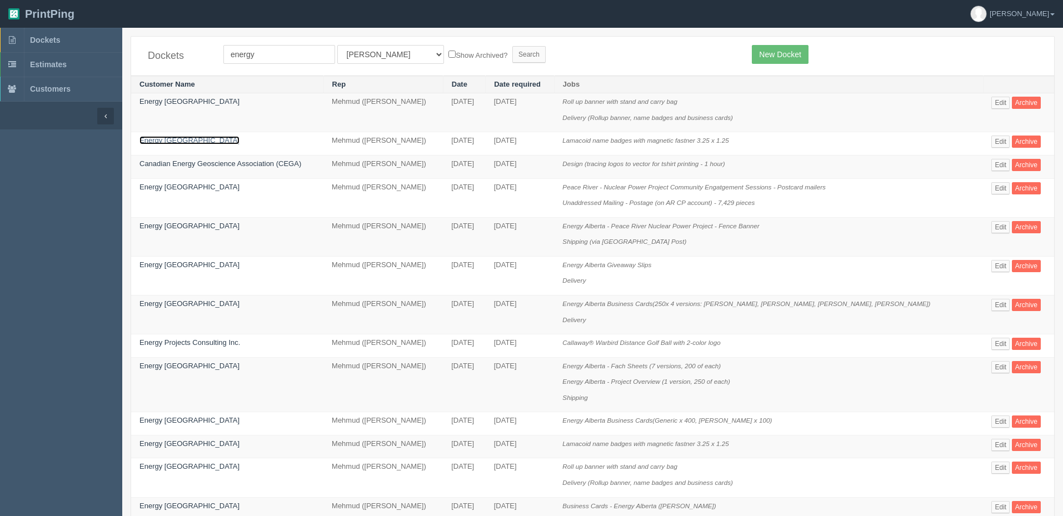
click at [162, 139] on link "Energy Alberta" at bounding box center [190, 140] width 100 height 8
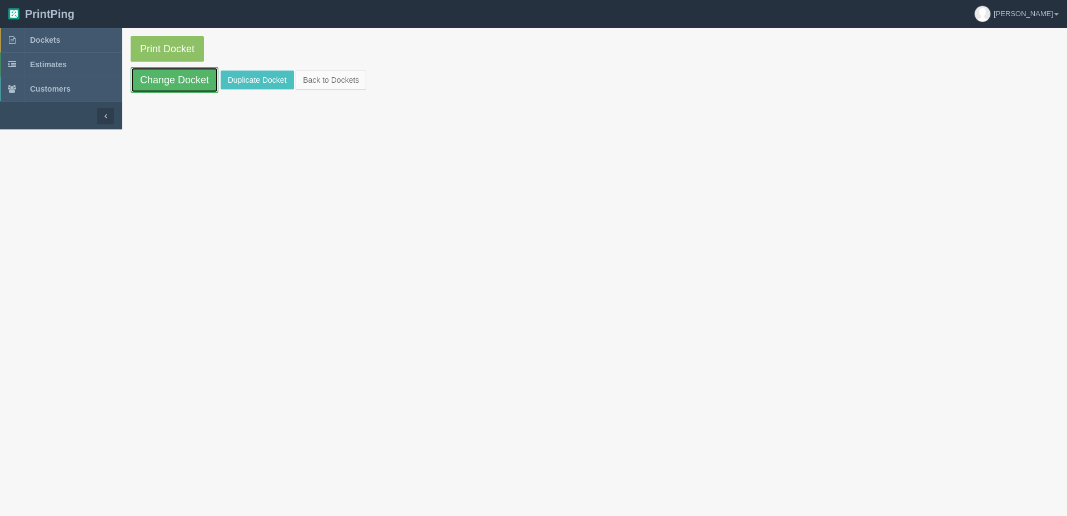
click at [175, 77] on link "Change Docket" at bounding box center [175, 80] width 88 height 26
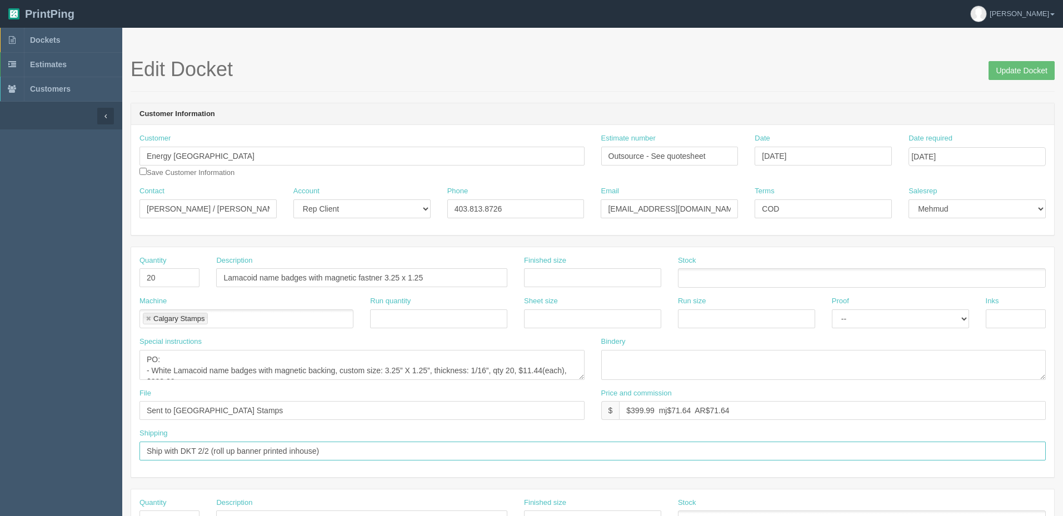
click at [360, 451] on input "Ship with DKT 2/2 (roll up banner printed inhouse)" at bounding box center [593, 451] width 907 height 19
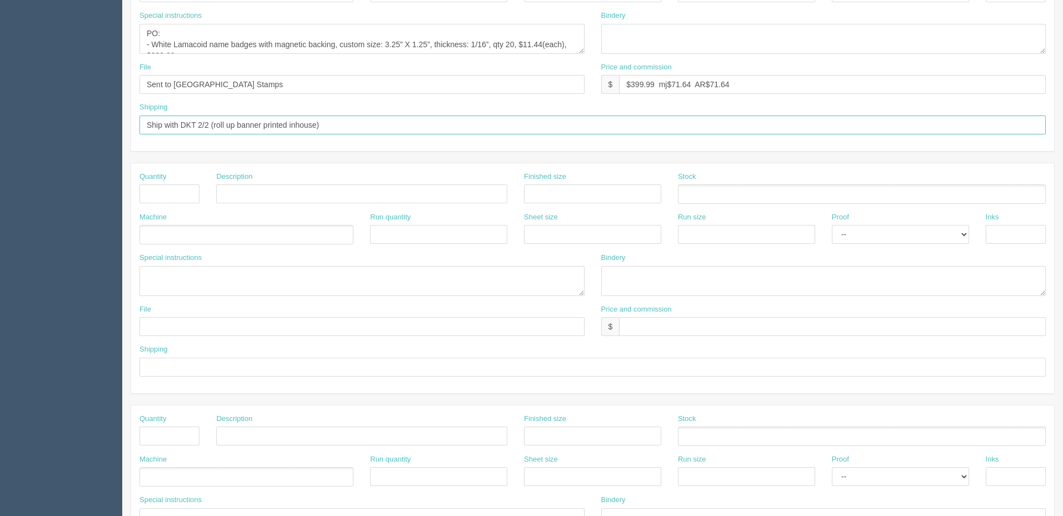
scroll to position [334, 0]
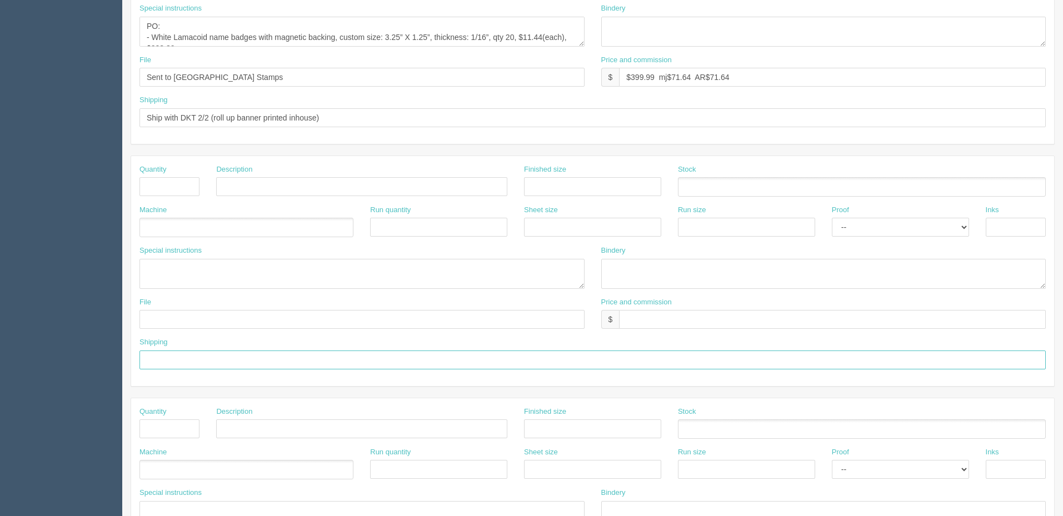
click at [178, 357] on input "text" at bounding box center [593, 360] width 907 height 19
paste input "See below | cc invoice to Amanda @ aemartincommunications@gmail.com and Sohila …"
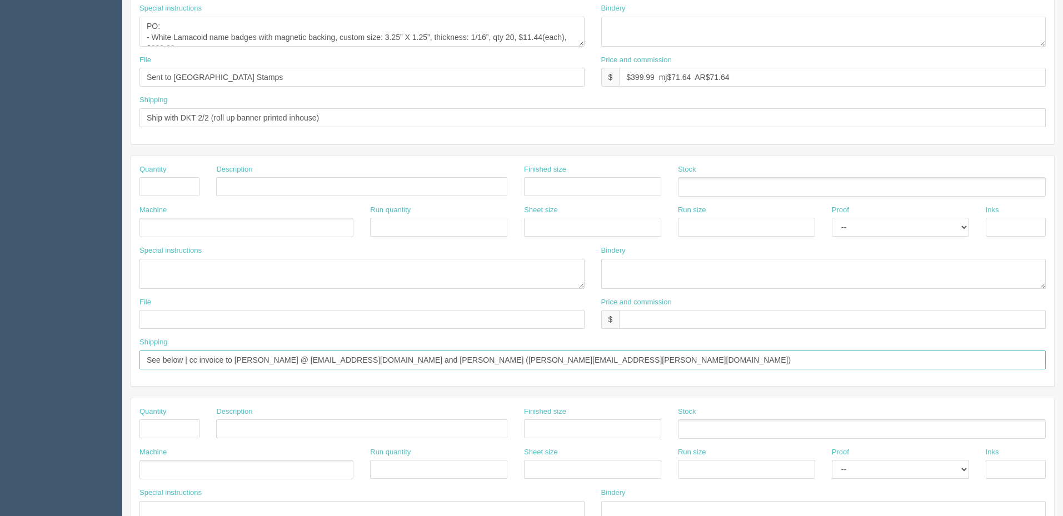
drag, startPoint x: 189, startPoint y: 359, endPoint x: 0, endPoint y: 320, distance: 193.0
click at [0, 320] on section "Dockets Estimates Customers" at bounding box center [531, 185] width 1063 height 982
type input "***cc invoice to Amanda @ aemartincommunications@gmail.com and Sohila Shahin (s…"
click at [255, 273] on textarea at bounding box center [362, 274] width 445 height 30
click at [472, 361] on input "***cc invoice to Amanda @ aemartincommunications@gmail.com and Sohila Shahin (s…" at bounding box center [593, 360] width 907 height 19
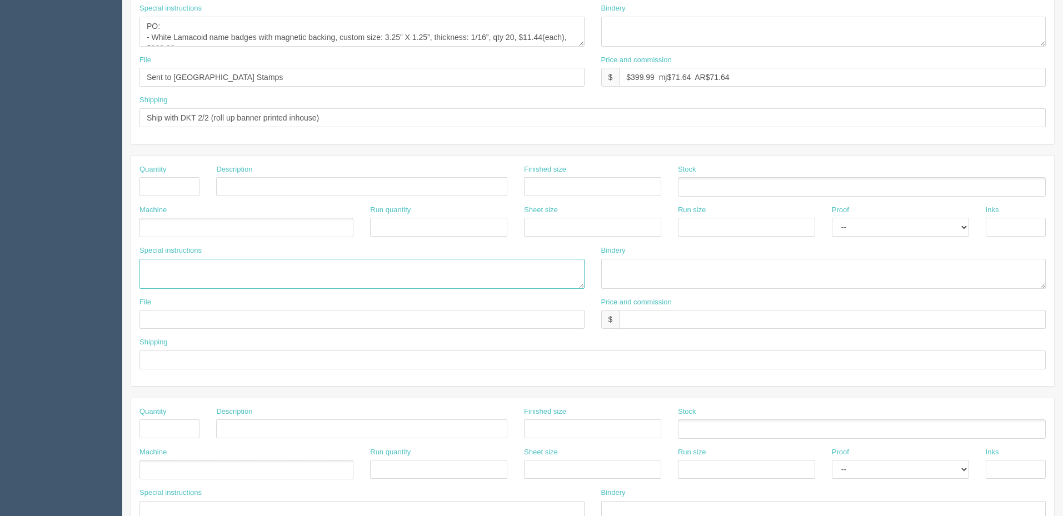
click at [281, 280] on textarea at bounding box center [362, 274] width 445 height 30
paste textarea "***cc invoice to Amanda @ aemartincommunications@gmail.com and Sohila Shahin (s…"
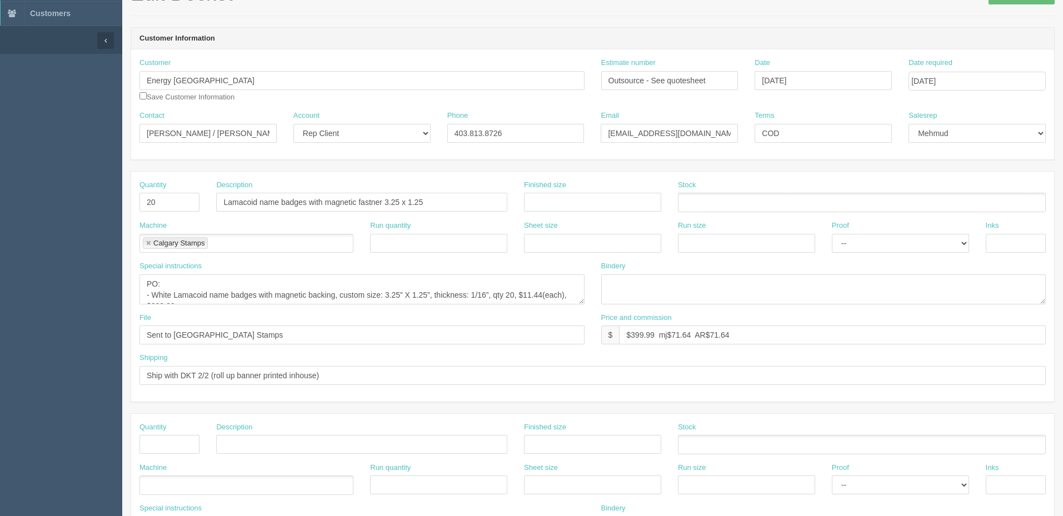
scroll to position [56, 0]
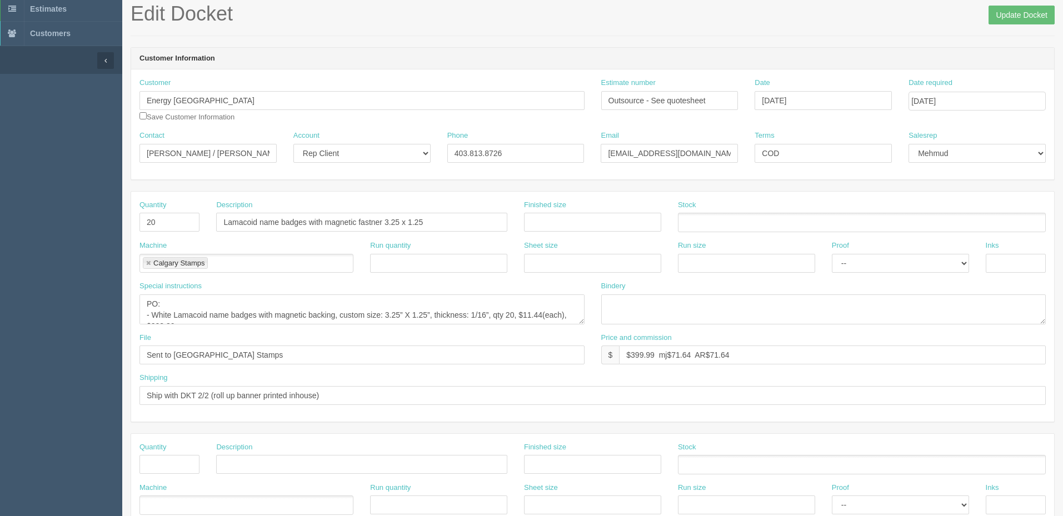
type textarea "***cc invoice to Amanda @ aemartincommunications@gmail.com and Sohila Shahin (s…"
drag, startPoint x: 315, startPoint y: 103, endPoint x: 0, endPoint y: 88, distance: 315.6
click at [0, 88] on section "Dockets Estimates Customers" at bounding box center [531, 463] width 1063 height 982
paste input "1080062 B.C. Ltd.(AE Martin Communications)"
type input "1080062 B.C. Ltd.(AE Martin Communications)"
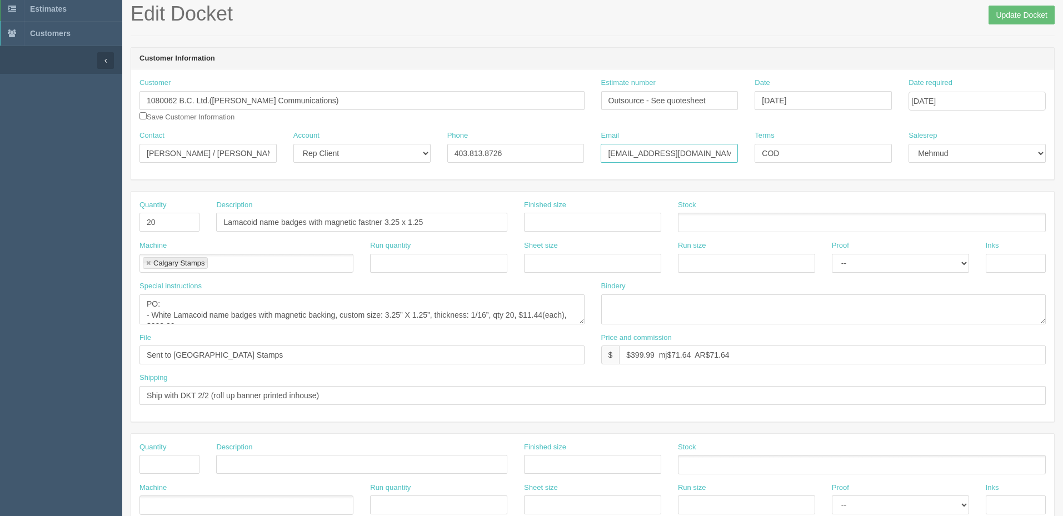
drag, startPoint x: 696, startPoint y: 152, endPoint x: 805, endPoint y: 190, distance: 115.1
click at [696, 152] on input "[EMAIL_ADDRESS][DOMAIN_NAME] / [PERSON_NAME][DOMAIN_NAME][EMAIL_ADDRESS][PERSON…" at bounding box center [669, 153] width 137 height 19
paste input "aemartincommunications@gmail.com"
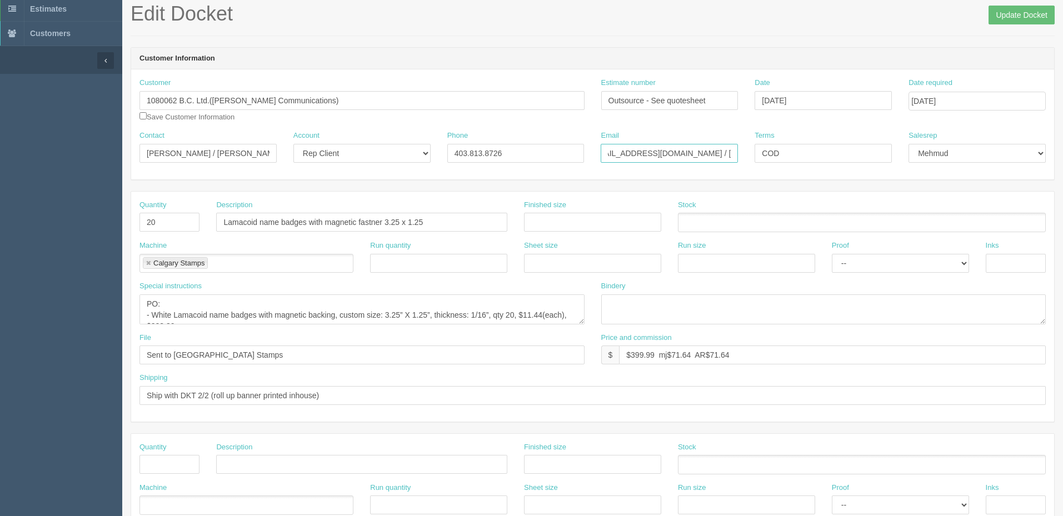
type input "aemartincommunications@gmail.com / amanda.martin@energyalberta.com>"
drag, startPoint x: 201, startPoint y: 153, endPoint x: 0, endPoint y: 147, distance: 200.8
click at [0, 147] on section "Dockets Estimates Customers" at bounding box center [531, 463] width 1063 height 982
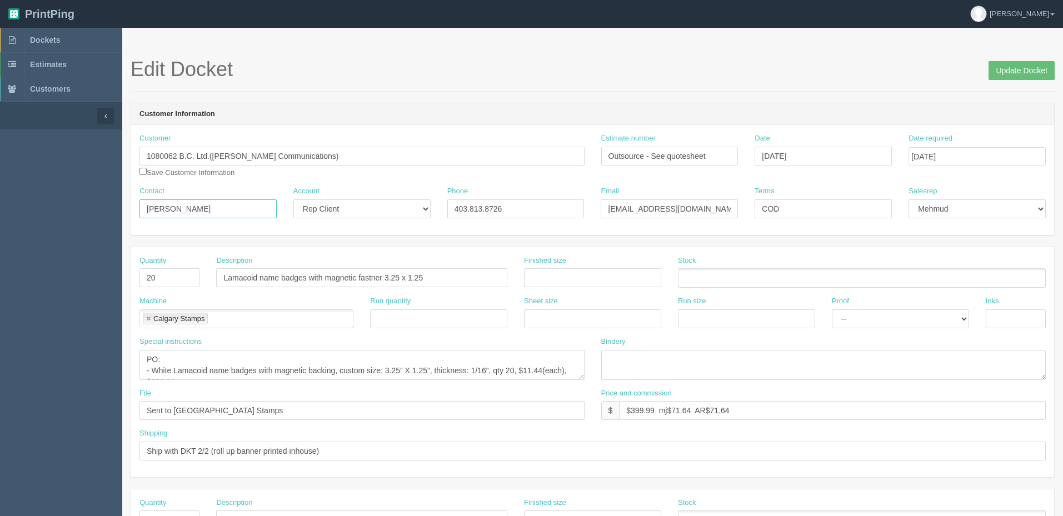
type input "Amanda Martin"
click at [860, 157] on input "September 11, 2025" at bounding box center [823, 156] width 137 height 19
click at [785, 243] on td "15" at bounding box center [781, 246] width 16 height 16
type input "[DATE]"
click at [1004, 152] on input "[DATE]" at bounding box center [977, 156] width 137 height 19
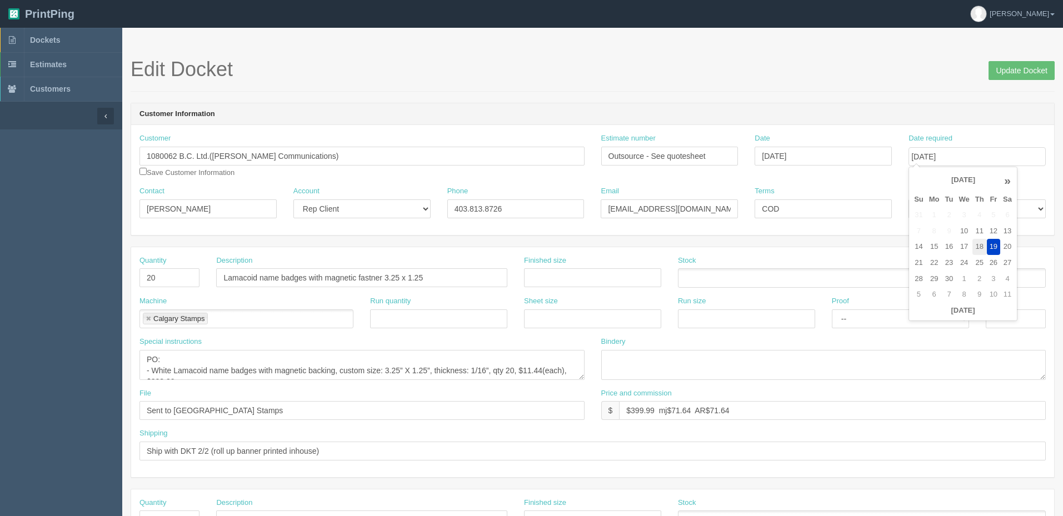
click at [982, 247] on td "18" at bounding box center [980, 247] width 14 height 16
type input "September 18, 2025"
click at [794, 88] on div "Edit Docket Update Docket" at bounding box center [593, 74] width 924 height 33
click at [1016, 61] on span "Update Docket" at bounding box center [1022, 69] width 66 height 22
click at [1016, 68] on input "Update Docket" at bounding box center [1022, 70] width 66 height 19
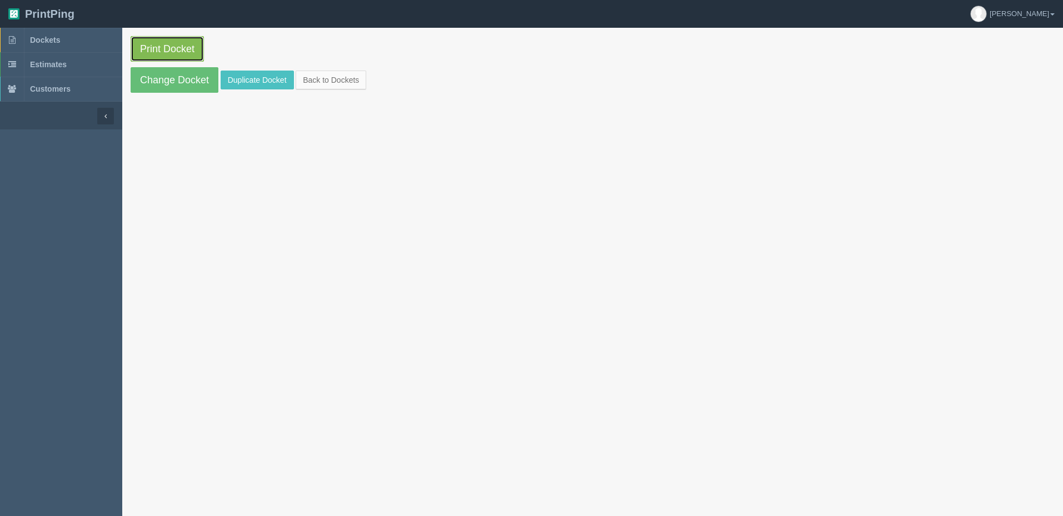
click at [181, 46] on link "Print Docket" at bounding box center [167, 49] width 73 height 26
click at [171, 48] on link "Print Docket" at bounding box center [167, 49] width 73 height 26
click at [62, 44] on link "Dockets" at bounding box center [61, 40] width 122 height 24
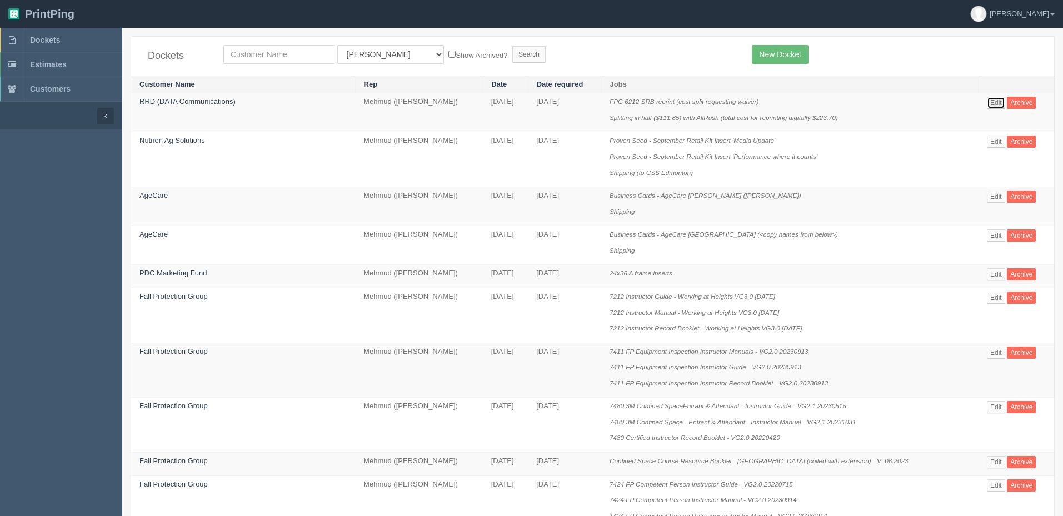
click at [994, 99] on link "Edit" at bounding box center [996, 103] width 18 height 12
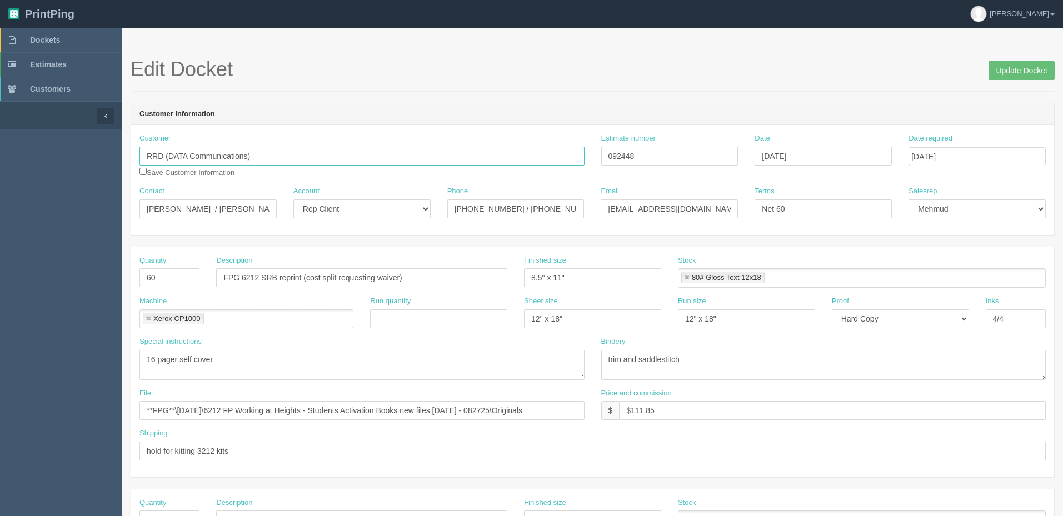
drag, startPoint x: 322, startPoint y: 156, endPoint x: 0, endPoint y: 152, distance: 321.9
click at [1, 155] on section "Dockets Estimates Customers" at bounding box center [531, 519] width 1063 height 982
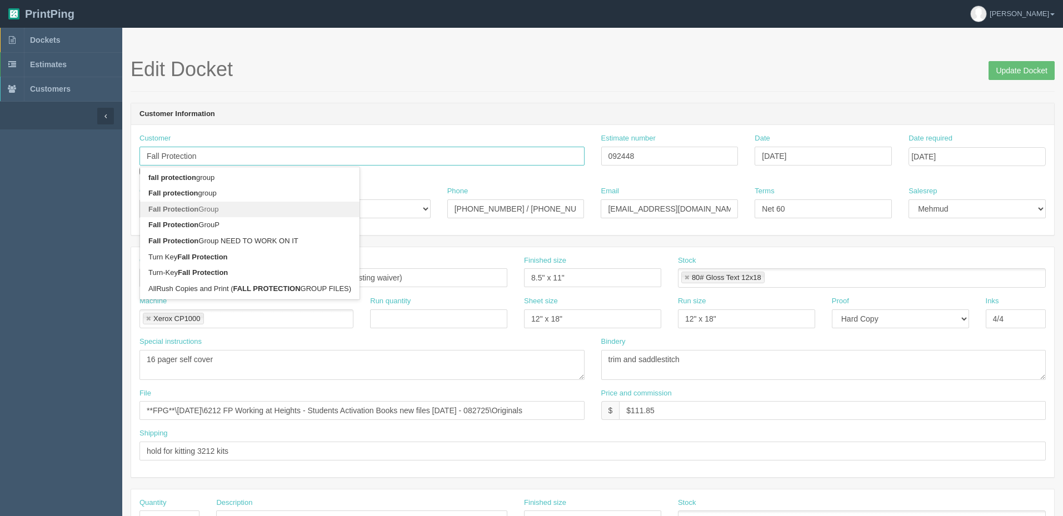
type input "Fall Protection Group"
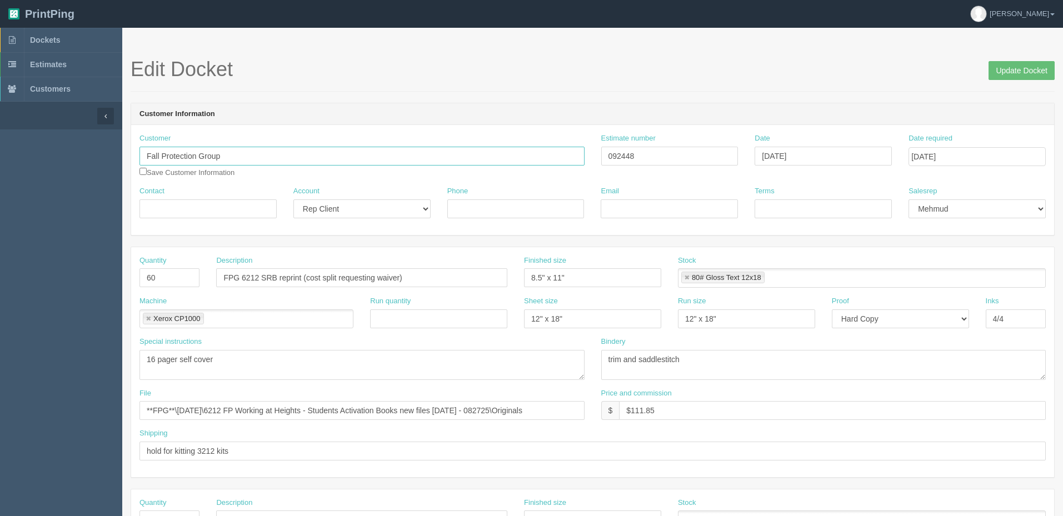
type input "Fall Protection Group"
click at [221, 208] on input "Contact" at bounding box center [208, 209] width 137 height 19
type input "Andrew Dawson"
click at [687, 211] on input "Email" at bounding box center [669, 209] width 137 height 19
type input "adawson@mmm.com"
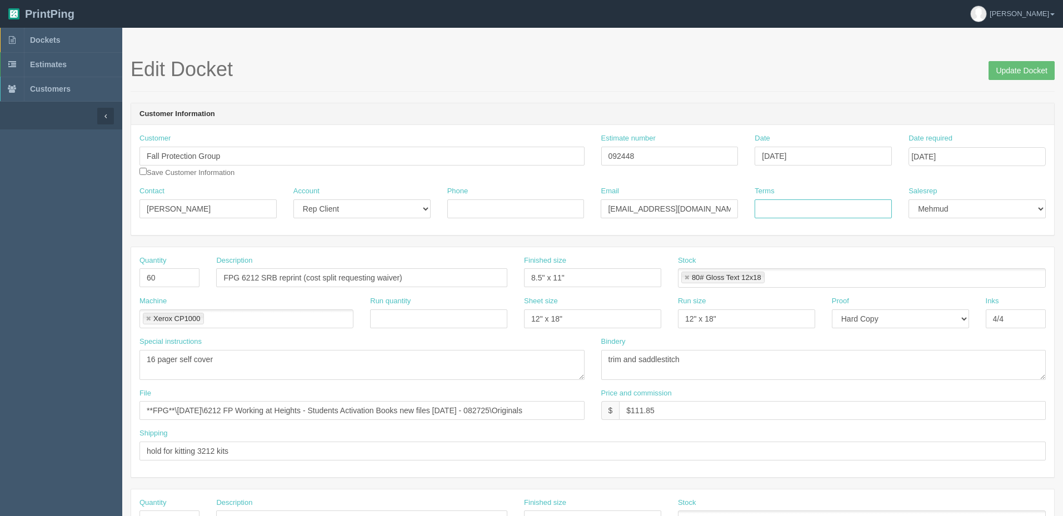
click at [767, 208] on input "Terms" at bounding box center [823, 209] width 137 height 19
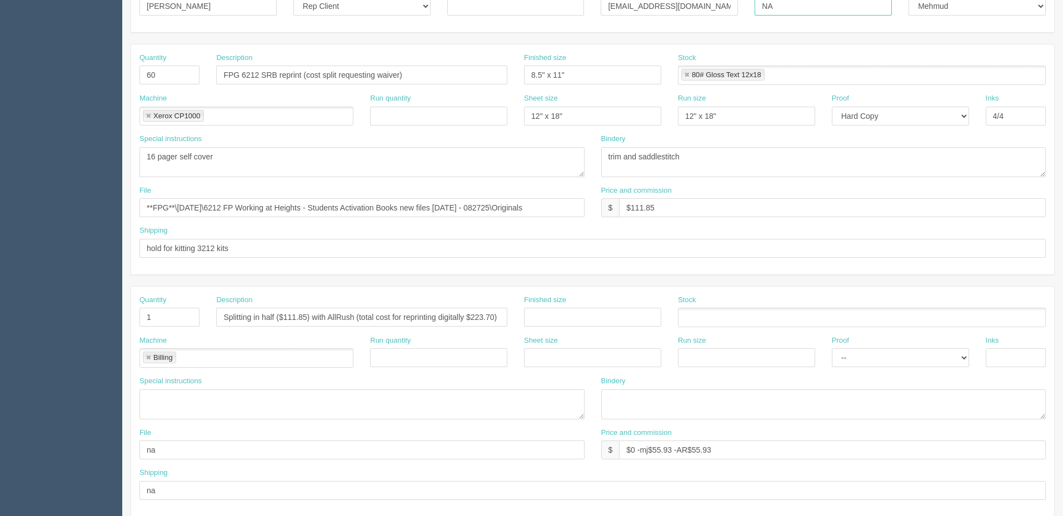
scroll to position [278, 0]
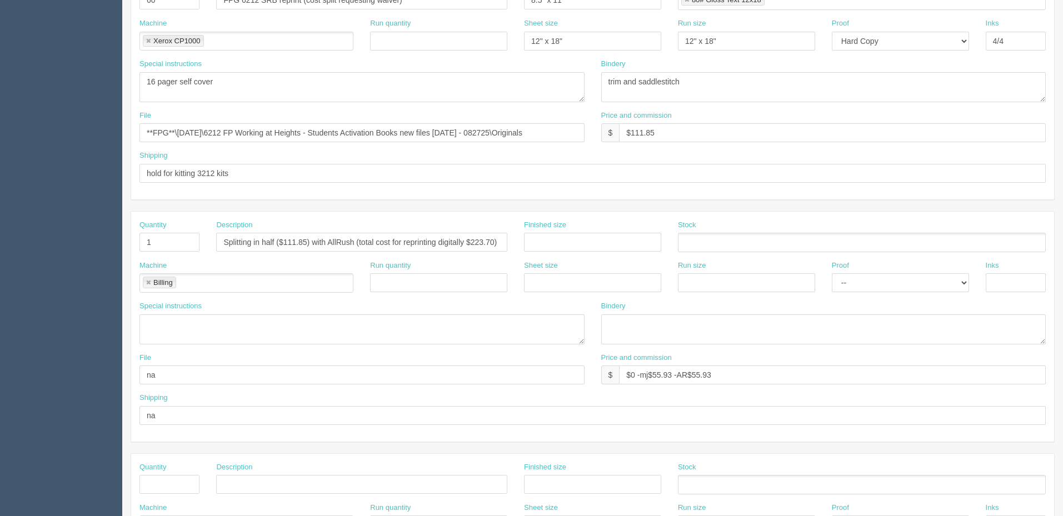
type input "NA"
drag, startPoint x: 633, startPoint y: 131, endPoint x: 717, endPoint y: 130, distance: 83.4
click at [717, 130] on input "$111.85" at bounding box center [832, 132] width 427 height 19
drag, startPoint x: 746, startPoint y: 374, endPoint x: 340, endPoint y: 373, distance: 406.3
click at [340, 373] on div "File na Price and commission $ $0 -mj$55.93 -AR$55.93" at bounding box center [592, 373] width 923 height 41
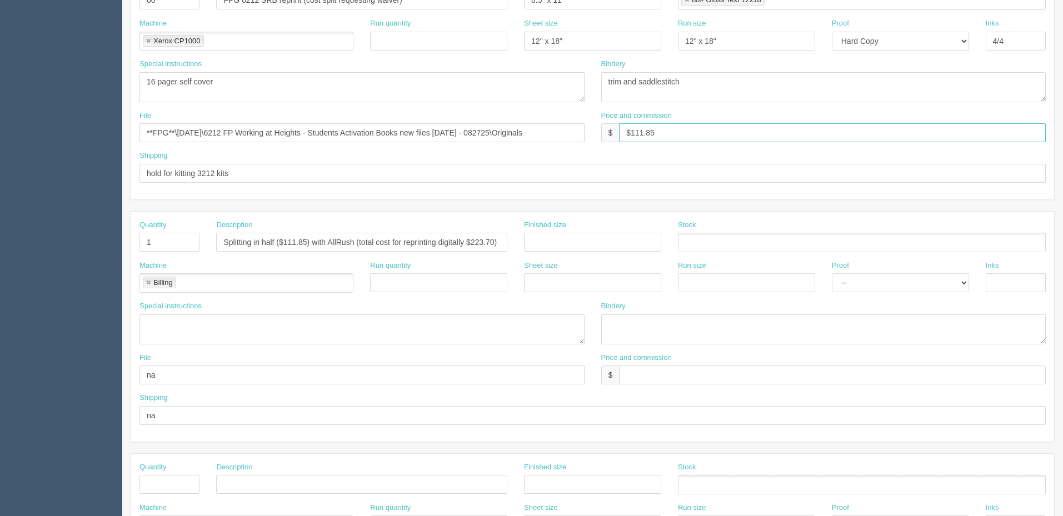
drag, startPoint x: 544, startPoint y: 131, endPoint x: 379, endPoint y: 150, distance: 165.6
click at [379, 150] on div "Quantity 60 Description FPG 6212 SRB reprint (cost split requesting waiver) Fin…" at bounding box center [592, 84] width 923 height 230
paste input "0 -mj$55.93 -AR$55.93"
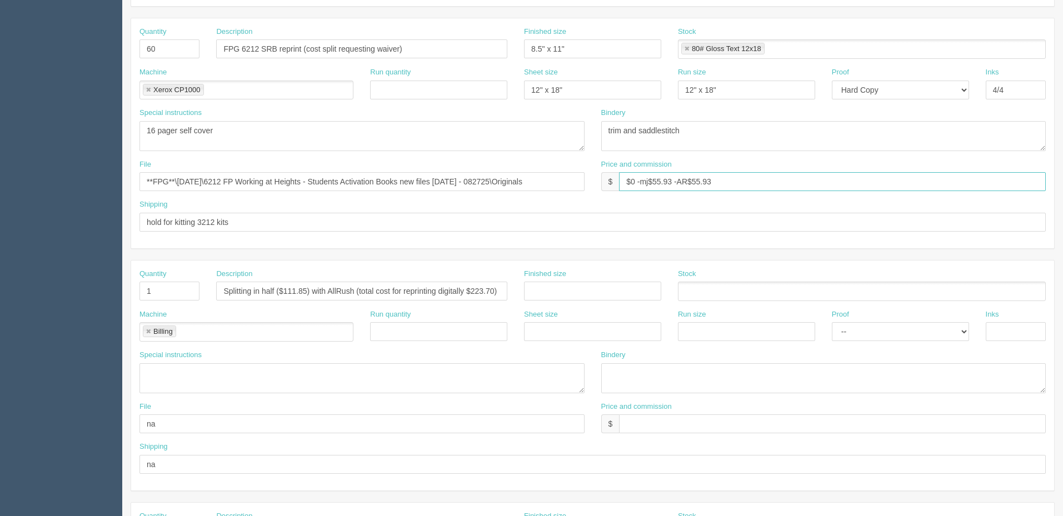
scroll to position [167, 0]
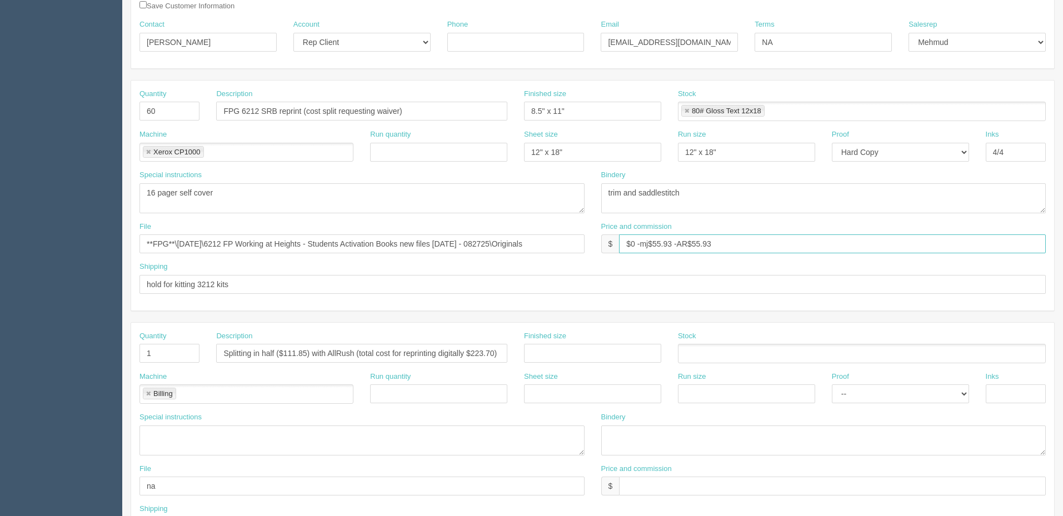
type input "$0 -mj$55.93 -AR$55.93"
click at [341, 108] on input "FPG 6212 SRB reprint (cost split requesting waiver)" at bounding box center [361, 111] width 291 height 19
type input "FPG 6212 SRB reprint (cost split b/w DATA and AllRush)"
click at [354, 359] on input "Splitting in half ($111.85) with AllRush (total cost for reprinting digitally $…" at bounding box center [361, 353] width 291 height 19
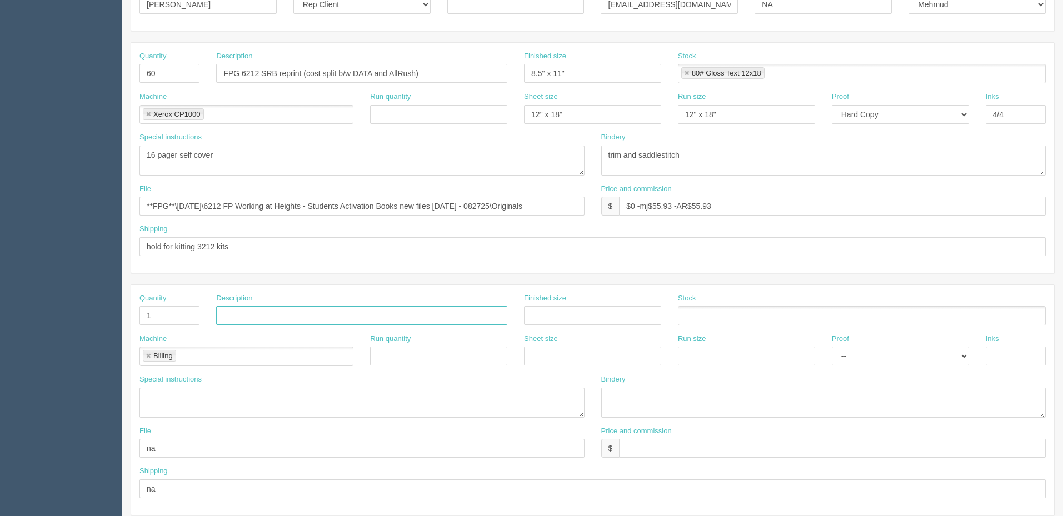
scroll to position [222, 0]
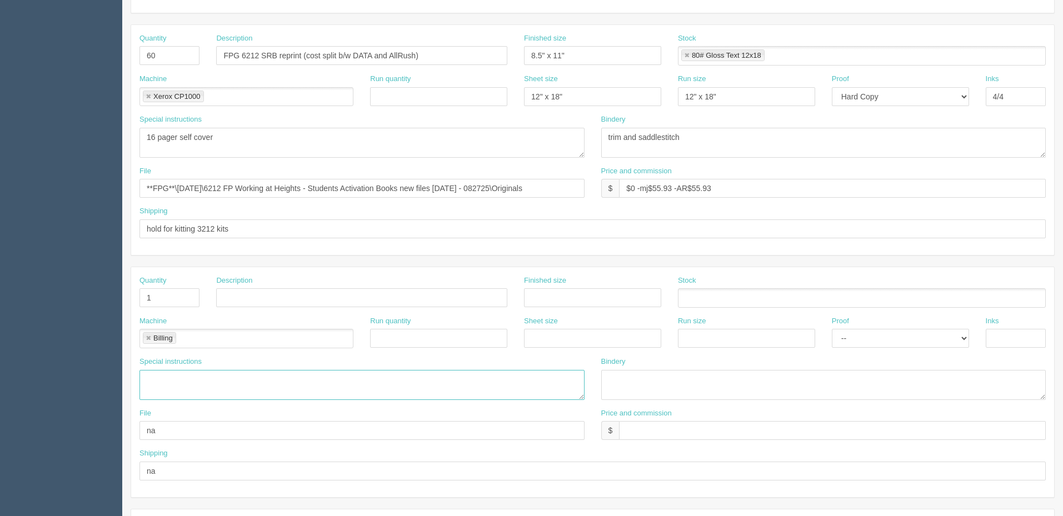
drag, startPoint x: 213, startPoint y: 381, endPoint x: 161, endPoint y: 366, distance: 54.2
click at [211, 380] on textarea at bounding box center [362, 385] width 445 height 30
paste textarea "Splitting in half ($111.85) with AllRush (total cost for reprinting digitally $…"
type textarea "Splitting in half ($111.85) with AllRush (total cost for reprinting digitally $…"
click at [146, 339] on link at bounding box center [148, 338] width 7 height 7
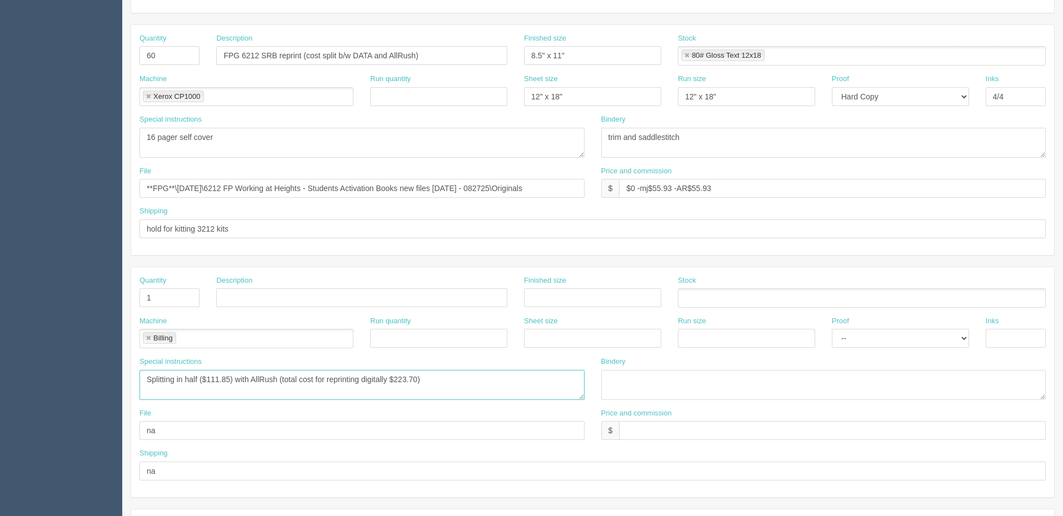
type textarea "Splitting in half ($111.85) with AllRush (total cost for reprinting digitally $…"
drag, startPoint x: 146, startPoint y: 299, endPoint x: 154, endPoint y: 401, distance: 102.6
click at [105, 299] on section "Dockets Estimates Customers" at bounding box center [531, 296] width 1063 height 982
drag, startPoint x: 160, startPoint y: 430, endPoint x: 117, endPoint y: 436, distance: 43.2
click at [118, 432] on section "Dockets Estimates Customers" at bounding box center [531, 296] width 1063 height 982
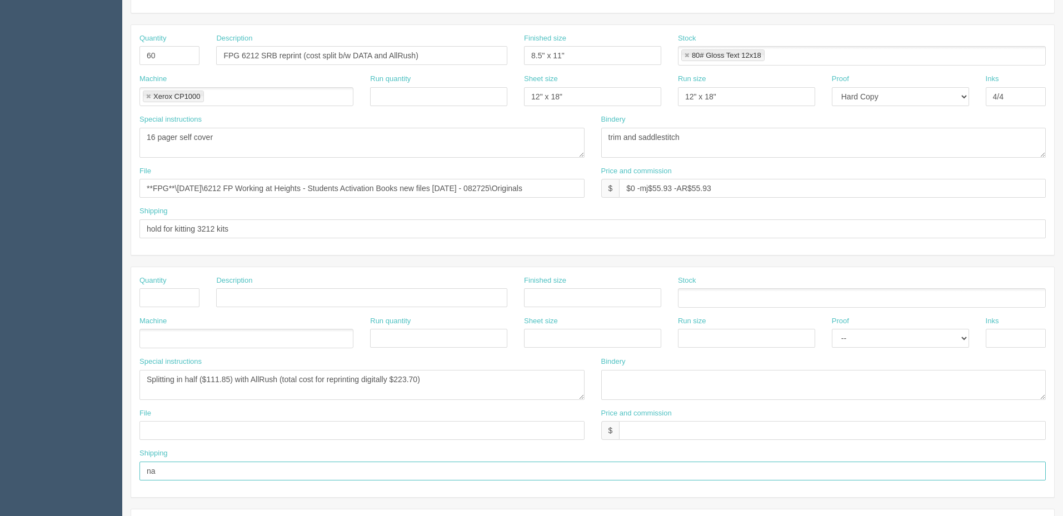
drag, startPoint x: 157, startPoint y: 466, endPoint x: 96, endPoint y: 457, distance: 61.2
click at [97, 458] on section "Dockets Estimates Customers" at bounding box center [531, 296] width 1063 height 982
click at [476, 390] on textarea "Splitting in half ($111.85) with AllRush (total cost for reprinting digitally $…" at bounding box center [362, 385] width 445 height 30
click at [210, 376] on textarea "Splitting in half ($111.85) with AllRush (total cost for reprinting digitally $…" at bounding box center [362, 385] width 445 height 30
drag, startPoint x: 238, startPoint y: 379, endPoint x: 0, endPoint y: 382, distance: 237.9
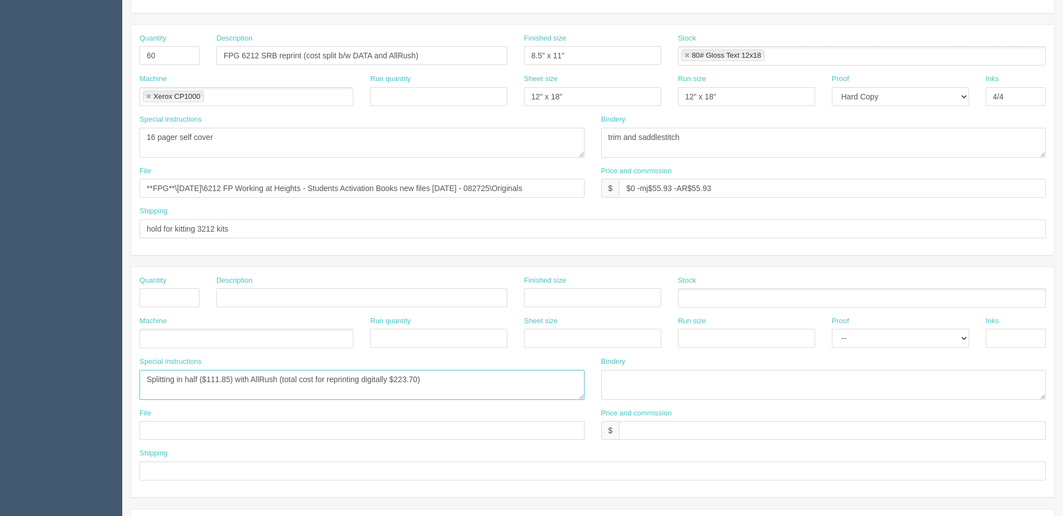
click at [0, 382] on section "Dockets Estimates Customers" at bounding box center [531, 296] width 1063 height 982
click at [656, 189] on input "$0 -mj$55.93 -AR$55.93" at bounding box center [832, 188] width 427 height 19
paste input "111.85"
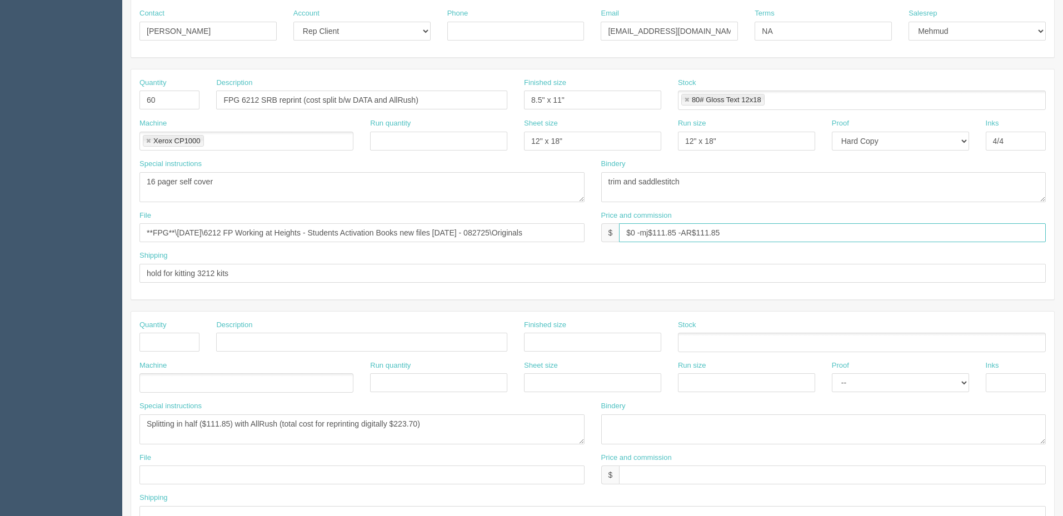
scroll to position [111, 0]
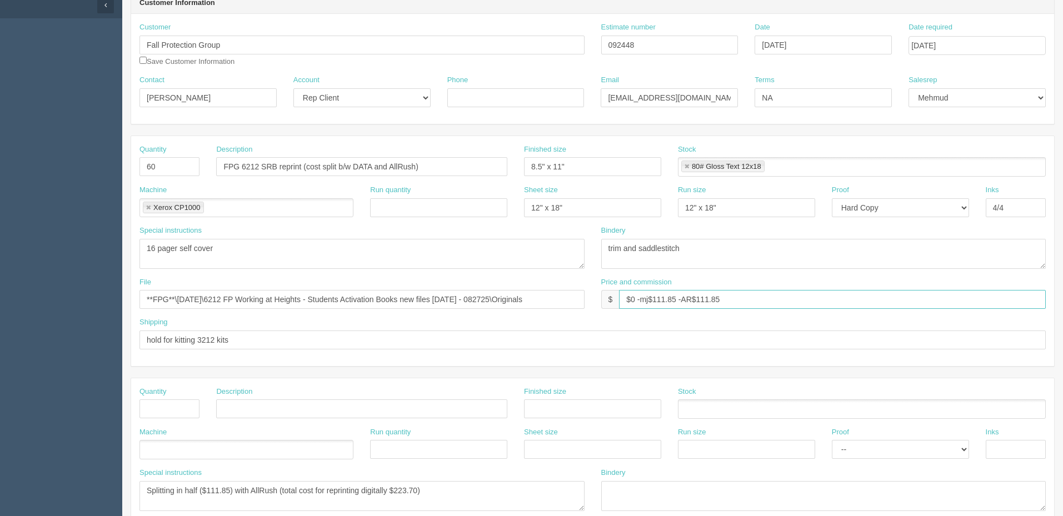
type input "$0 -mj$111.85 -AR$111.85"
drag, startPoint x: 833, startPoint y: 100, endPoint x: 561, endPoint y: 97, distance: 272.4
click at [561, 97] on div "Contact Andrew Dawson Account -- Existing Client Allrush Client Rep Client Phon…" at bounding box center [592, 95] width 923 height 41
type input "See billing DKT"
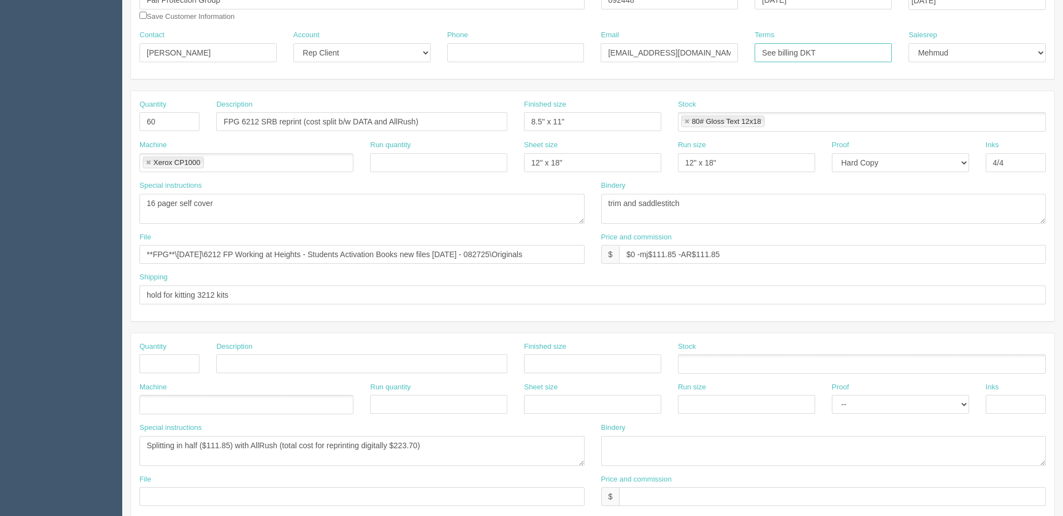
scroll to position [222, 0]
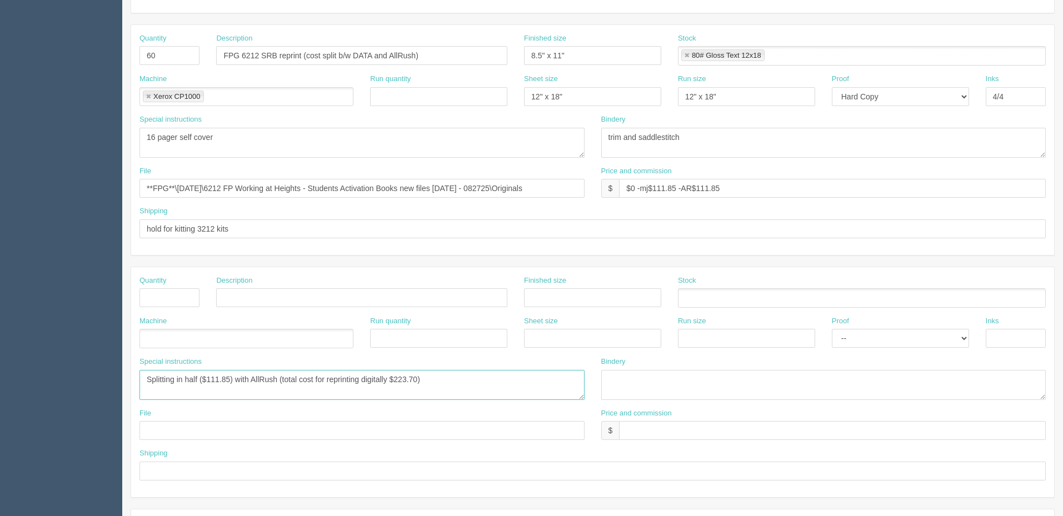
click at [250, 395] on textarea "Splitting in half ($111.85) with AllRush (total cost for reprinting digitally $…" at bounding box center [362, 385] width 445 height 30
drag, startPoint x: 492, startPoint y: 384, endPoint x: 0, endPoint y: 352, distance: 492.9
click at [0, 352] on section "Dockets Estimates Customers" at bounding box center [531, 296] width 1063 height 982
click at [558, 379] on textarea "DATA to credit us back $111.85 (docket to revise(or put in new docket) once we …" at bounding box center [362, 385] width 445 height 30
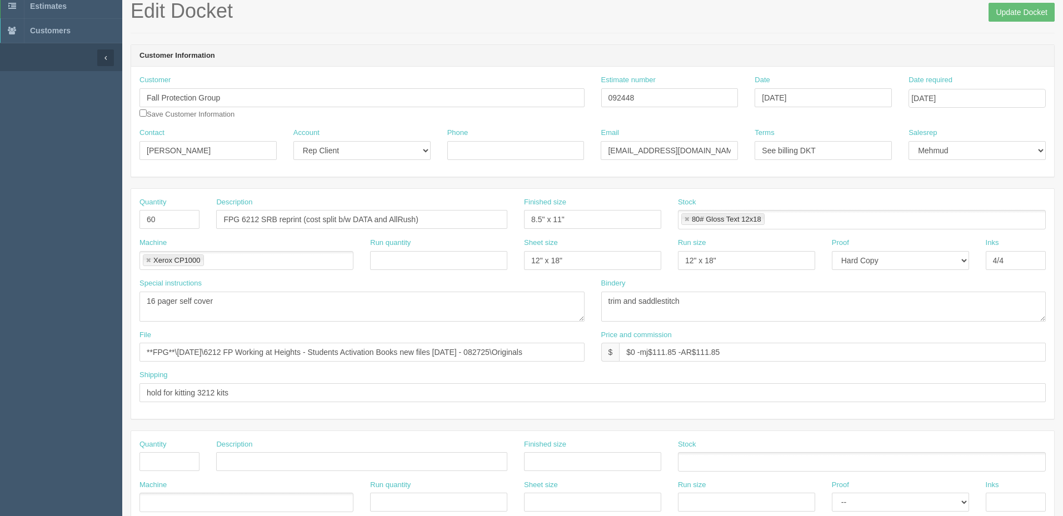
scroll to position [56, 0]
type textarea "DATA to credit us back $111.85 (docket to revise(or put in new docket) once we …"
drag, startPoint x: 340, startPoint y: 222, endPoint x: 500, endPoint y: 293, distance: 175.5
click at [340, 222] on input "FPG 6212 SRB reprint (cost split b/w DATA and AllRush)" at bounding box center [361, 222] width 291 height 19
click at [337, 222] on input "FPG 6212 SRB reprint (cost split b/w DATA and AllRush)" at bounding box center [361, 222] width 291 height 19
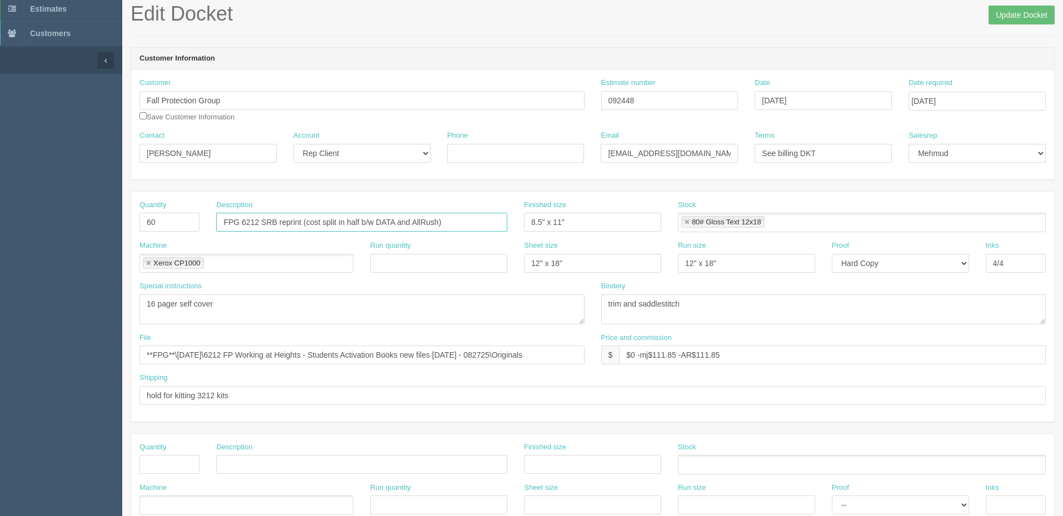
type input "FPG 6212 SRB reprint (cost split in half b/w DATA and AllRush)"
click at [1014, 7] on input "Update Docket" at bounding box center [1022, 15] width 66 height 19
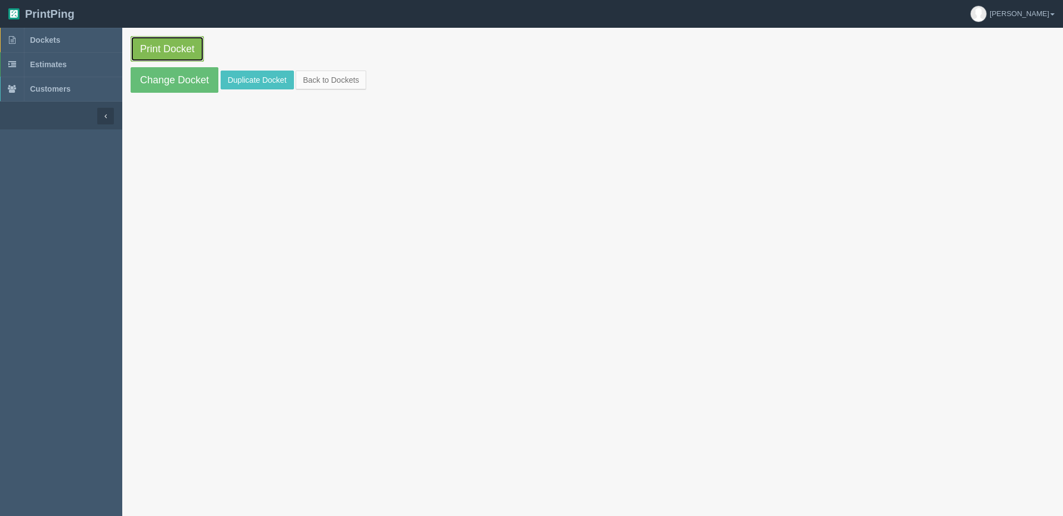
click at [181, 44] on link "Print Docket" at bounding box center [167, 49] width 73 height 26
click at [84, 39] on link "Dockets" at bounding box center [61, 40] width 122 height 24
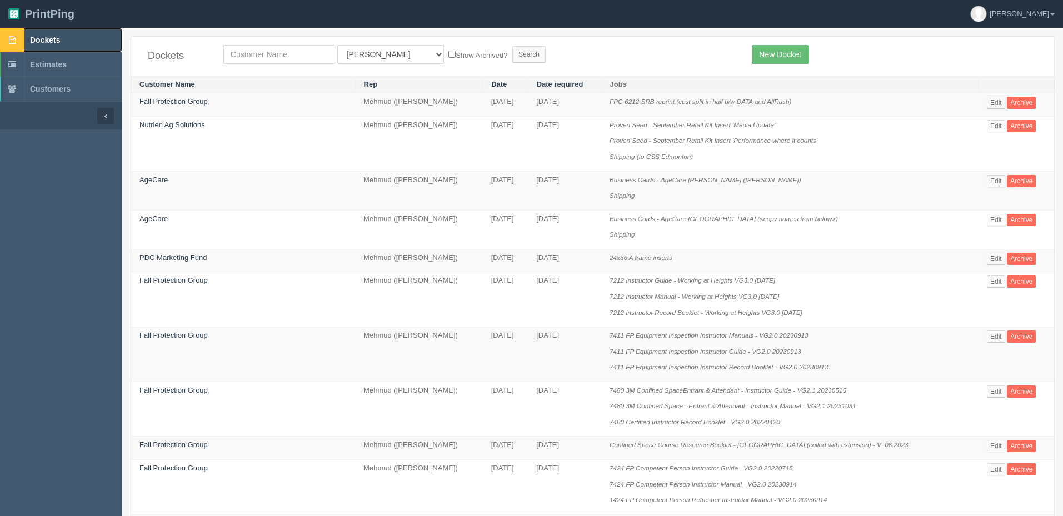
click at [60, 38] on span "Dockets" at bounding box center [45, 40] width 30 height 9
click at [315, 55] on input "text" at bounding box center [279, 54] width 112 height 19
type input "n"
type input "energy"
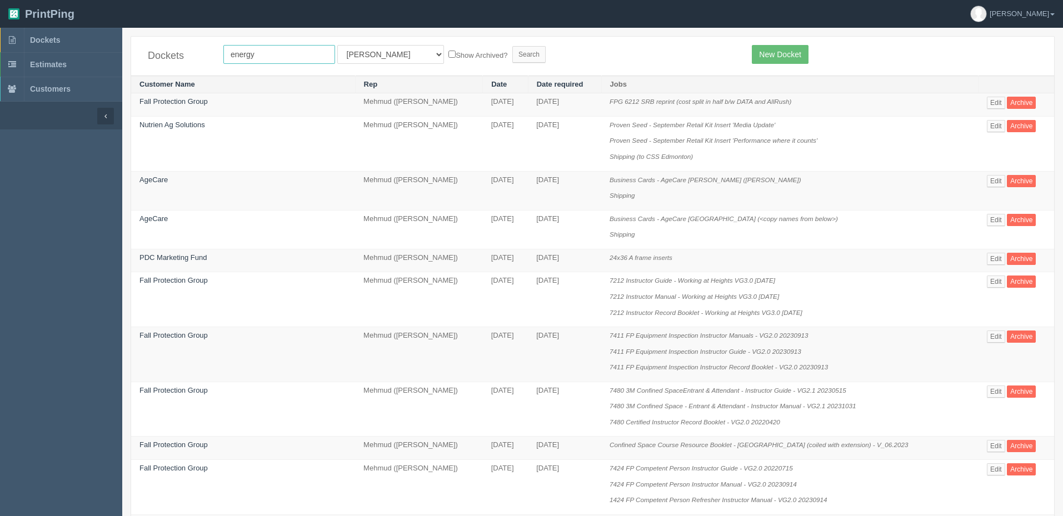
click at [513, 46] on input "Search" at bounding box center [529, 54] width 33 height 17
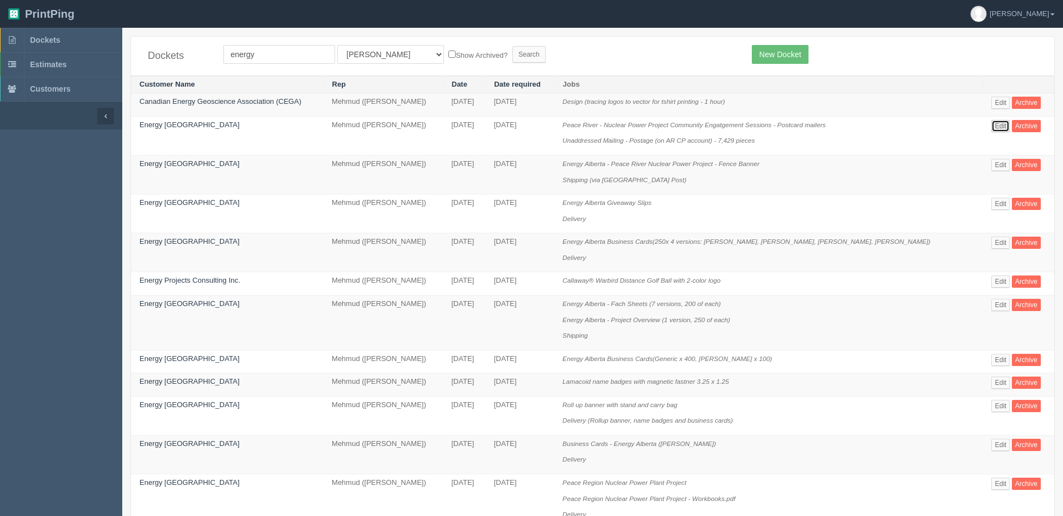
click at [1002, 125] on link "Edit" at bounding box center [1001, 126] width 18 height 12
click at [836, 115] on td "Design (tracing logos to vector for tshirt printing - 1 hour)" at bounding box center [768, 104] width 429 height 23
drag, startPoint x: 269, startPoint y: 54, endPoint x: 169, endPoint y: 54, distance: 100.1
click at [170, 55] on div "Dockets energy All Users [PERSON_NAME] Test 1 [PERSON_NAME] [PERSON_NAME] [PERS…" at bounding box center [592, 56] width 923 height 39
type input "[PERSON_NAME]"
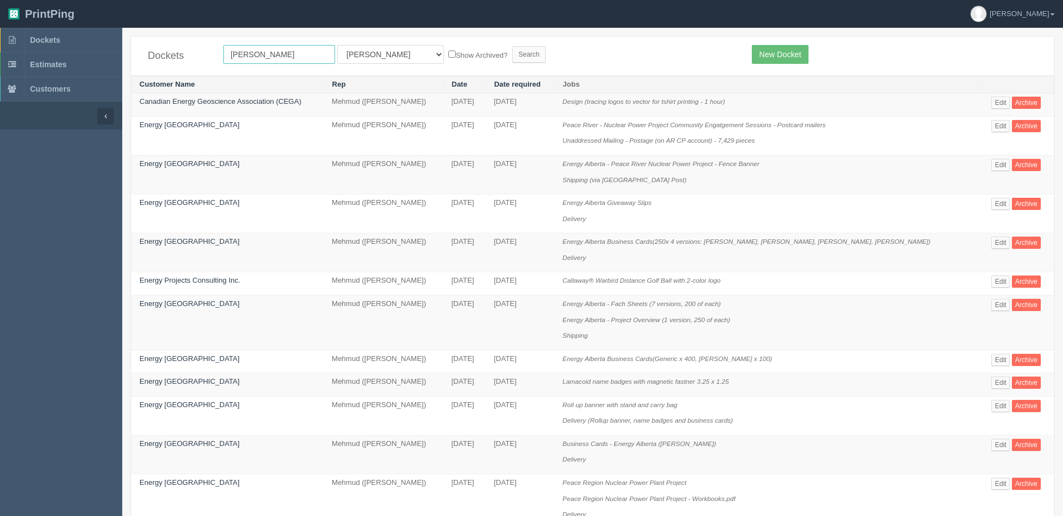
click at [513, 46] on input "Search" at bounding box center [529, 54] width 33 height 17
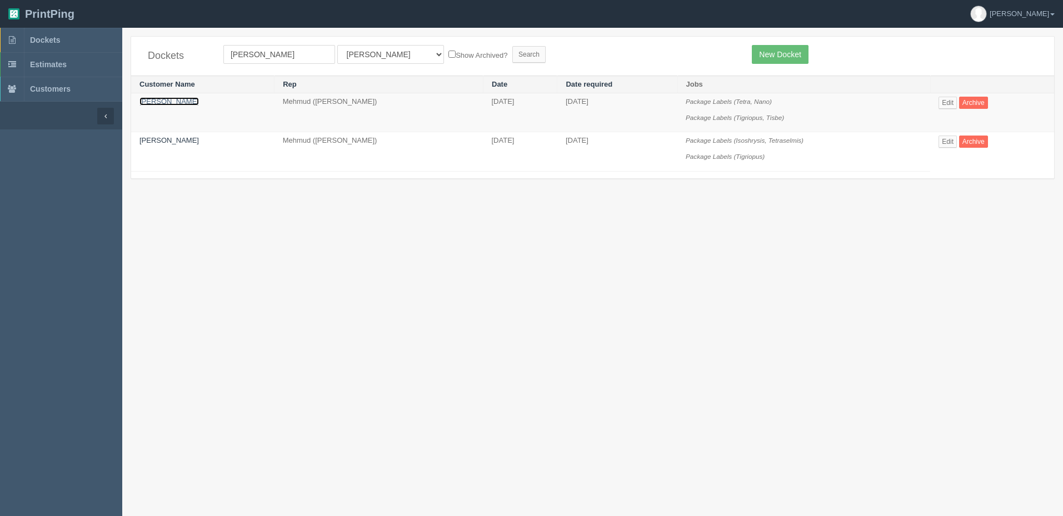
click at [163, 101] on link "[PERSON_NAME]" at bounding box center [169, 101] width 59 height 8
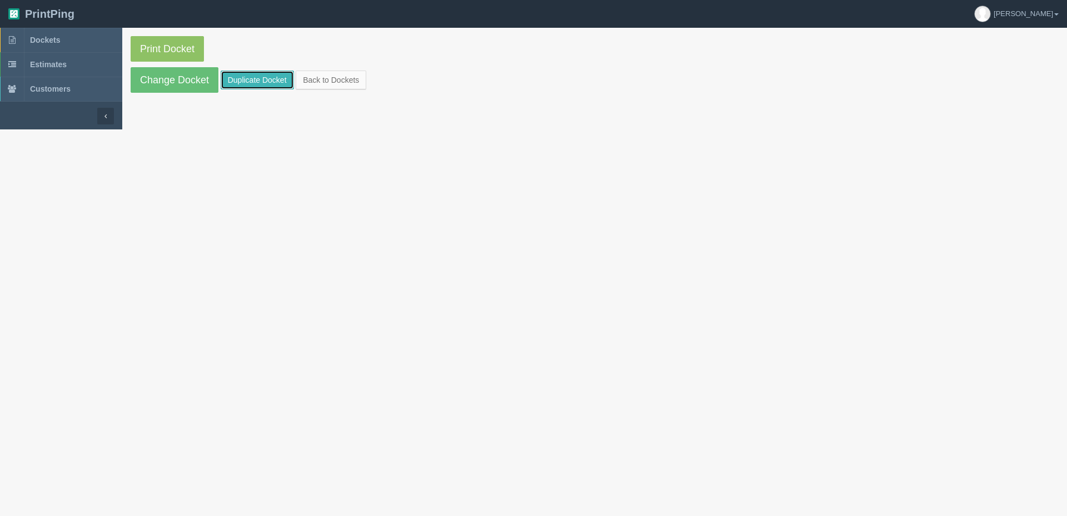
click at [238, 82] on link "Duplicate Docket" at bounding box center [257, 80] width 73 height 19
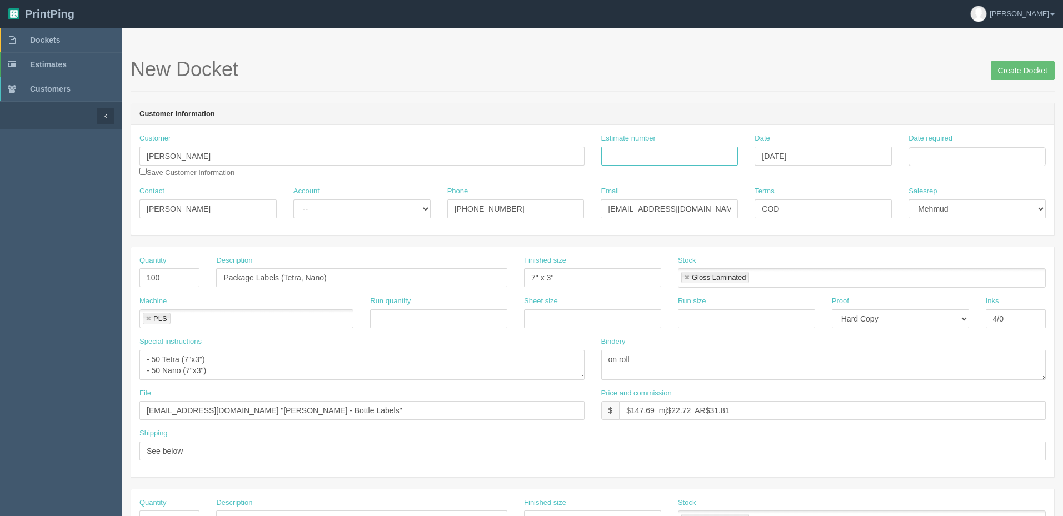
click at [663, 154] on input "Estimate number" at bounding box center [669, 156] width 137 height 19
type input "AL190 - See quotesheet"
click at [997, 248] on td "19" at bounding box center [993, 247] width 13 height 16
type input "[DATE]"
click at [835, 77] on h1 "New Docket Create Docket" at bounding box center [593, 69] width 924 height 22
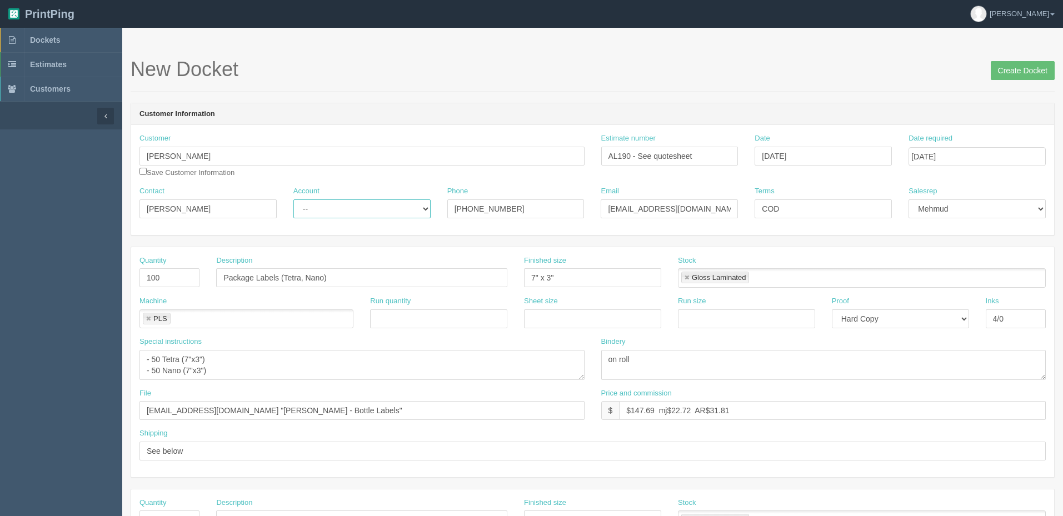
click at [355, 210] on select "-- Existing Client Allrush Client Rep Client" at bounding box center [362, 209] width 137 height 19
select select "Rep Client"
click at [294, 200] on select "-- Existing Client Allrush Client Rep Client" at bounding box center [362, 209] width 137 height 19
click at [969, 156] on input "[DATE]" at bounding box center [977, 156] width 137 height 19
click at [935, 265] on td "22" at bounding box center [935, 263] width 16 height 16
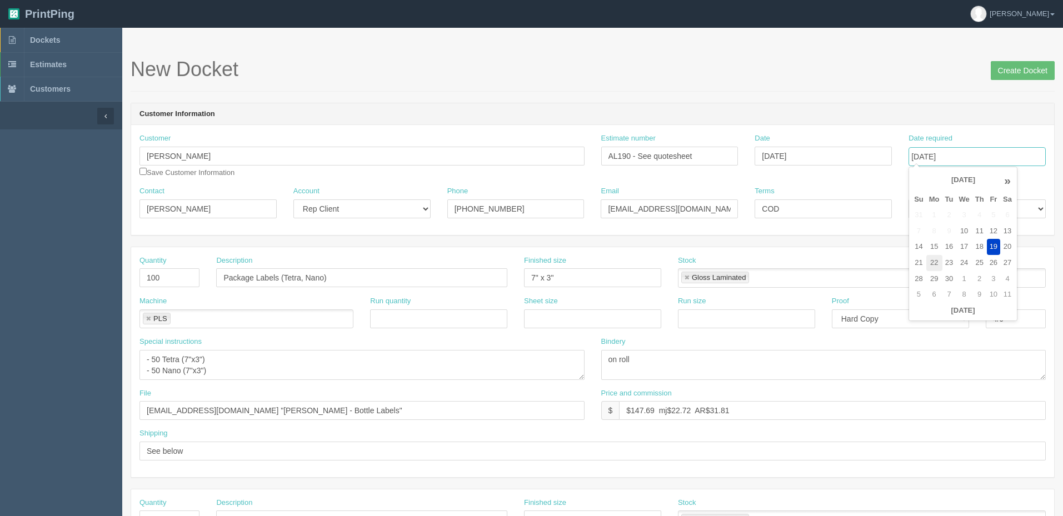
type input "[DATE]"
click at [810, 97] on form "New Docket Create Docket Customer Information Customer Blair Hendriks Save Cust…" at bounding box center [593, 525] width 924 height 934
click at [261, 362] on textarea "- 50 Tetra (7"x3") - 50 Nano (7"x3")" at bounding box center [362, 365] width 445 height 30
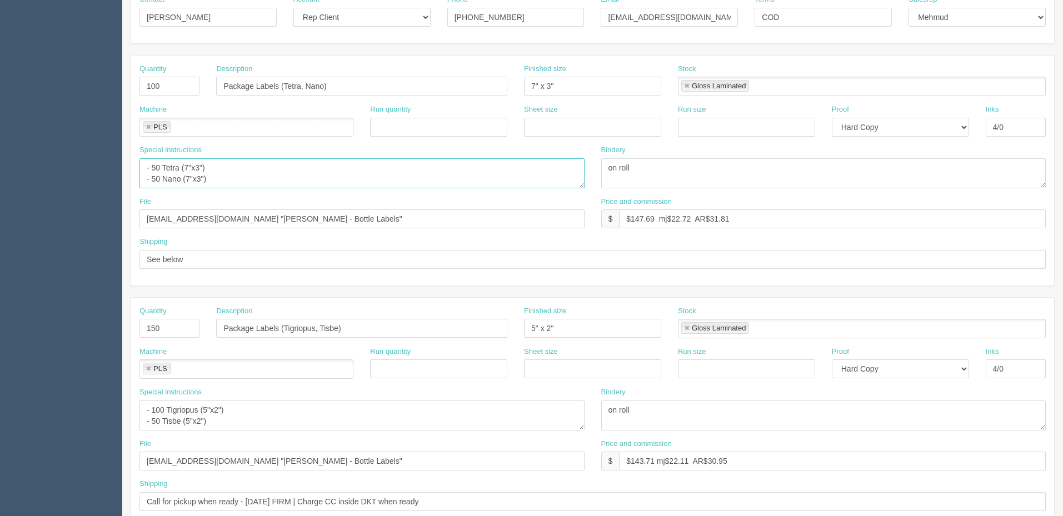
scroll to position [222, 0]
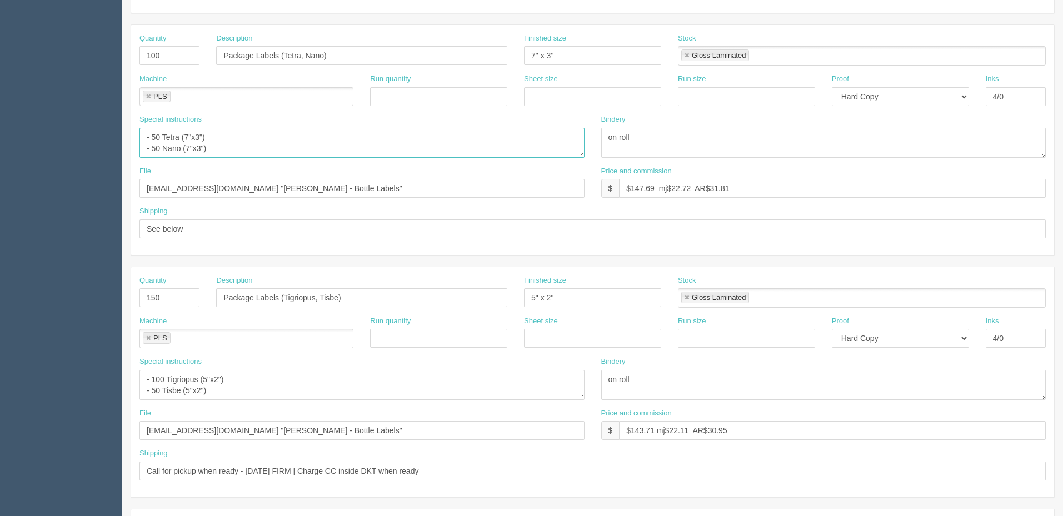
click at [150, 97] on link at bounding box center [148, 96] width 7 height 7
type input "AL190"
click at [149, 336] on link at bounding box center [148, 338] width 7 height 7
type input "AL190"
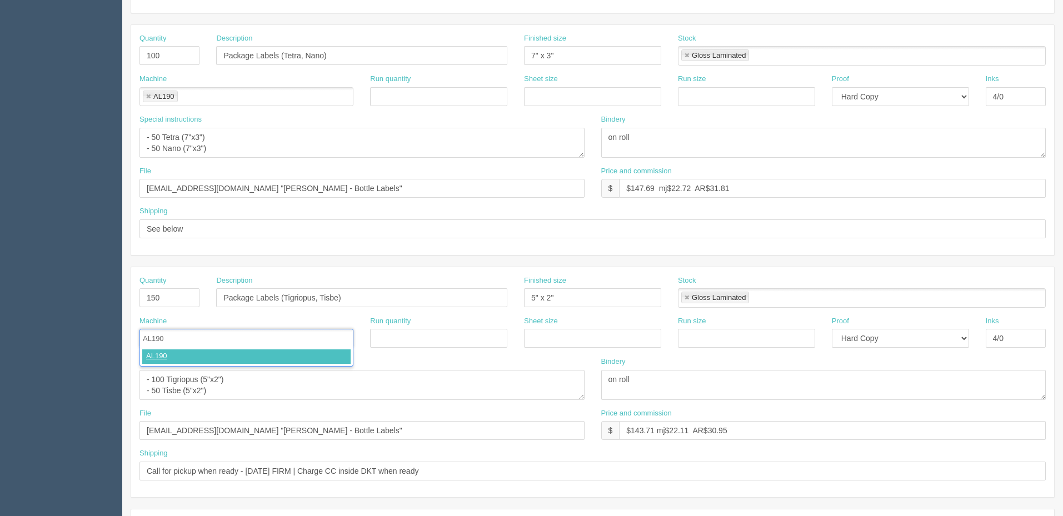
type input "AL190"
click at [321, 297] on input "Package Labels (Tigriopus, Tisbe)" at bounding box center [361, 297] width 291 height 19
paste input "Apocyclops"
type input "Package Labels (Tigriopus, Apocyclops )"
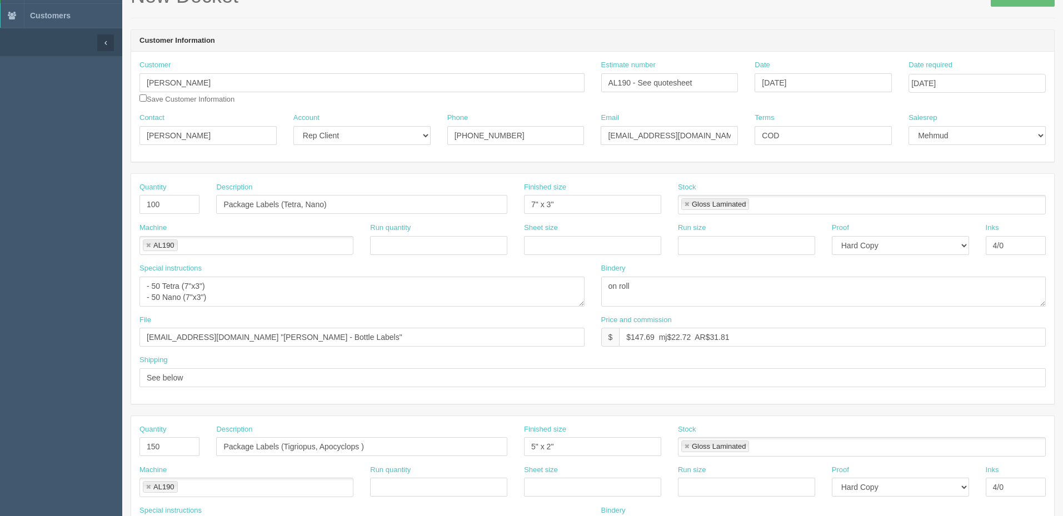
scroll to position [0, 0]
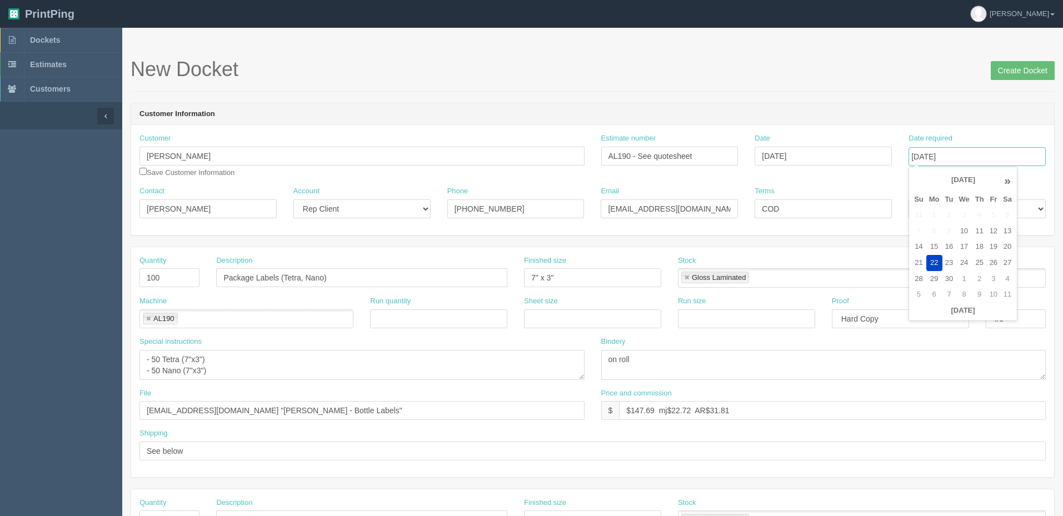
click at [992, 154] on input "[DATE]" at bounding box center [977, 156] width 137 height 19
click at [996, 245] on td "19" at bounding box center [993, 247] width 13 height 16
type input "[DATE]"
click at [930, 111] on header "Customer Information" at bounding box center [592, 114] width 923 height 22
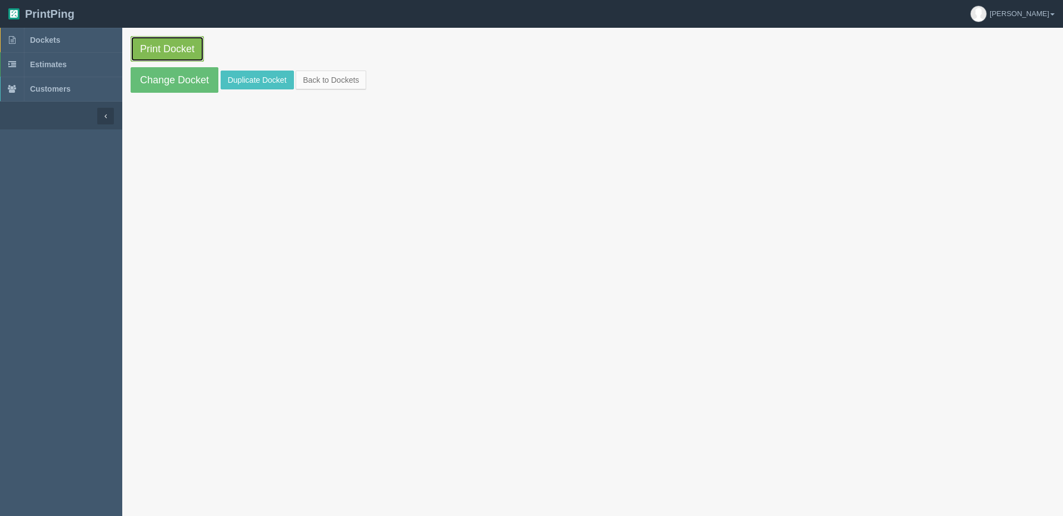
click at [174, 50] on link "Print Docket" at bounding box center [167, 49] width 73 height 26
click at [64, 36] on link "Dockets" at bounding box center [61, 40] width 122 height 24
